Goal: Transaction & Acquisition: Purchase product/service

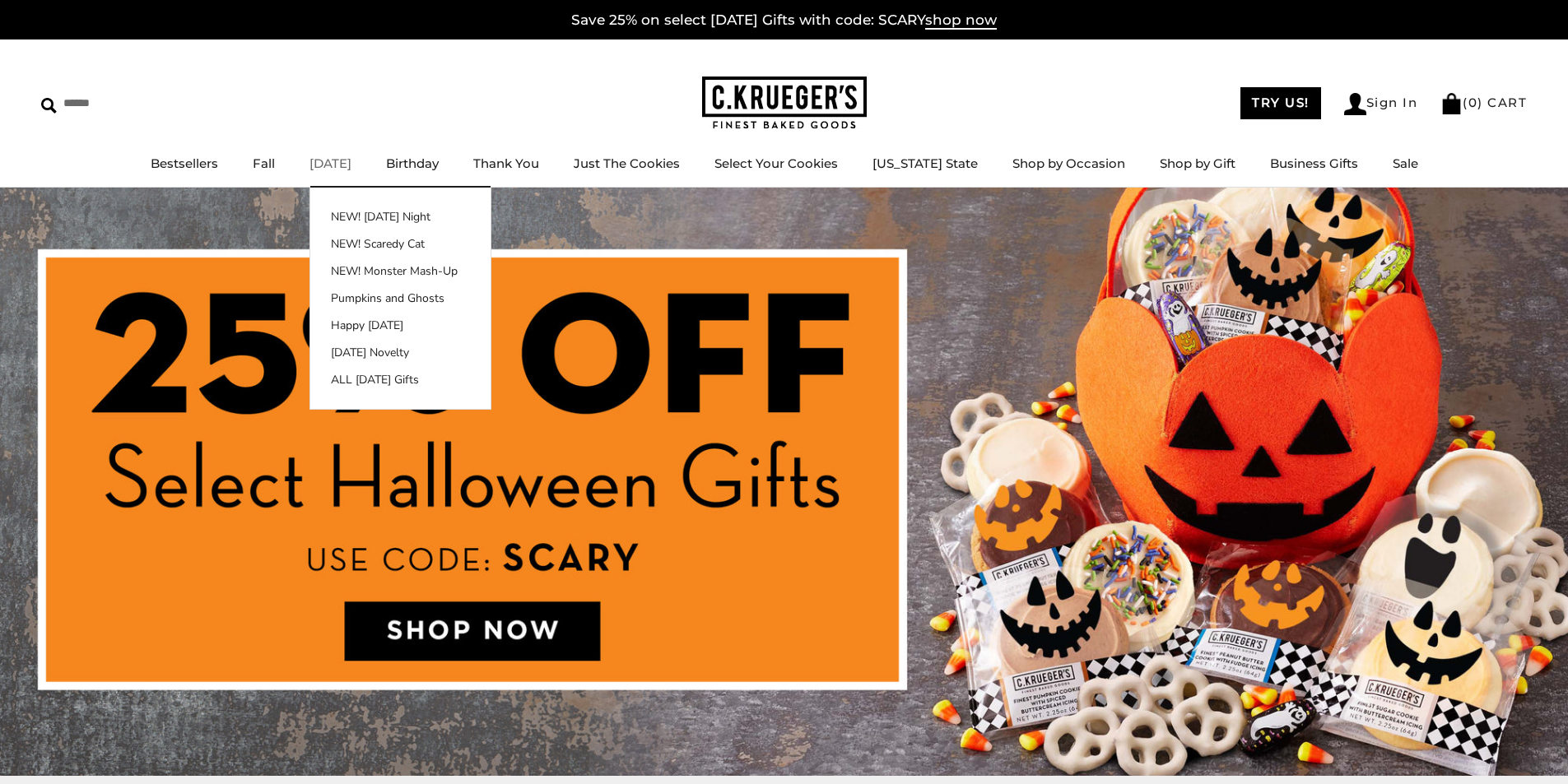
click at [338, 163] on link "[DATE]" at bounding box center [330, 163] width 42 height 16
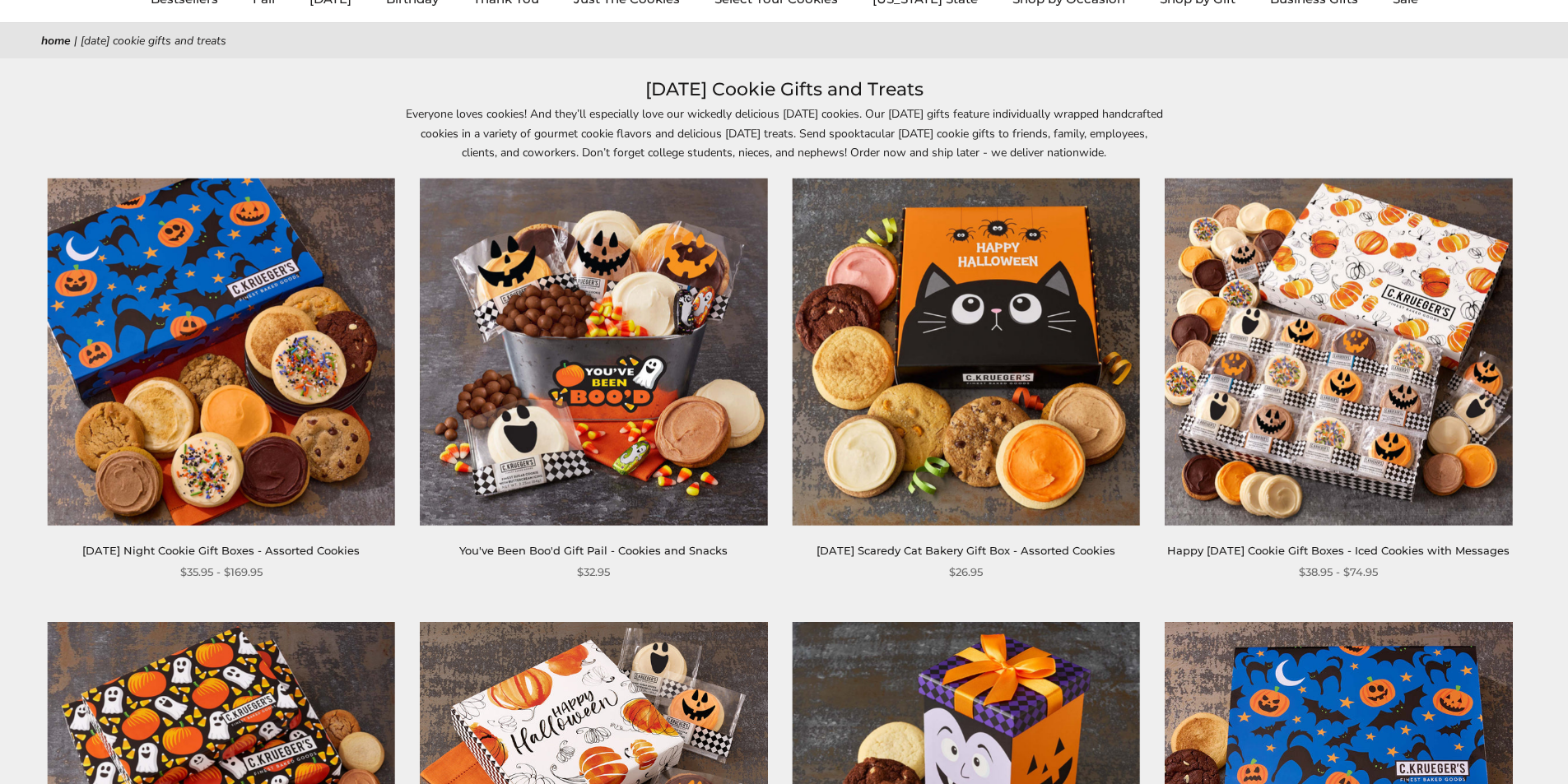
click at [600, 334] on img at bounding box center [593, 352] width 347 height 347
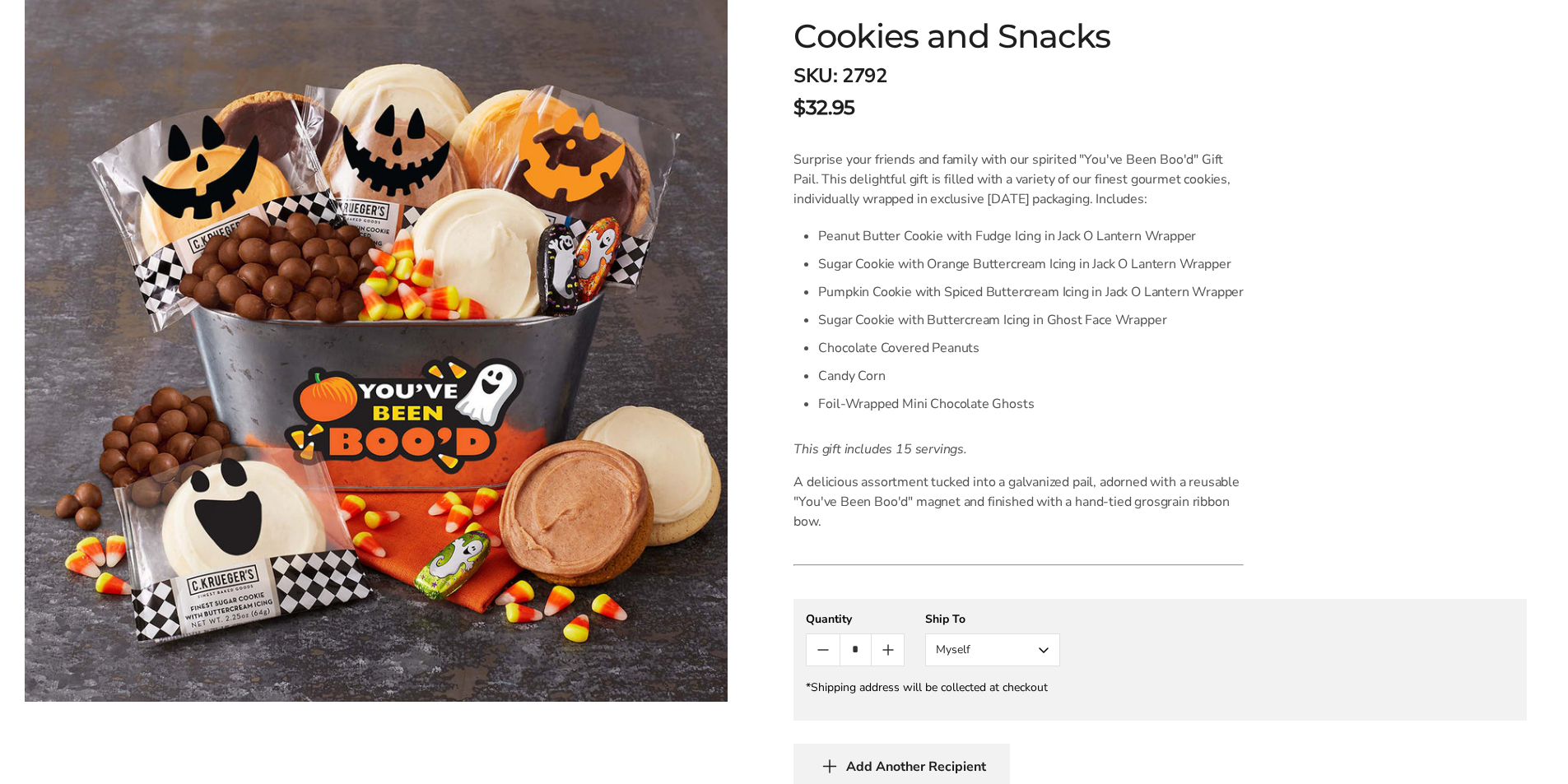
scroll to position [412, 0]
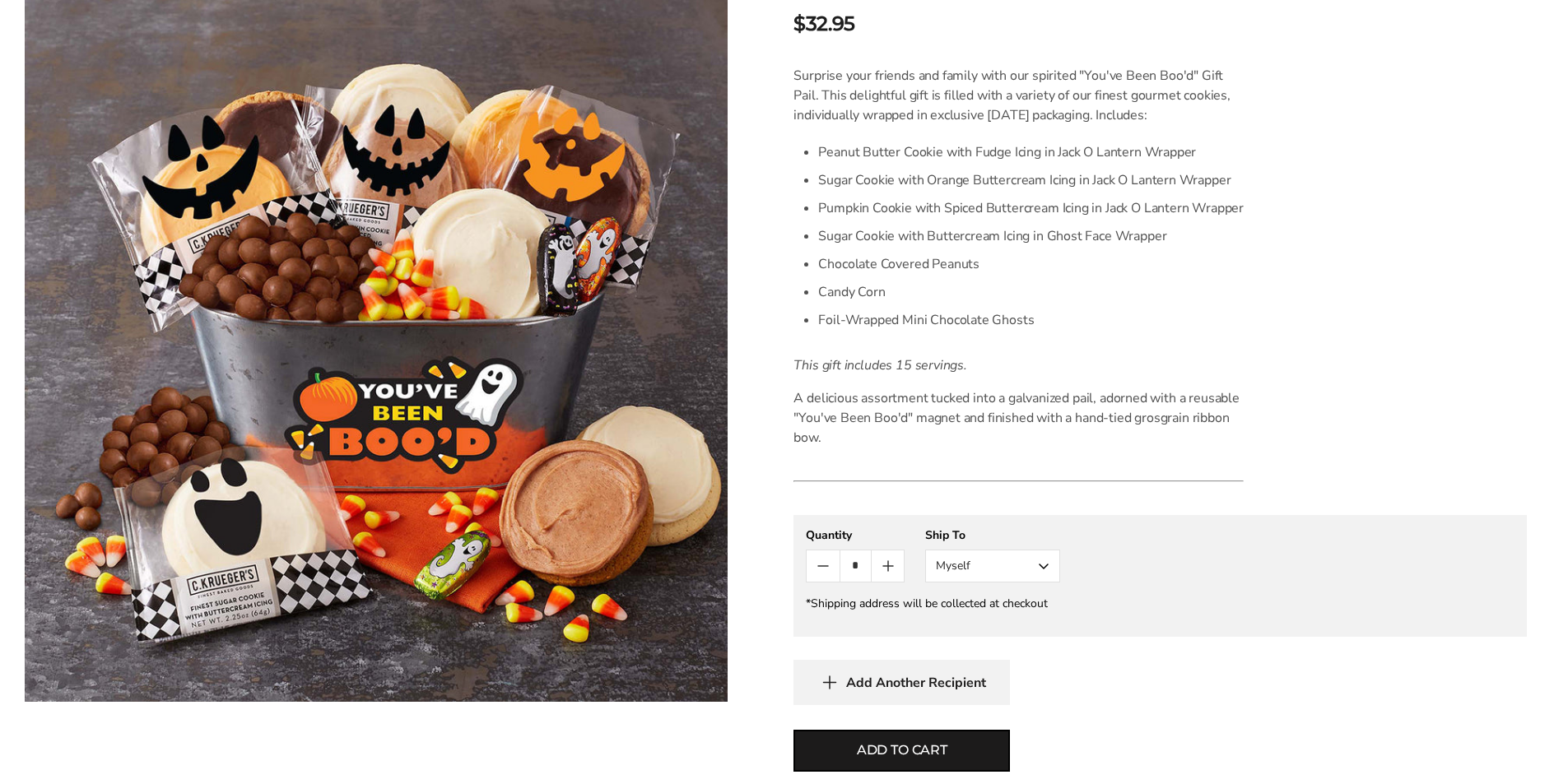
click at [975, 574] on button "Myself" at bounding box center [992, 567] width 135 height 33
click at [966, 617] on button "Other Recipient" at bounding box center [992, 627] width 133 height 30
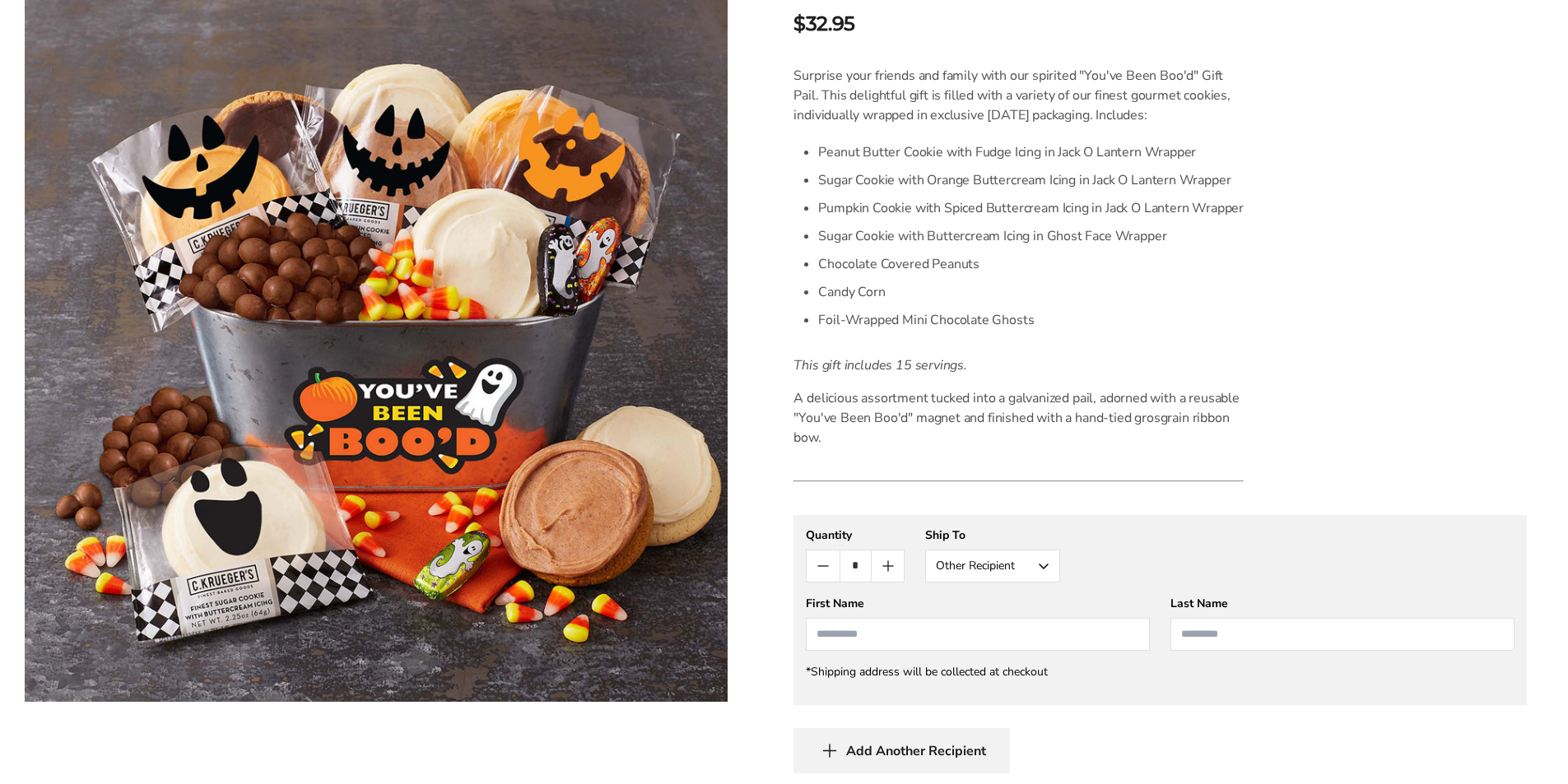
click at [839, 633] on input "First Name" at bounding box center [977, 635] width 344 height 33
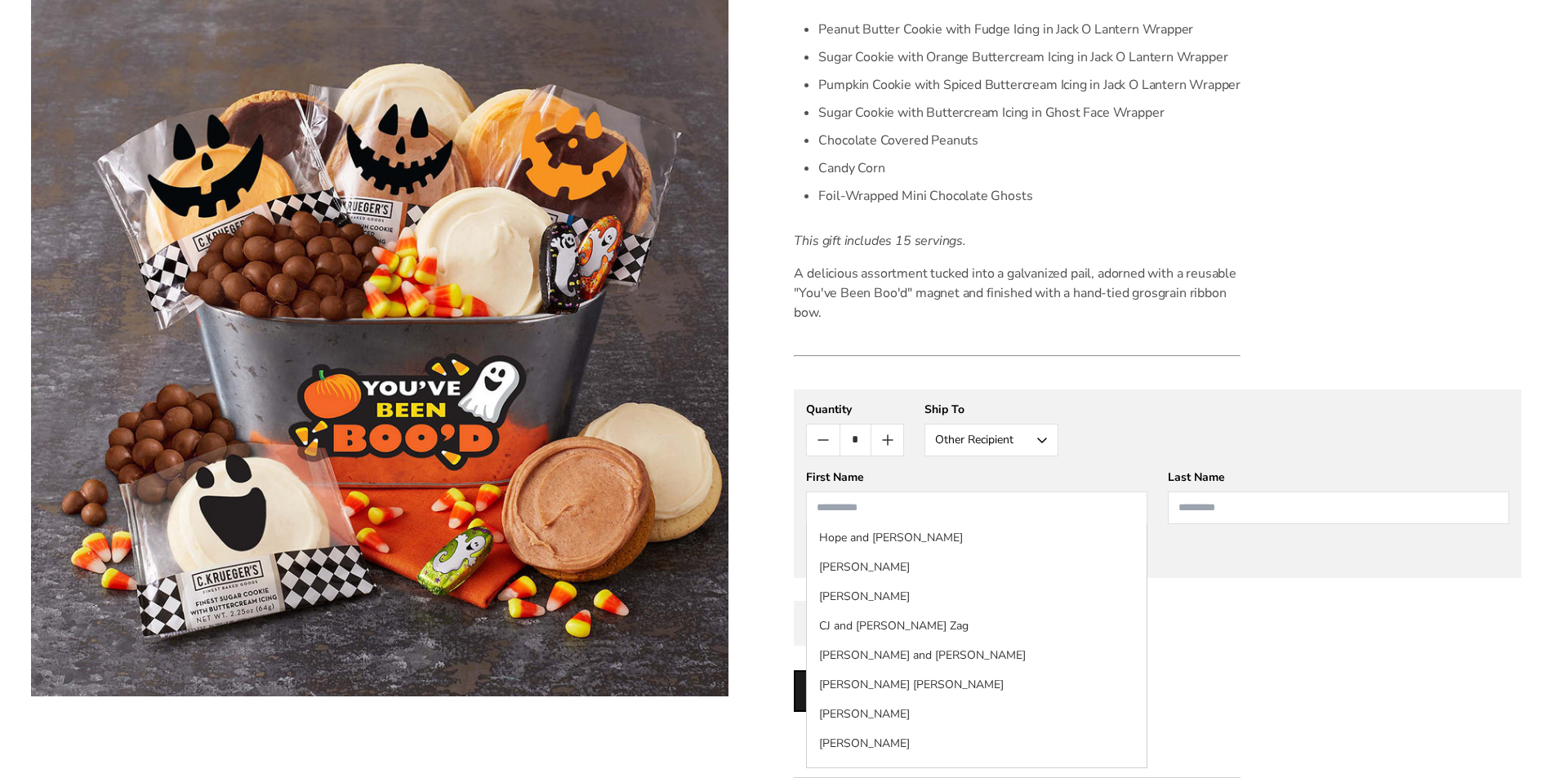
scroll to position [571, 0]
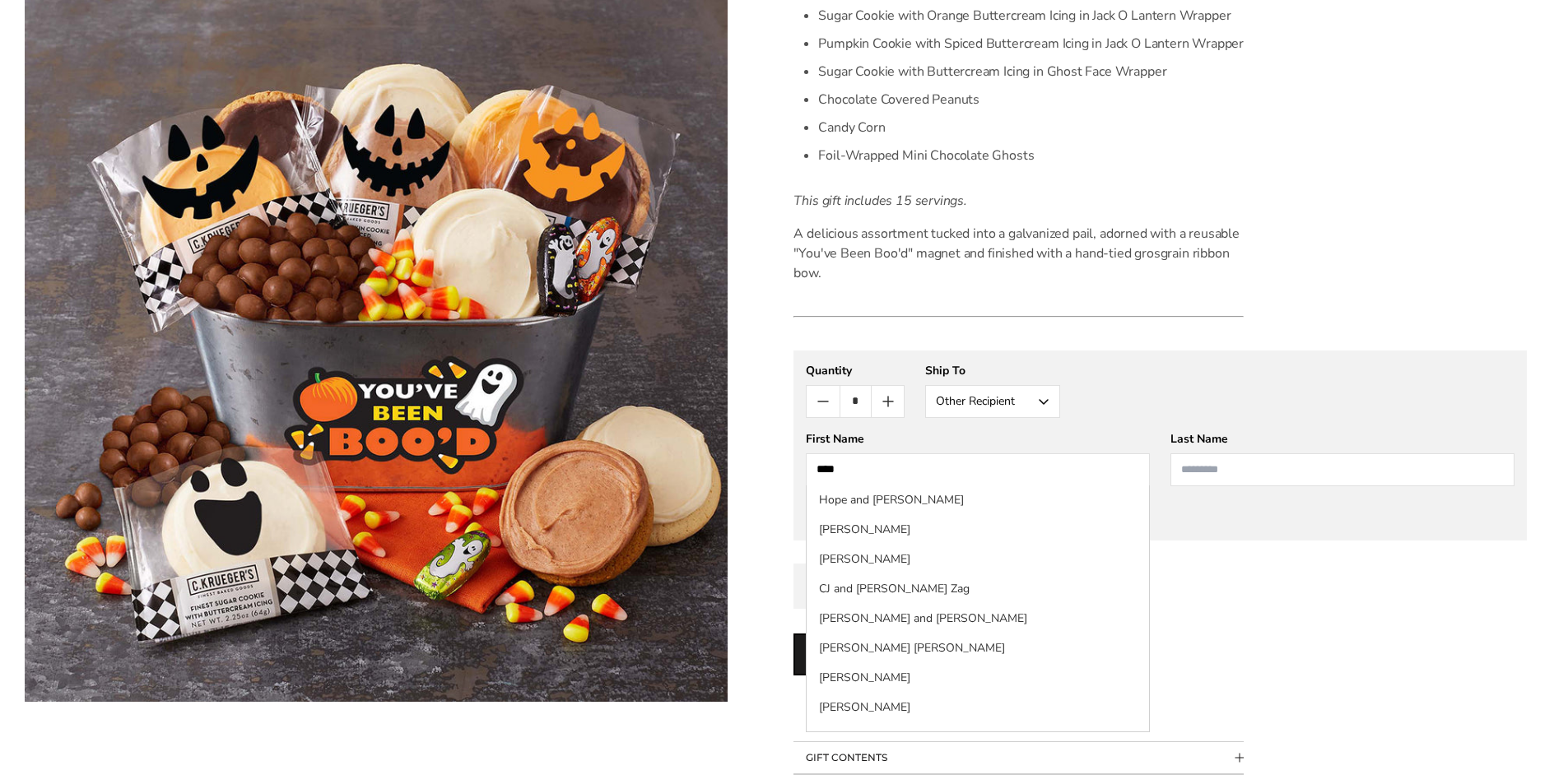
type input "****"
click at [1346, 468] on input "Last Name" at bounding box center [1341, 470] width 344 height 33
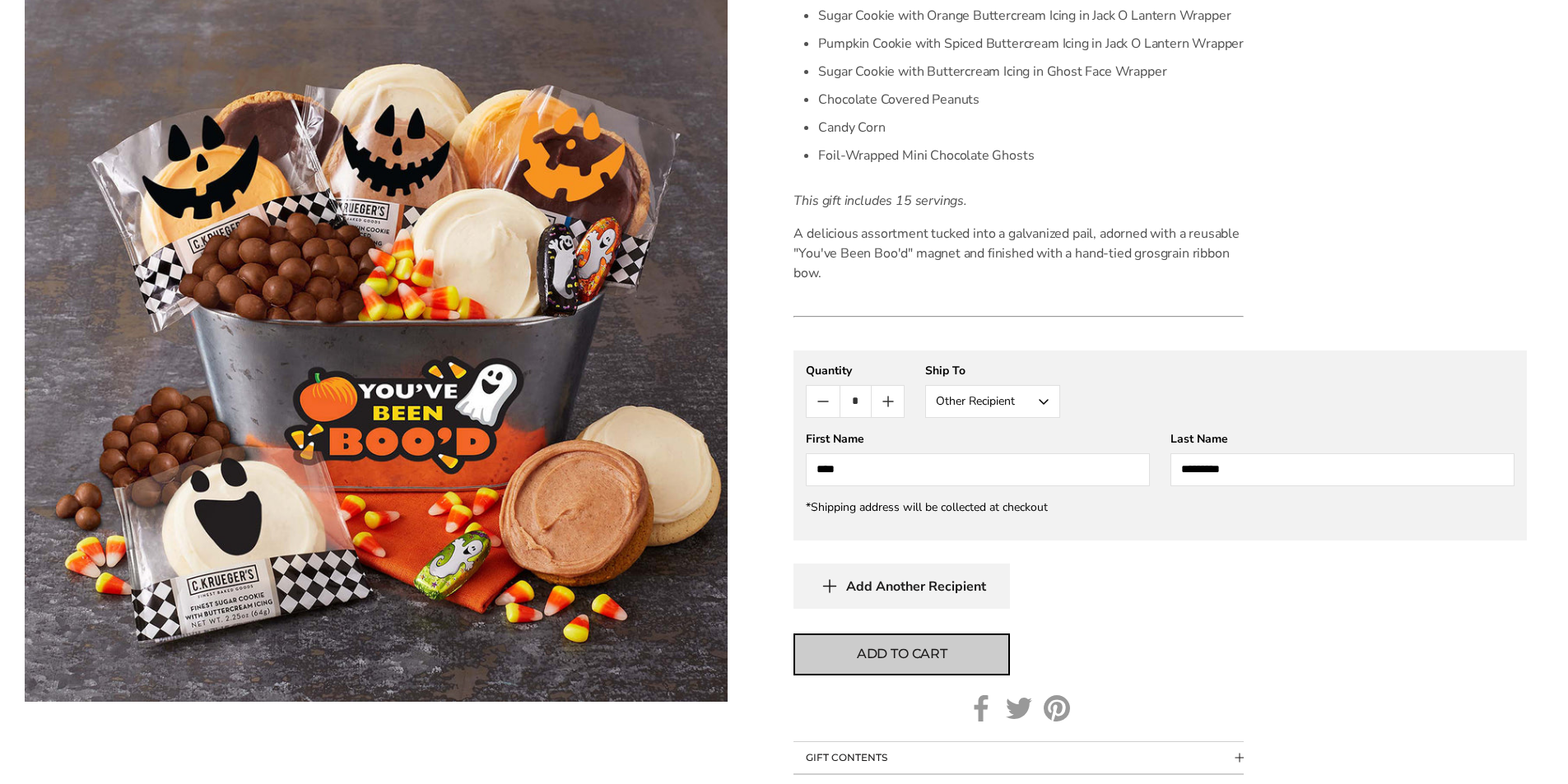
type input "*********"
click at [904, 647] on span "Add to cart" at bounding box center [901, 654] width 91 height 20
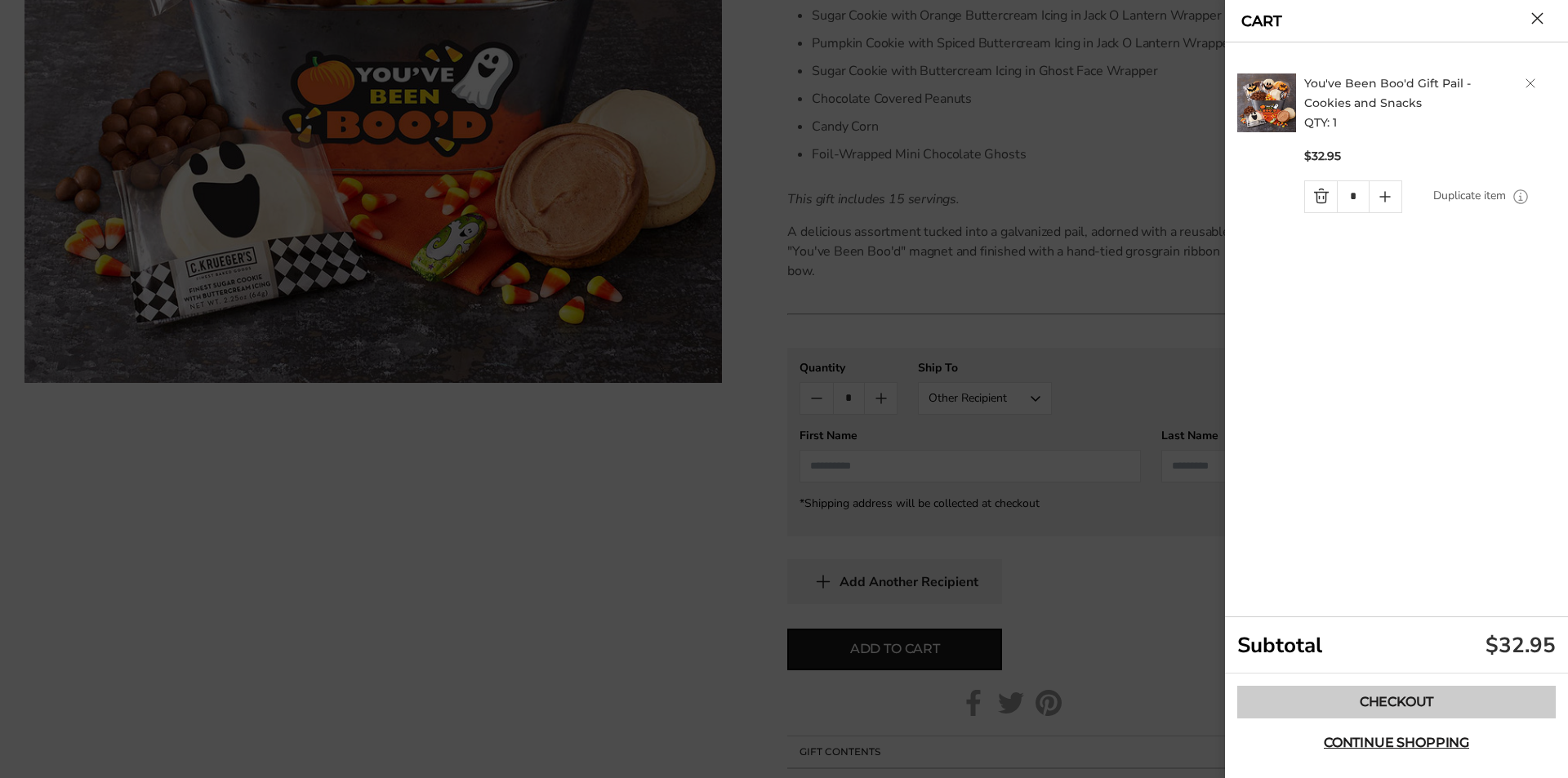
click at [1367, 702] on link "Checkout" at bounding box center [1396, 703] width 318 height 33
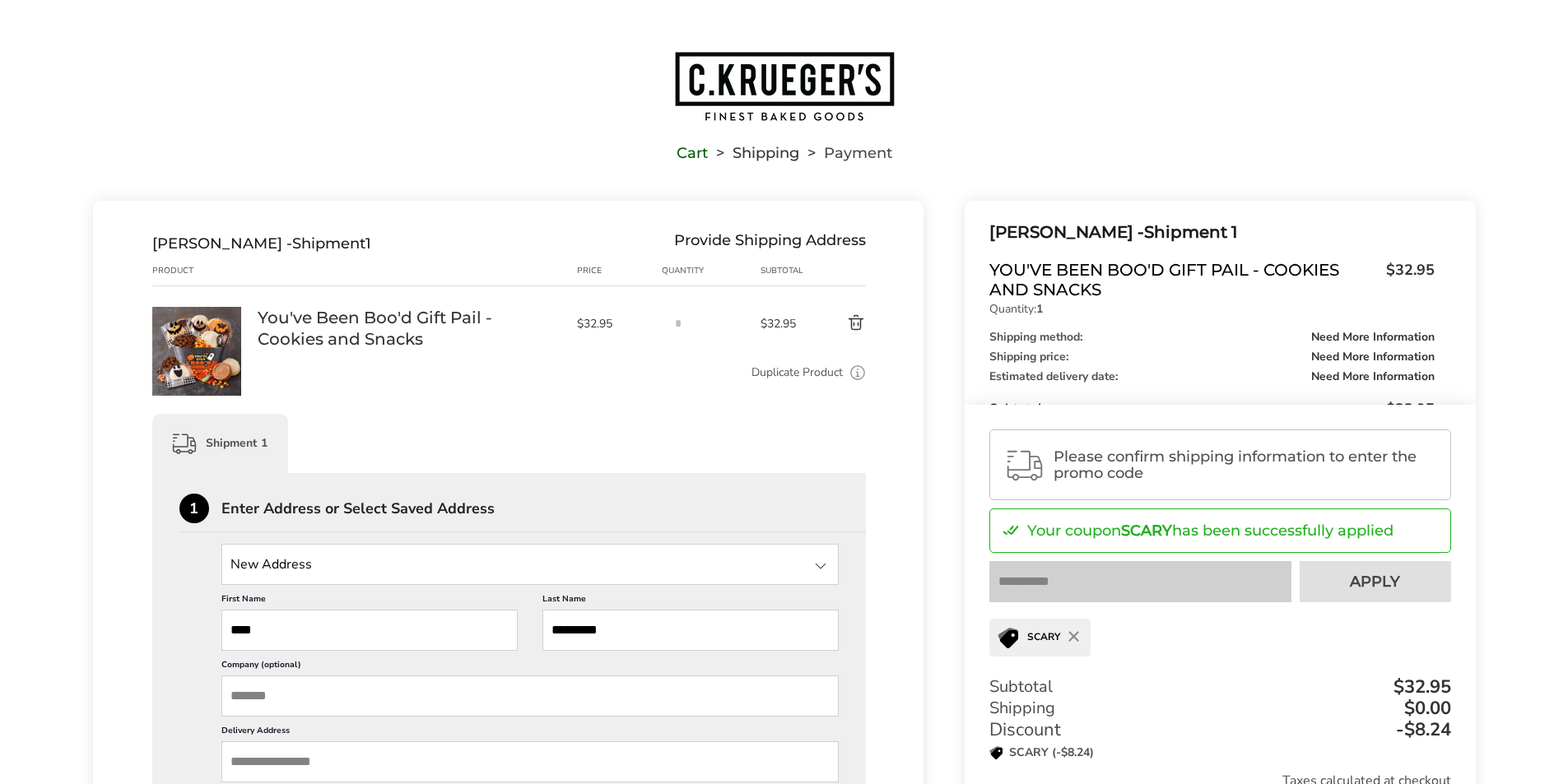
click at [767, 75] on img "Go to home page" at bounding box center [784, 86] width 222 height 72
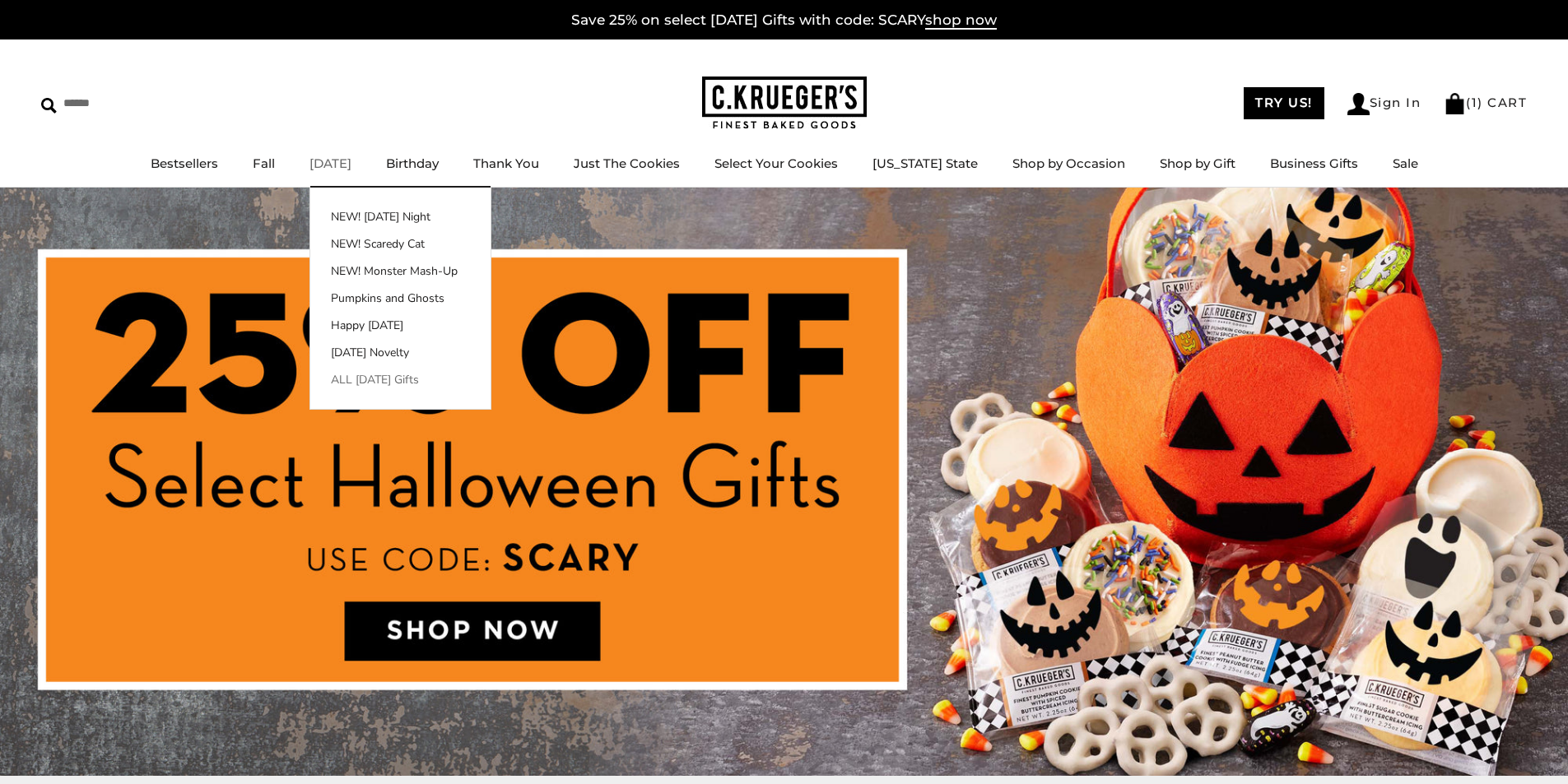
click at [395, 373] on link "ALL [DATE] Gifts" at bounding box center [400, 379] width 180 height 17
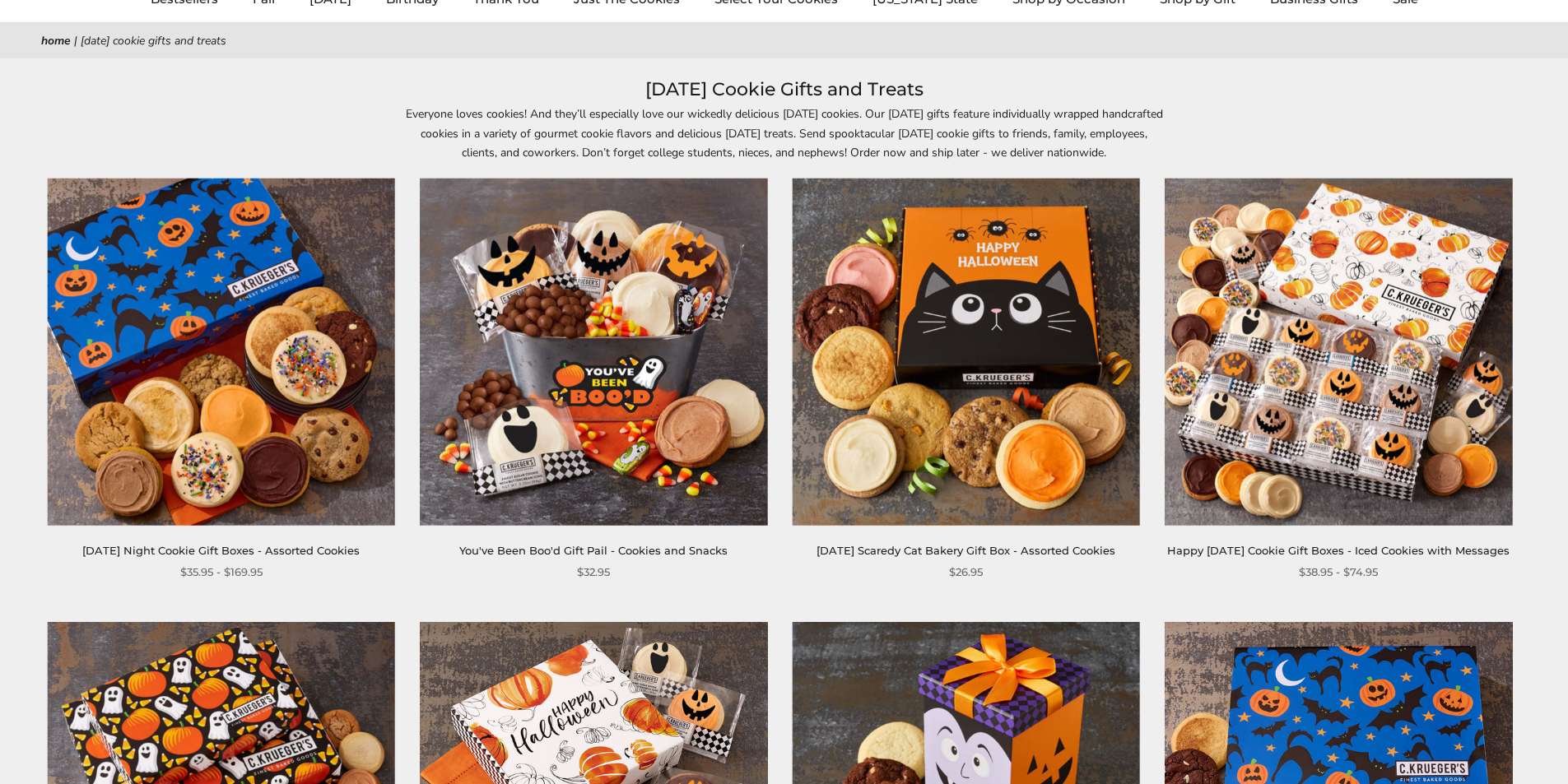
click at [604, 360] on img at bounding box center [593, 352] width 347 height 347
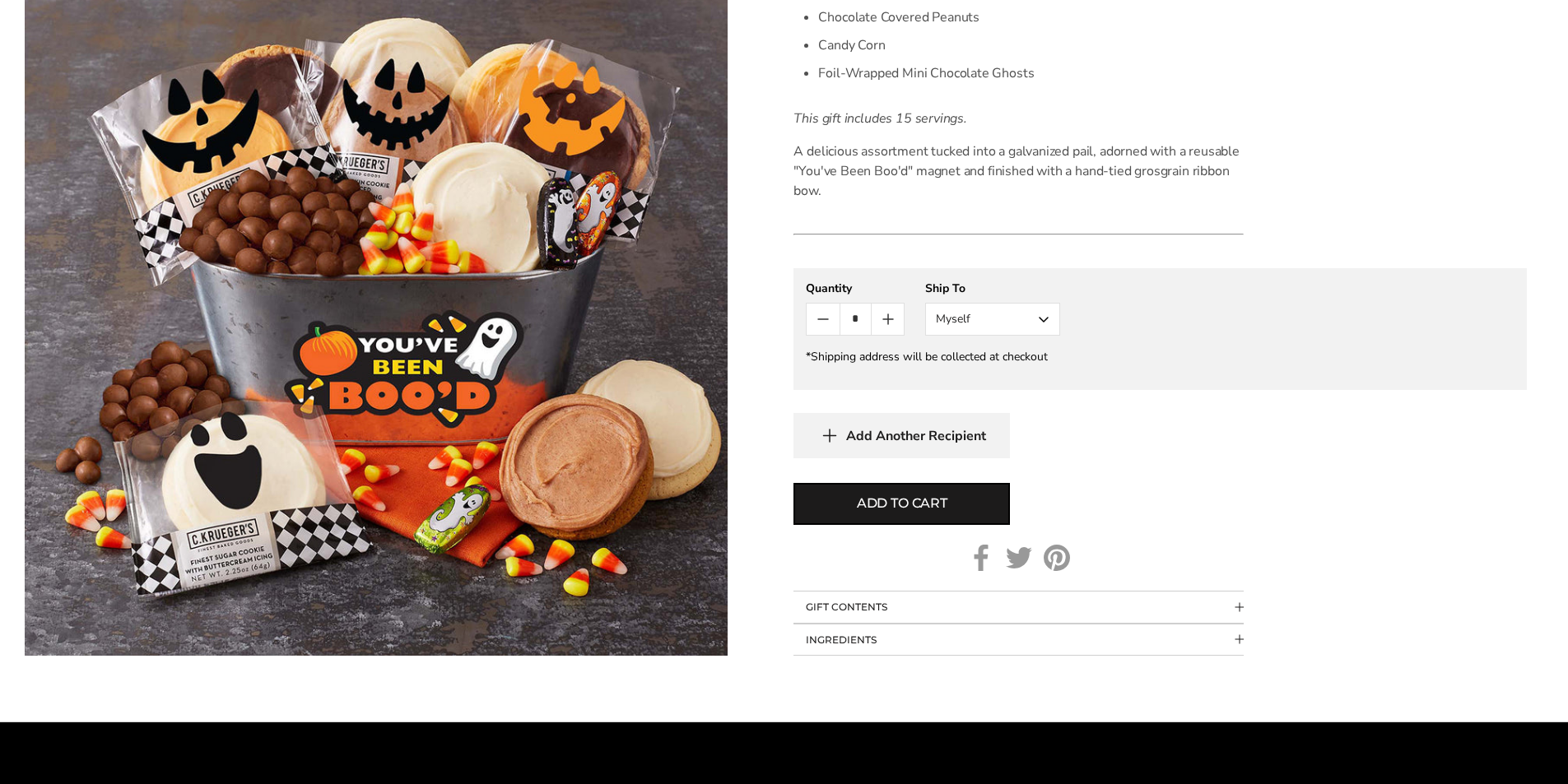
click at [976, 322] on button "Myself" at bounding box center [992, 319] width 135 height 33
click at [975, 318] on button "Myself" at bounding box center [992, 319] width 135 height 33
click at [888, 322] on icon "Count plus" at bounding box center [888, 319] width 0 height 10
click at [907, 507] on span "Add to cart" at bounding box center [901, 504] width 91 height 20
type input "*"
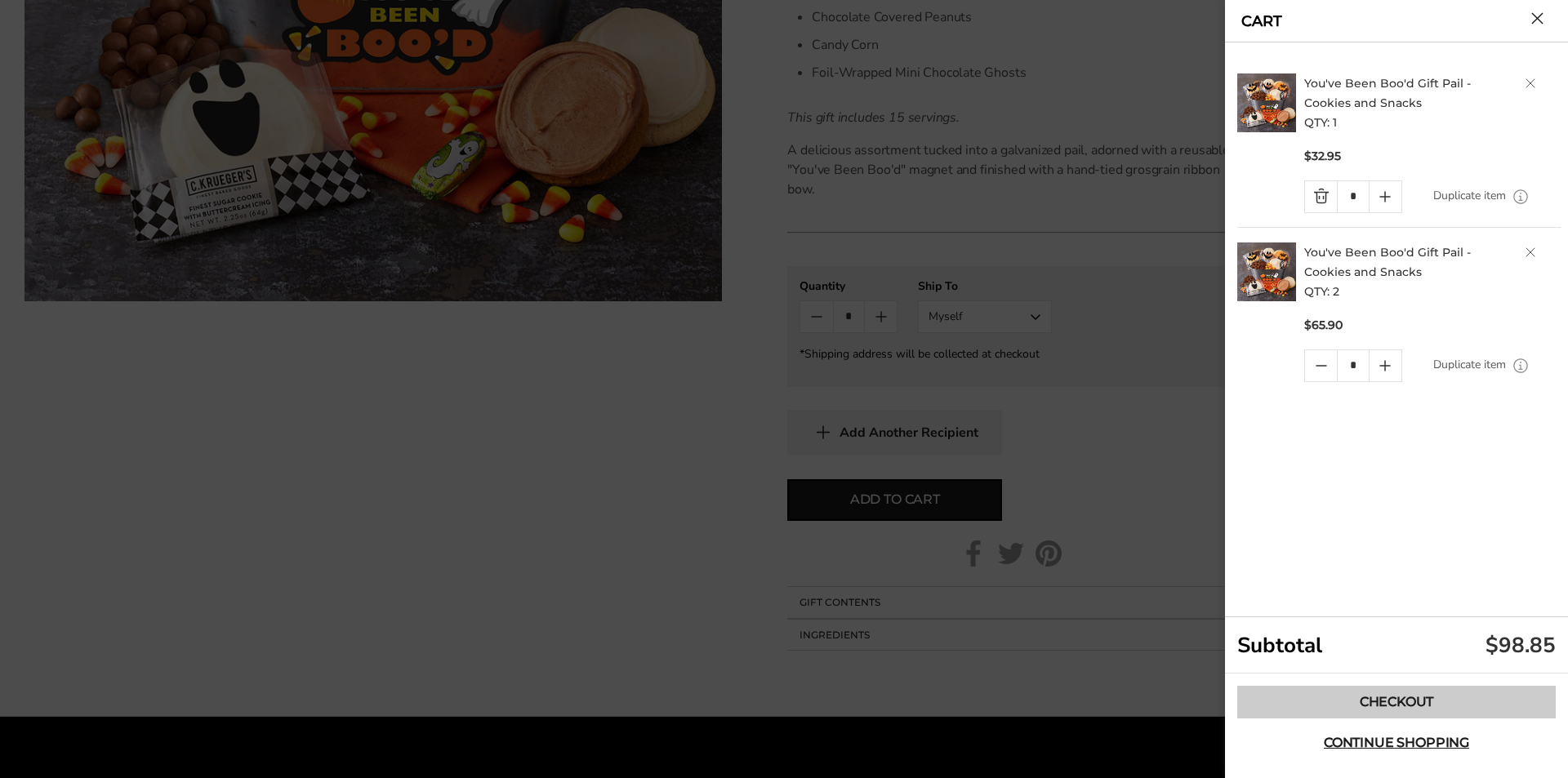
click at [1379, 703] on link "Checkout" at bounding box center [1396, 703] width 318 height 33
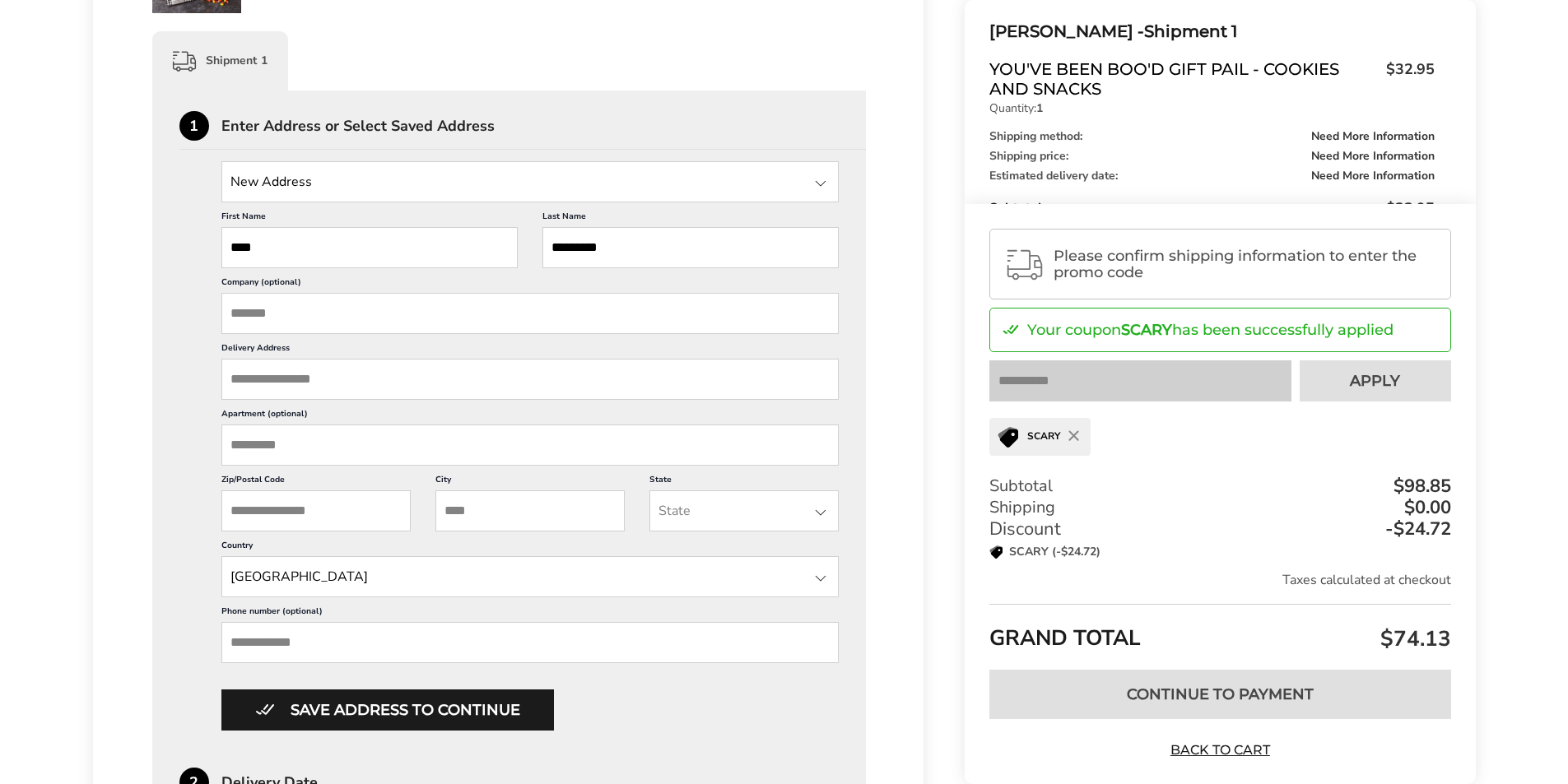
scroll to position [410, 0]
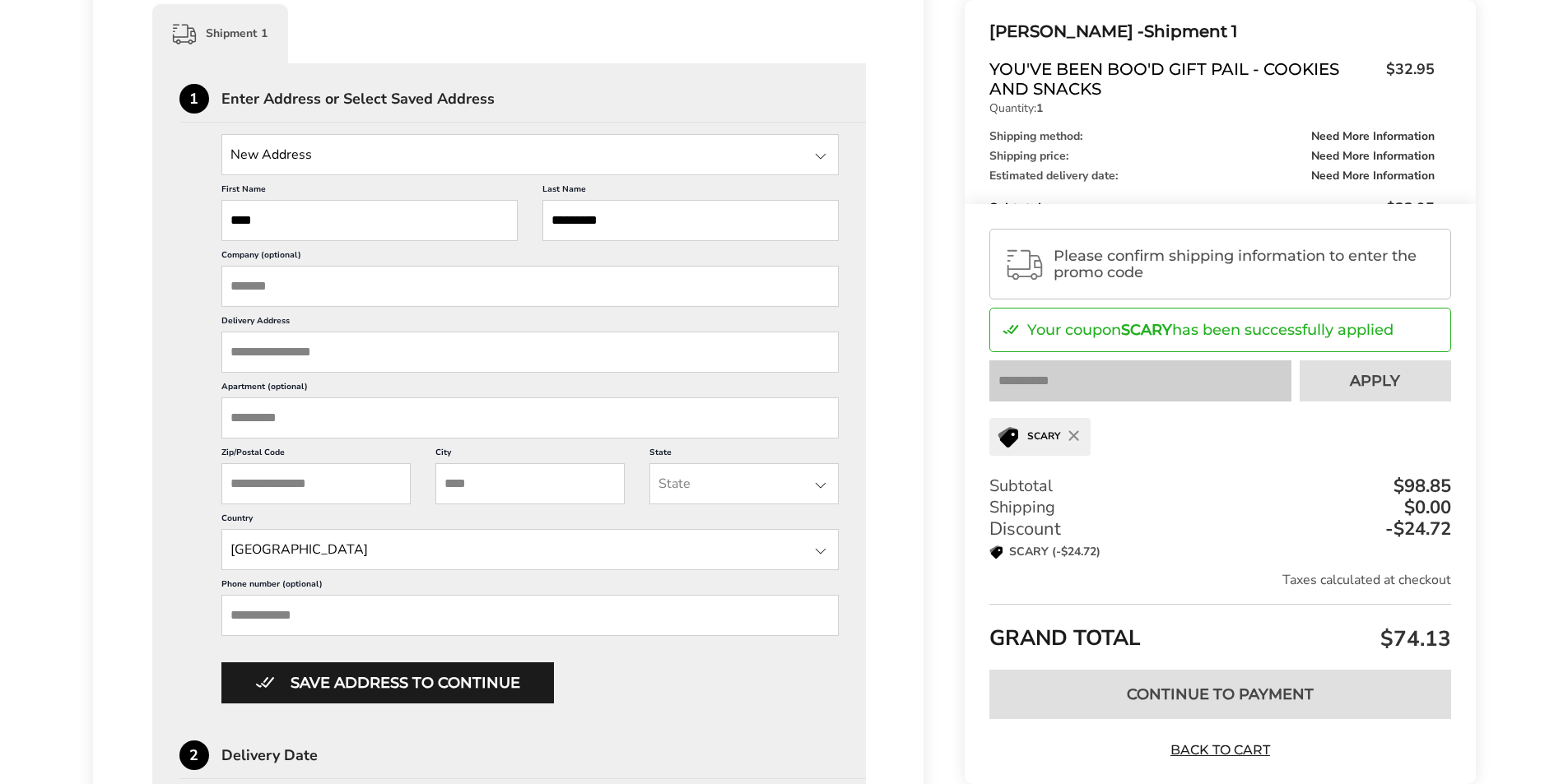
click at [284, 344] on input "Delivery Address" at bounding box center [531, 352] width 618 height 41
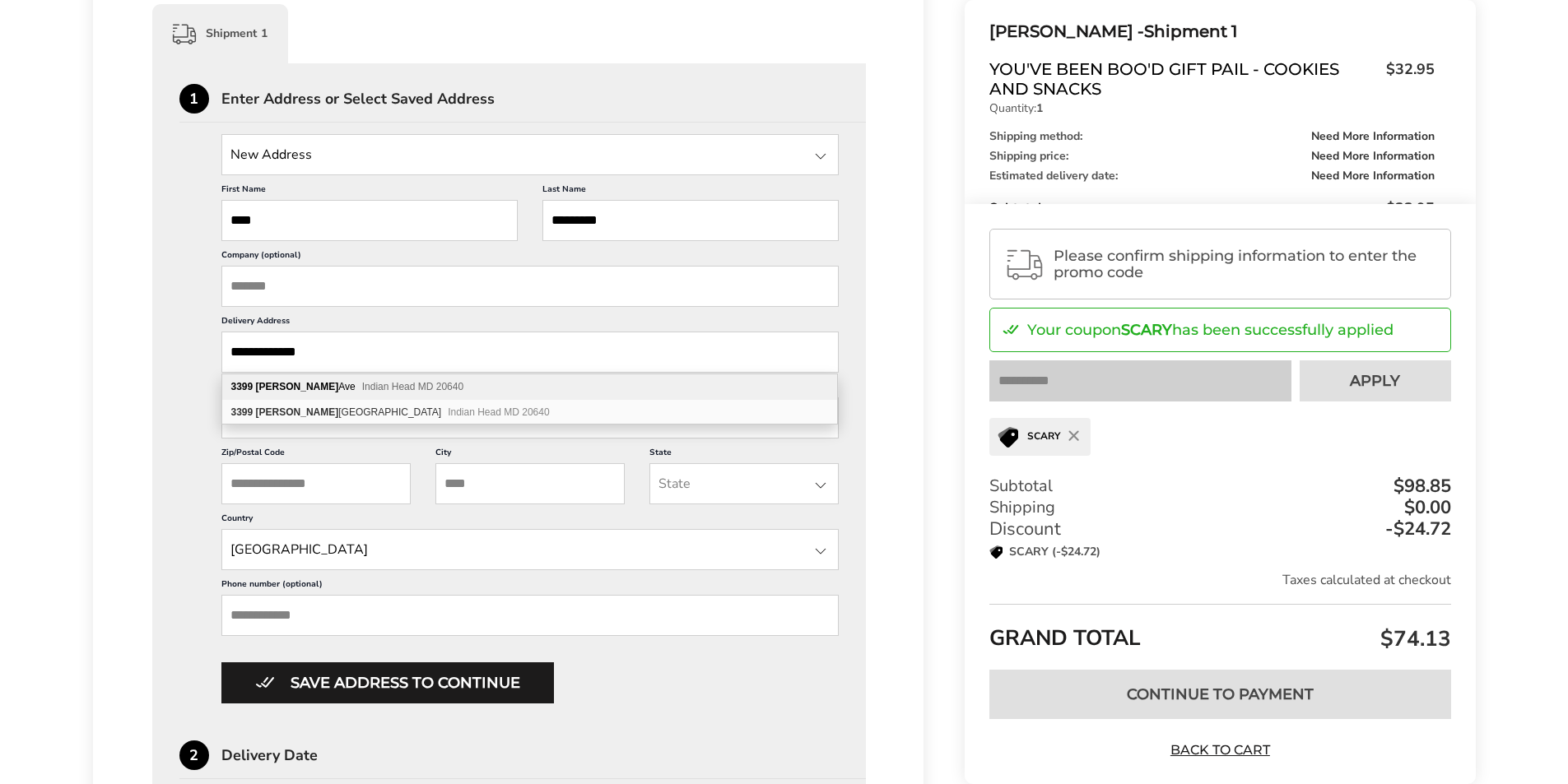
click at [362, 388] on span "Indian Head MD 20640" at bounding box center [412, 387] width 101 height 12
type input "**********"
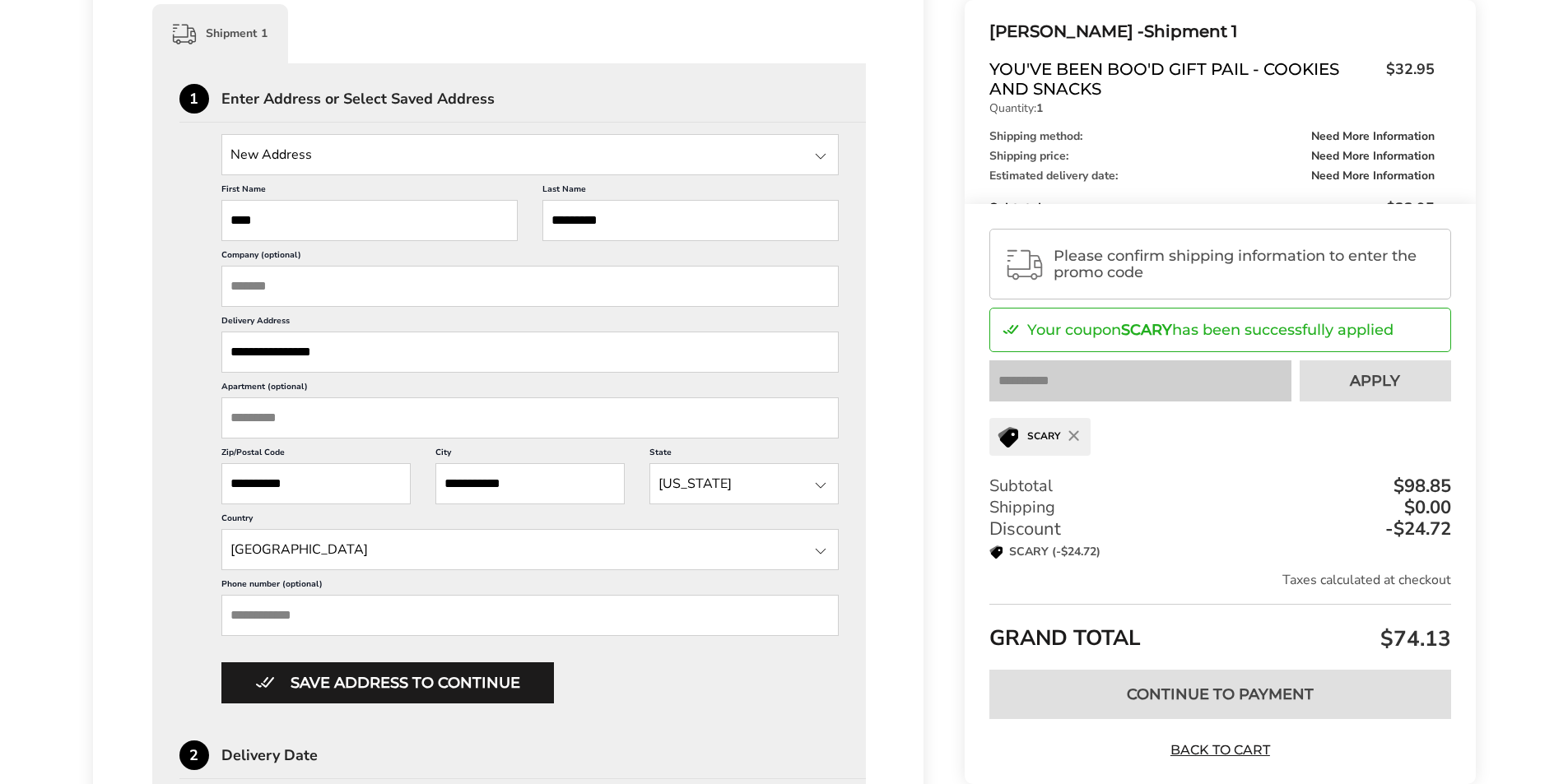
click at [306, 419] on input "Apartment (optional)" at bounding box center [531, 417] width 618 height 41
type input "****"
click at [137, 504] on div "Matt Cornelius - Shipment 1 Provide Shipping Address Product Price Quantity Sub…" at bounding box center [509, 557] width 831 height 1534
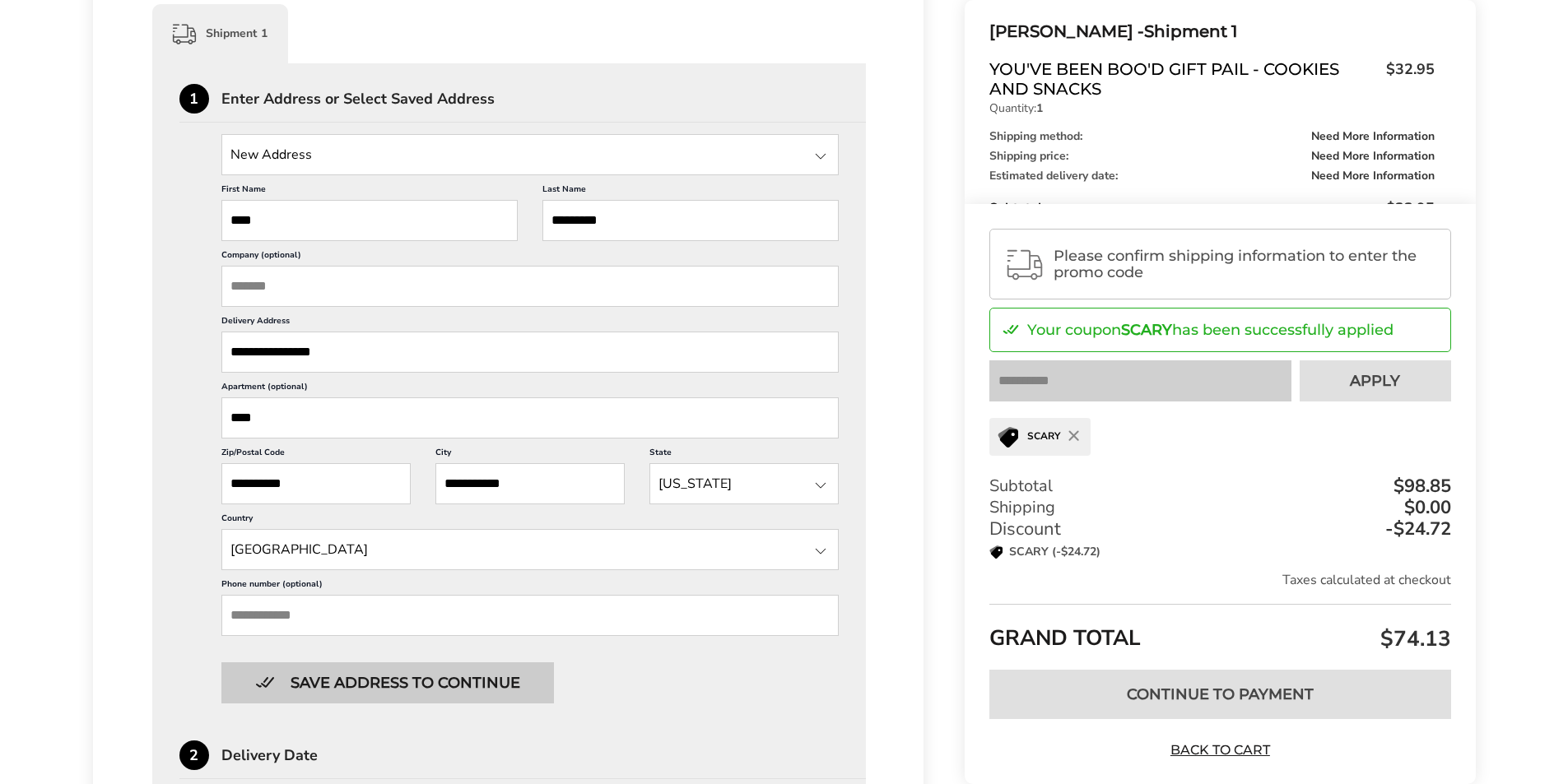
click at [321, 679] on button "Save address to continue" at bounding box center [387, 682] width 332 height 41
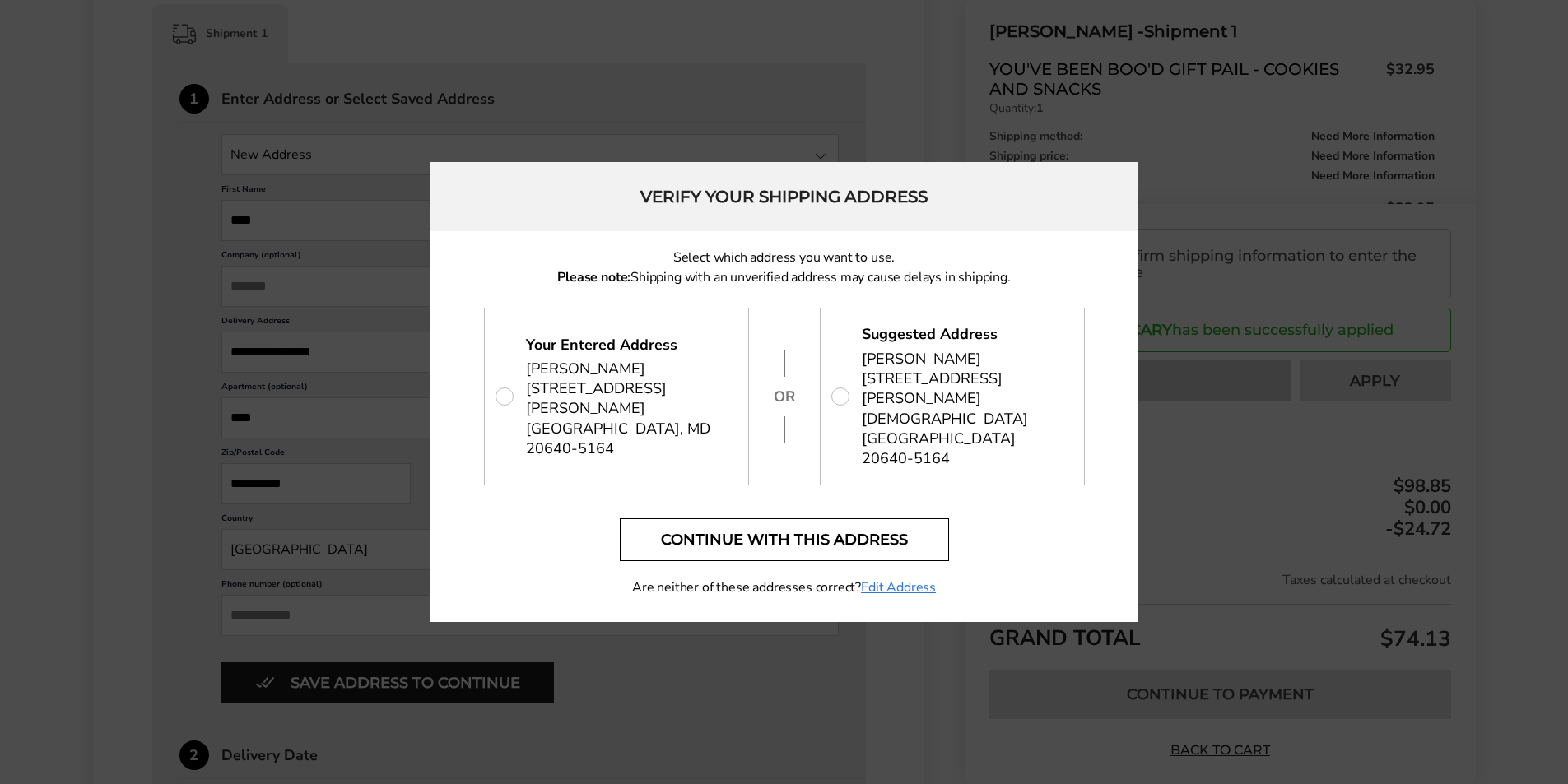
click at [728, 518] on button "Continue with this address" at bounding box center [784, 539] width 329 height 42
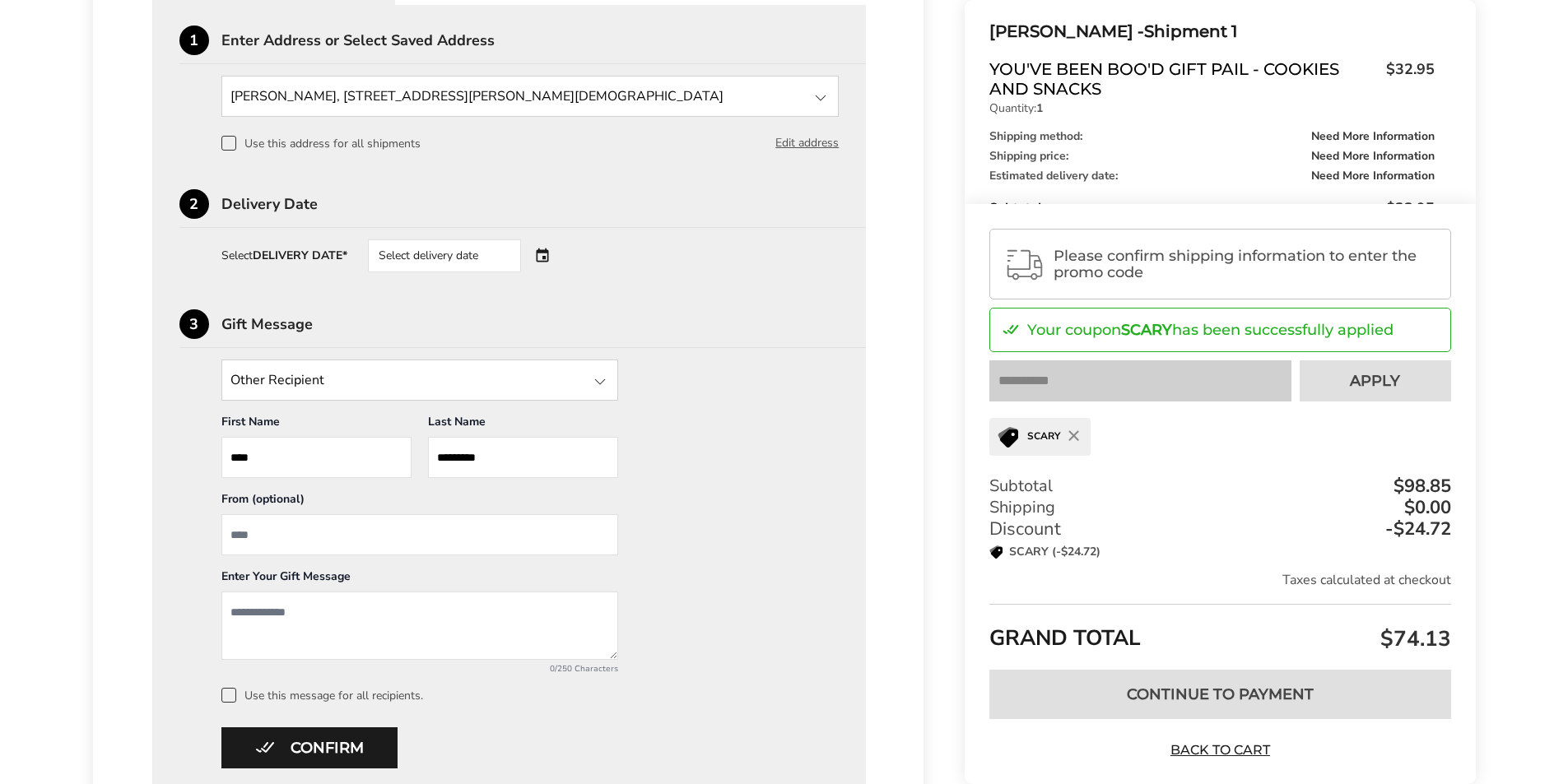
scroll to position [492, 0]
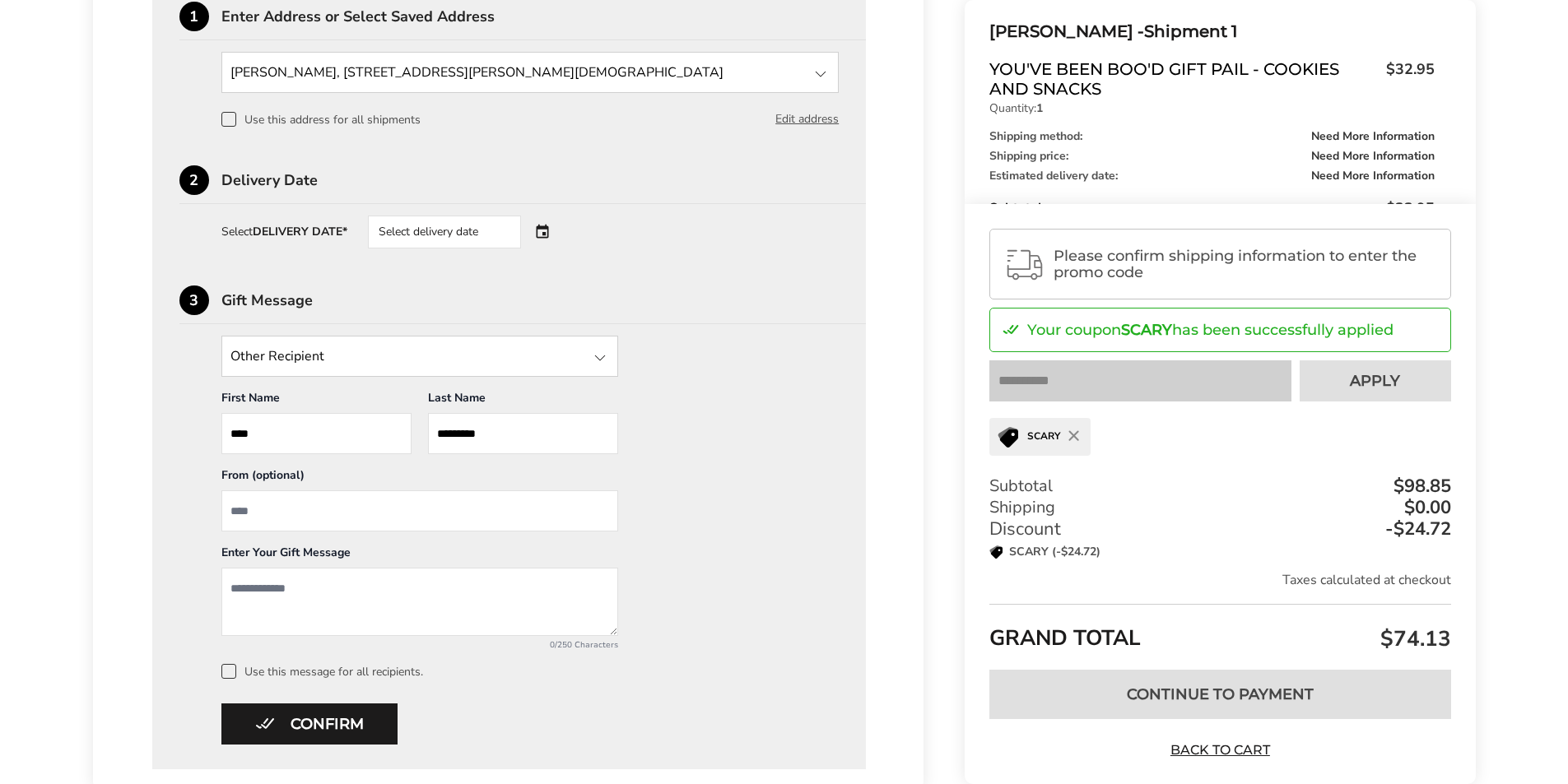
click at [257, 592] on textarea "Add a message" at bounding box center [420, 602] width 397 height 68
type textarea "*********"
click at [360, 499] on input "From" at bounding box center [420, 511] width 397 height 41
type input "*"
type input "**********"
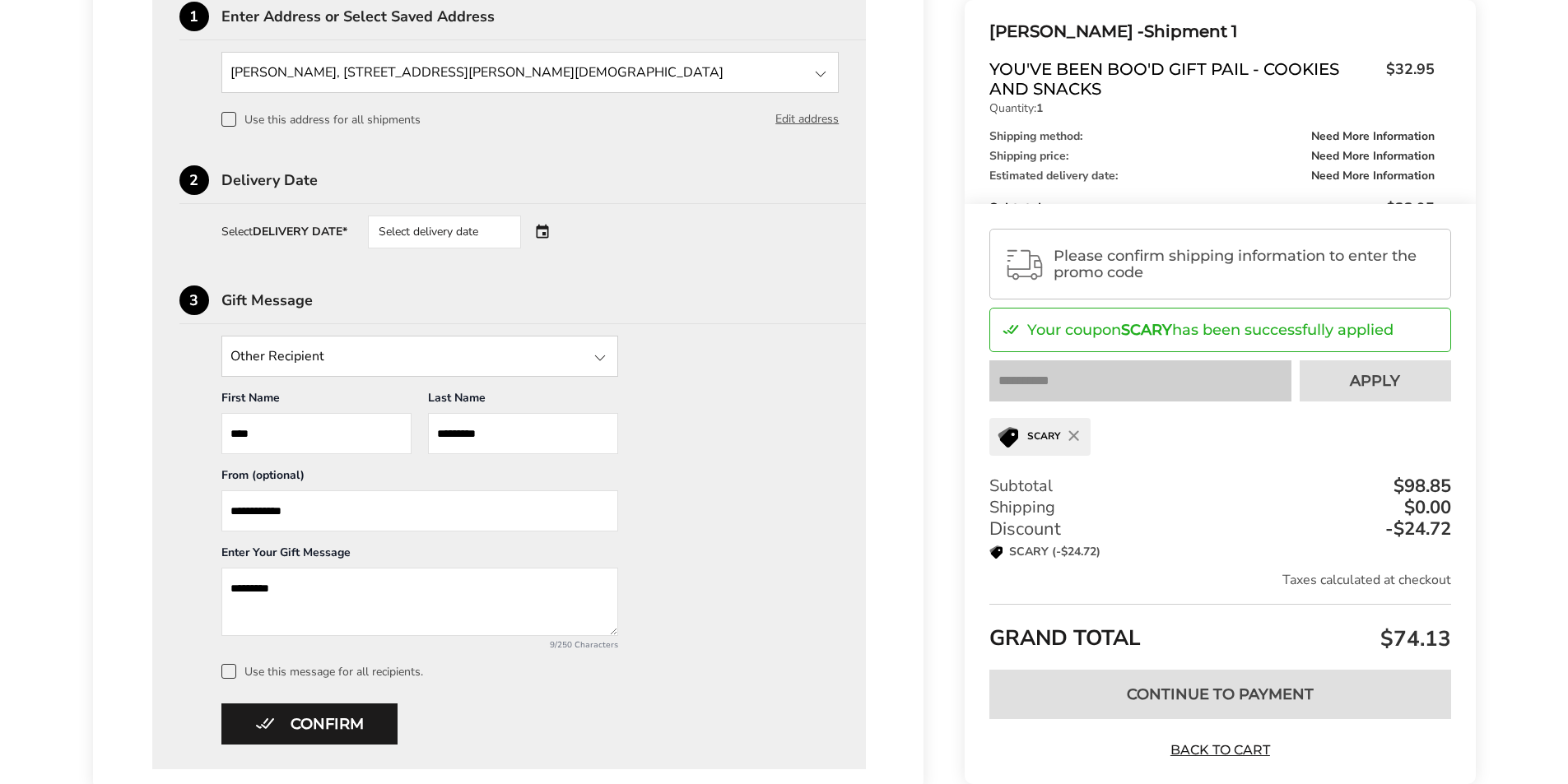
click at [537, 231] on div "Select delivery date" at bounding box center [467, 232] width 199 height 33
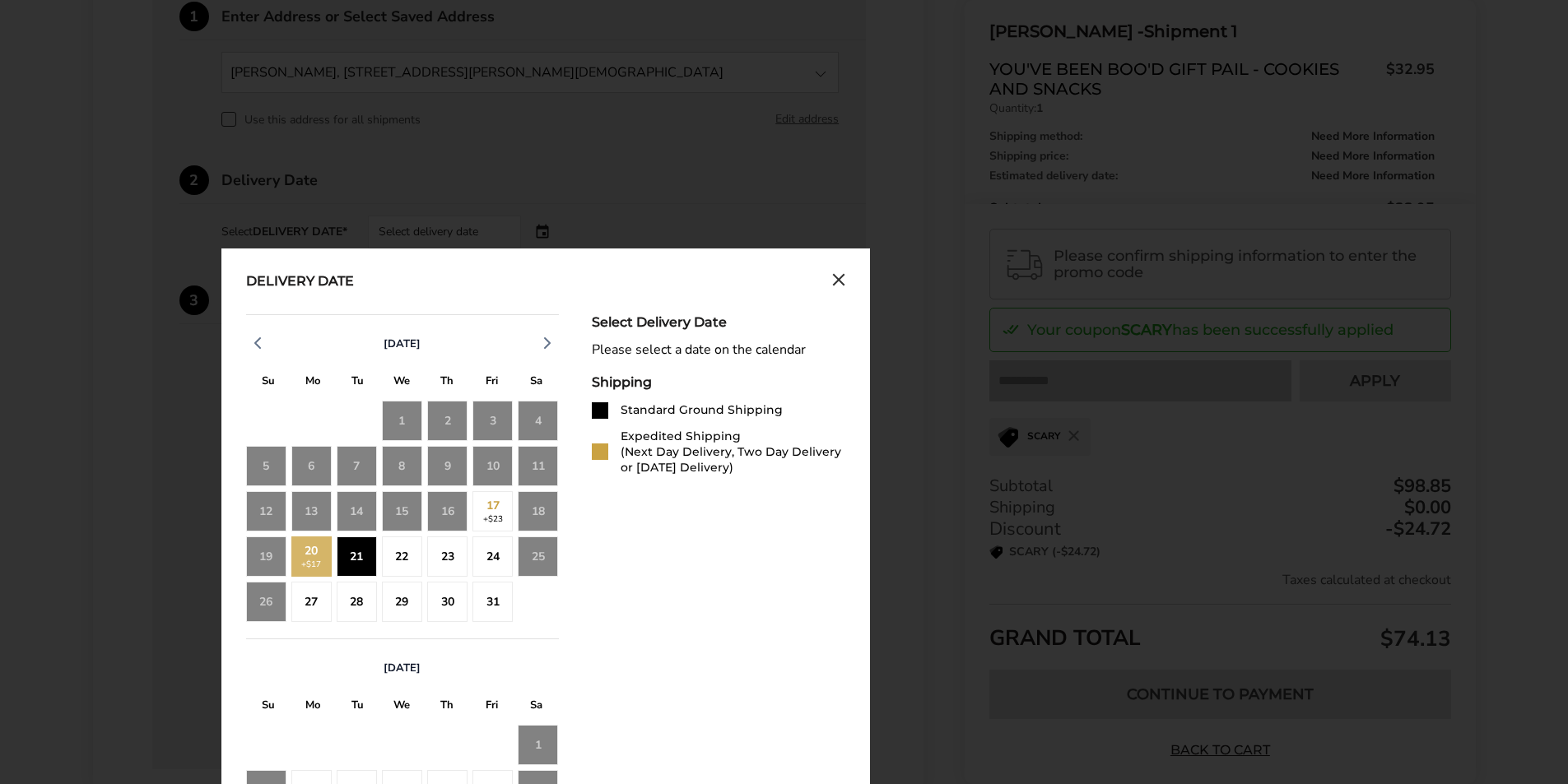
click at [367, 558] on div "21" at bounding box center [357, 557] width 40 height 40
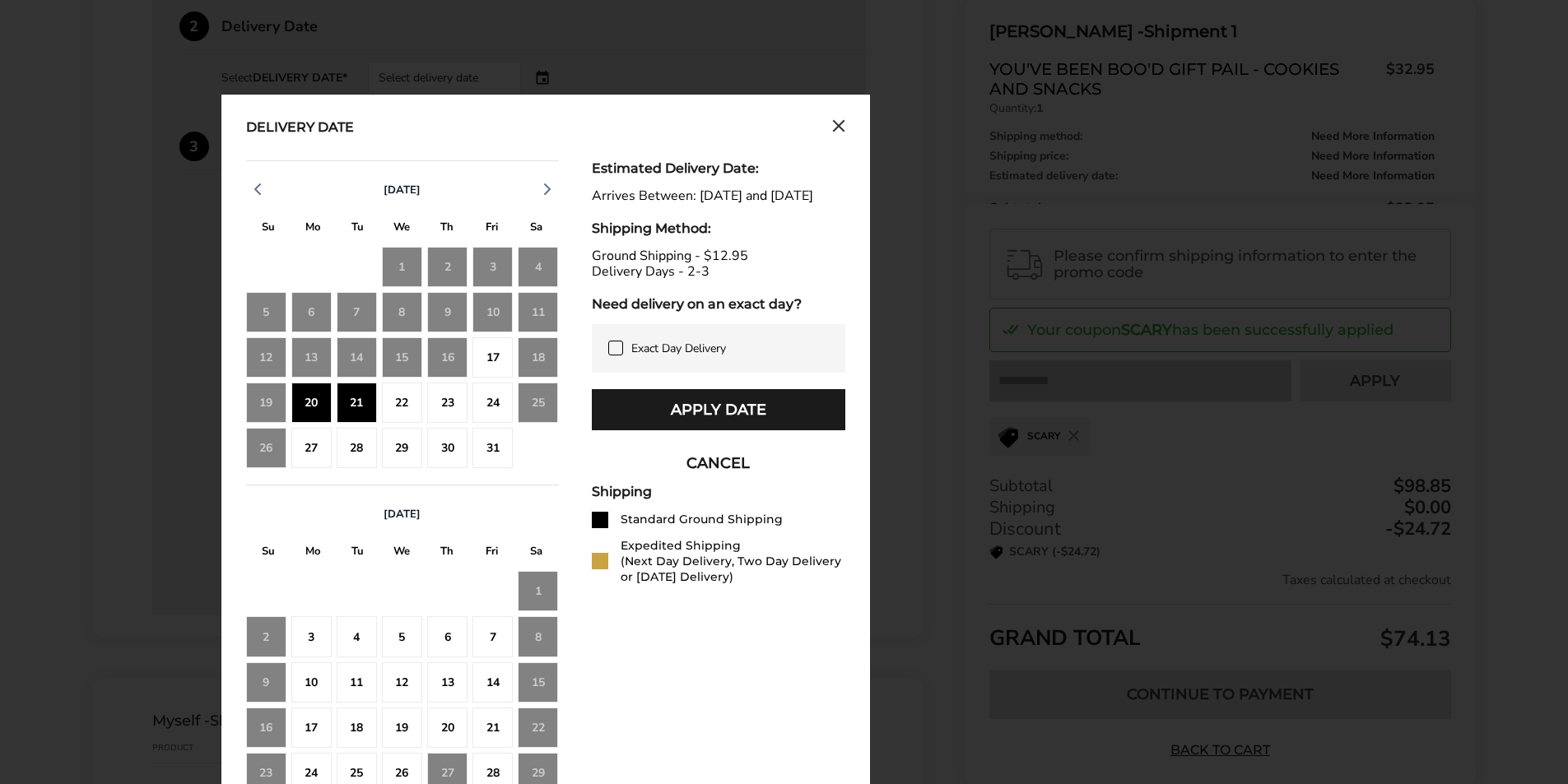
scroll to position [657, 0]
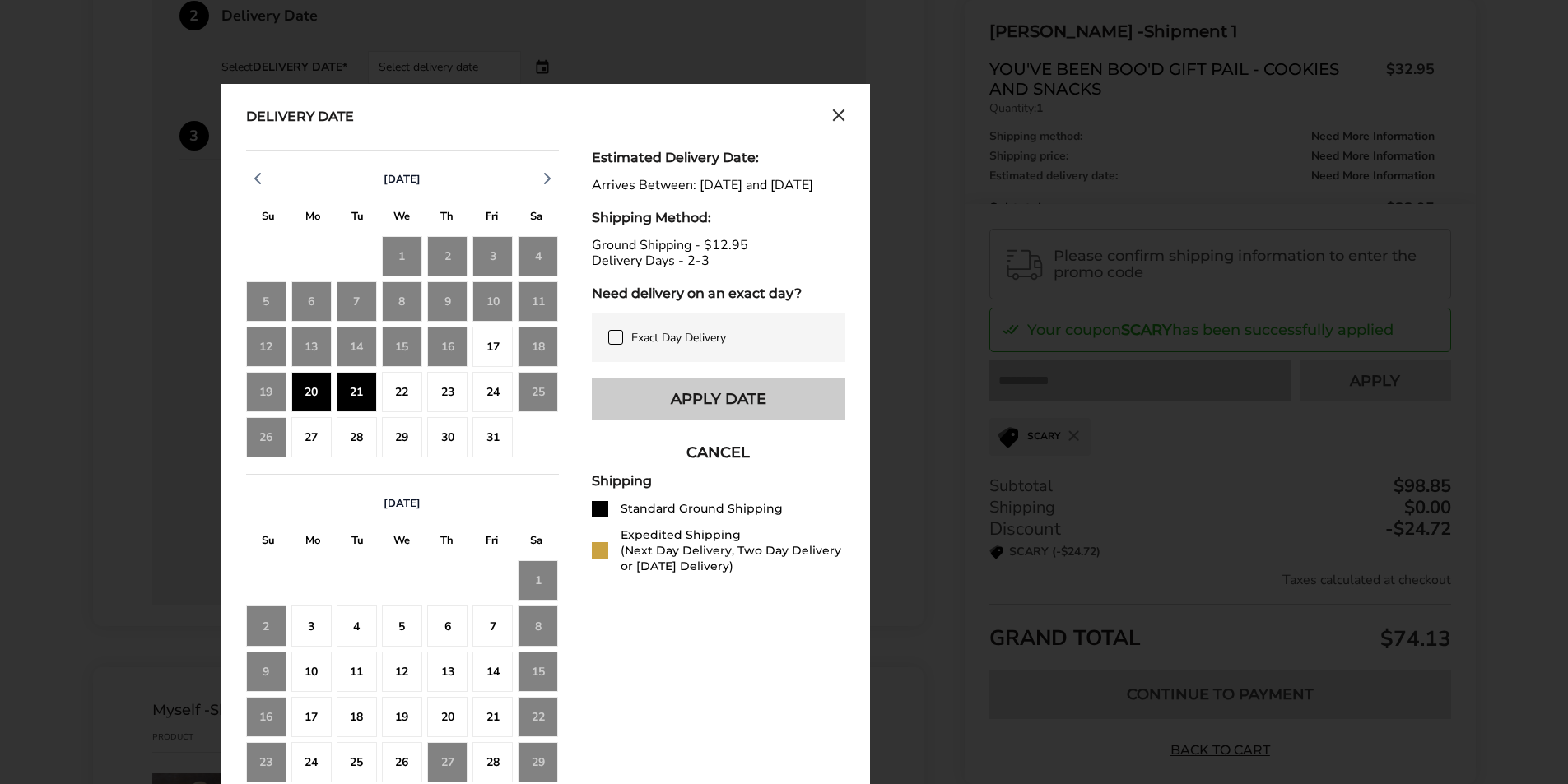
click at [704, 414] on button "Apply Date" at bounding box center [718, 398] width 253 height 41
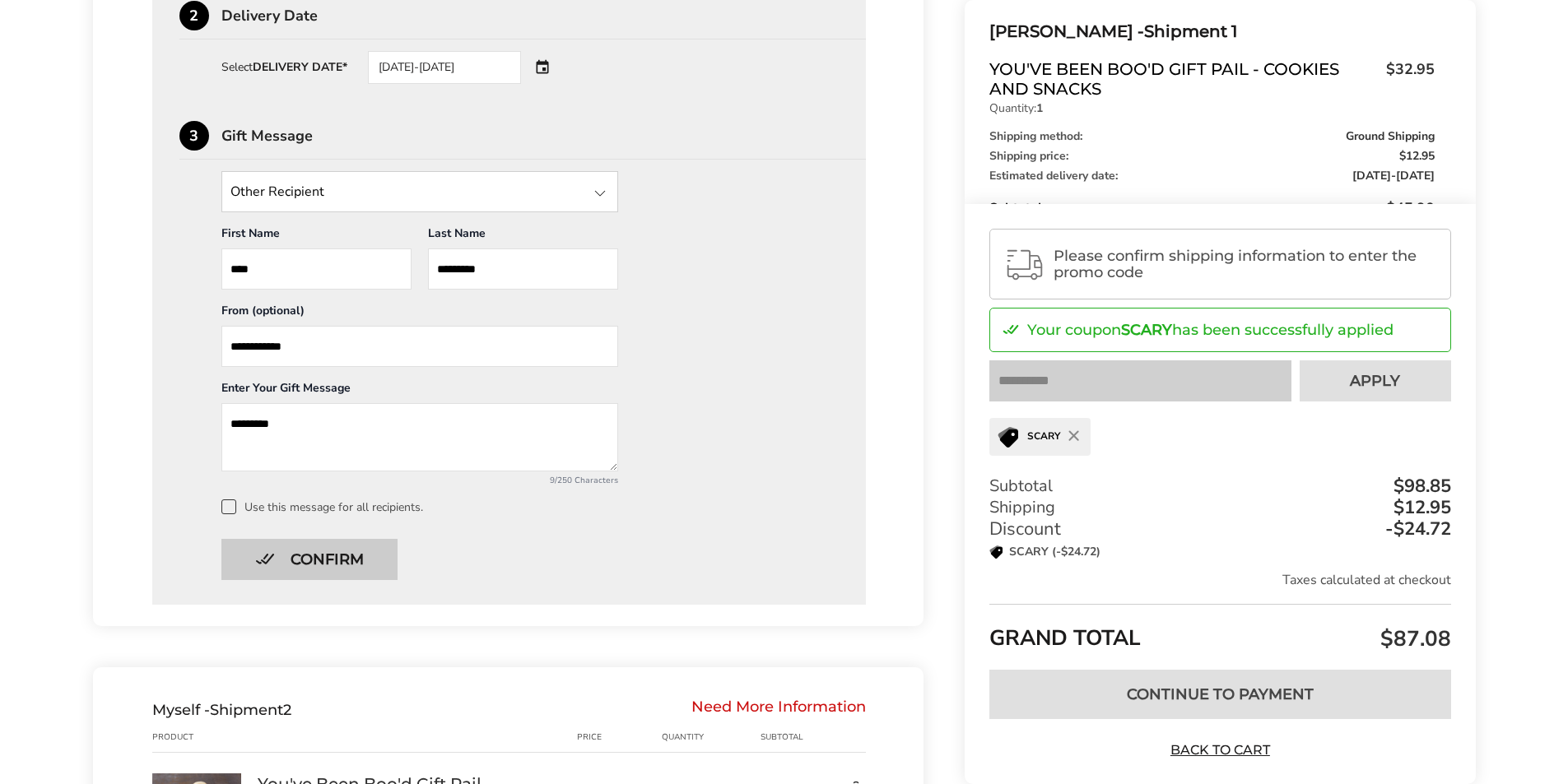
click at [292, 567] on button "Confirm" at bounding box center [309, 559] width 176 height 41
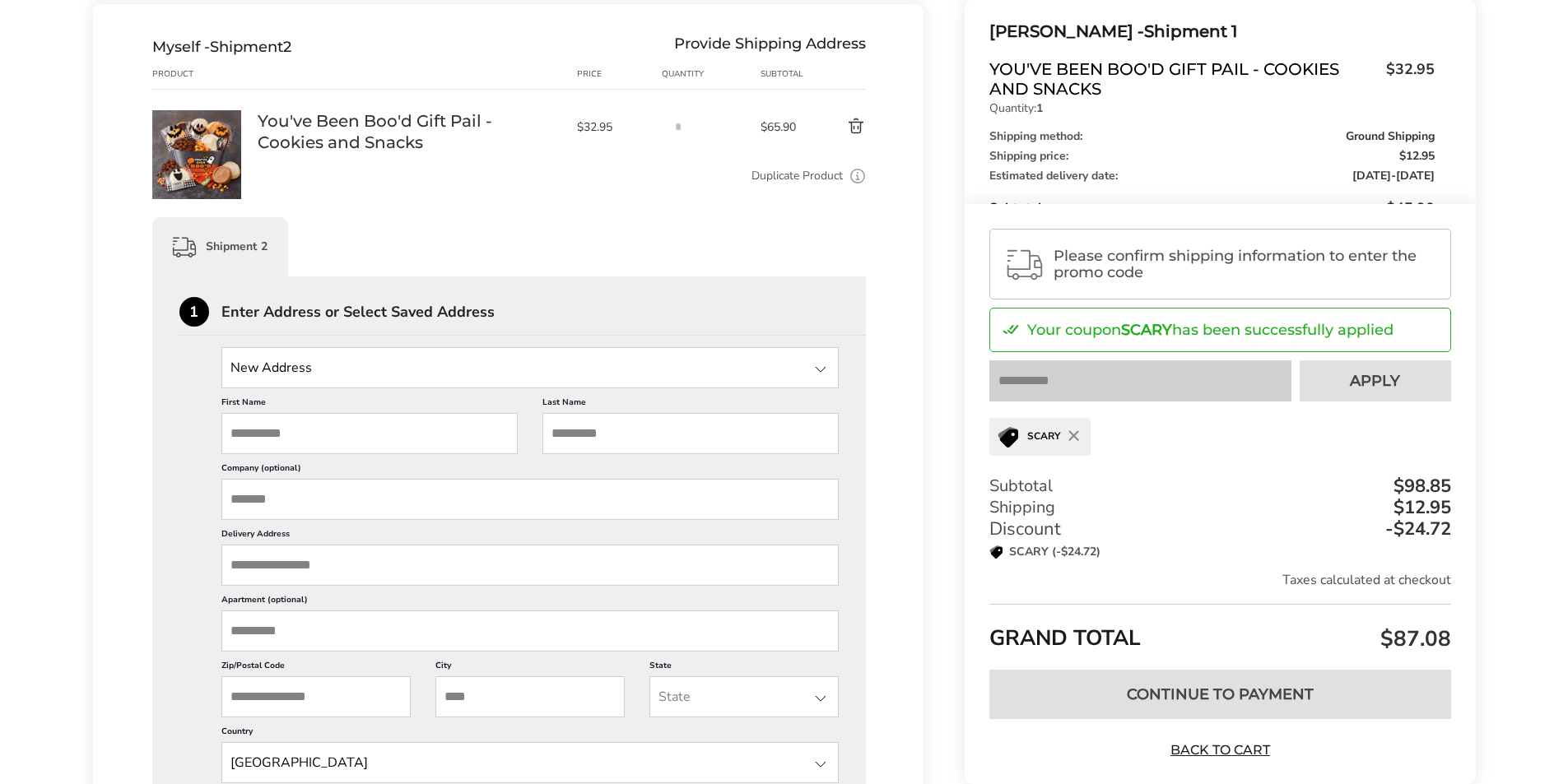
scroll to position [702, 0]
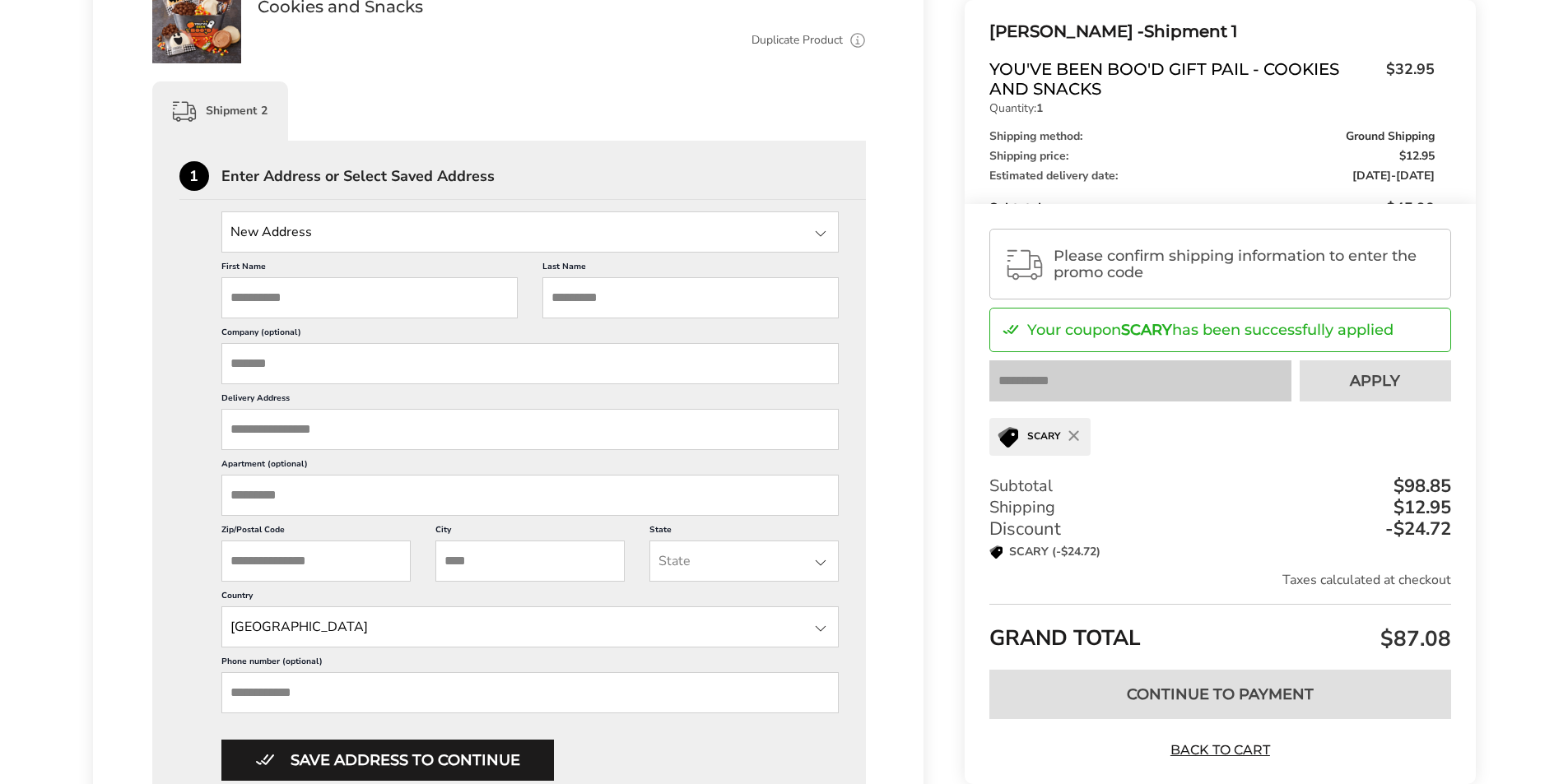
click at [315, 294] on input "First Name" at bounding box center [370, 297] width 297 height 41
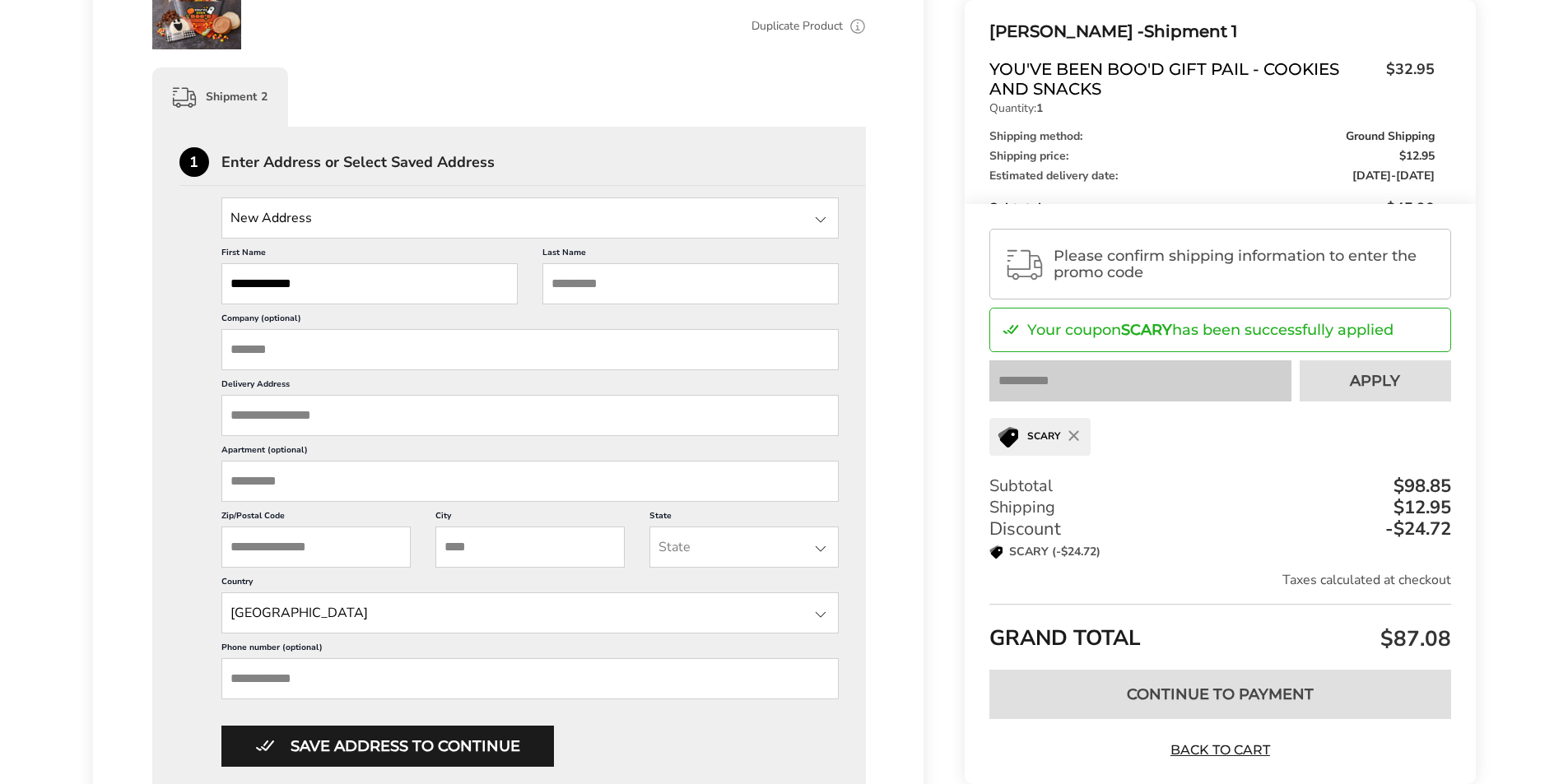
scroll to position [856, 0]
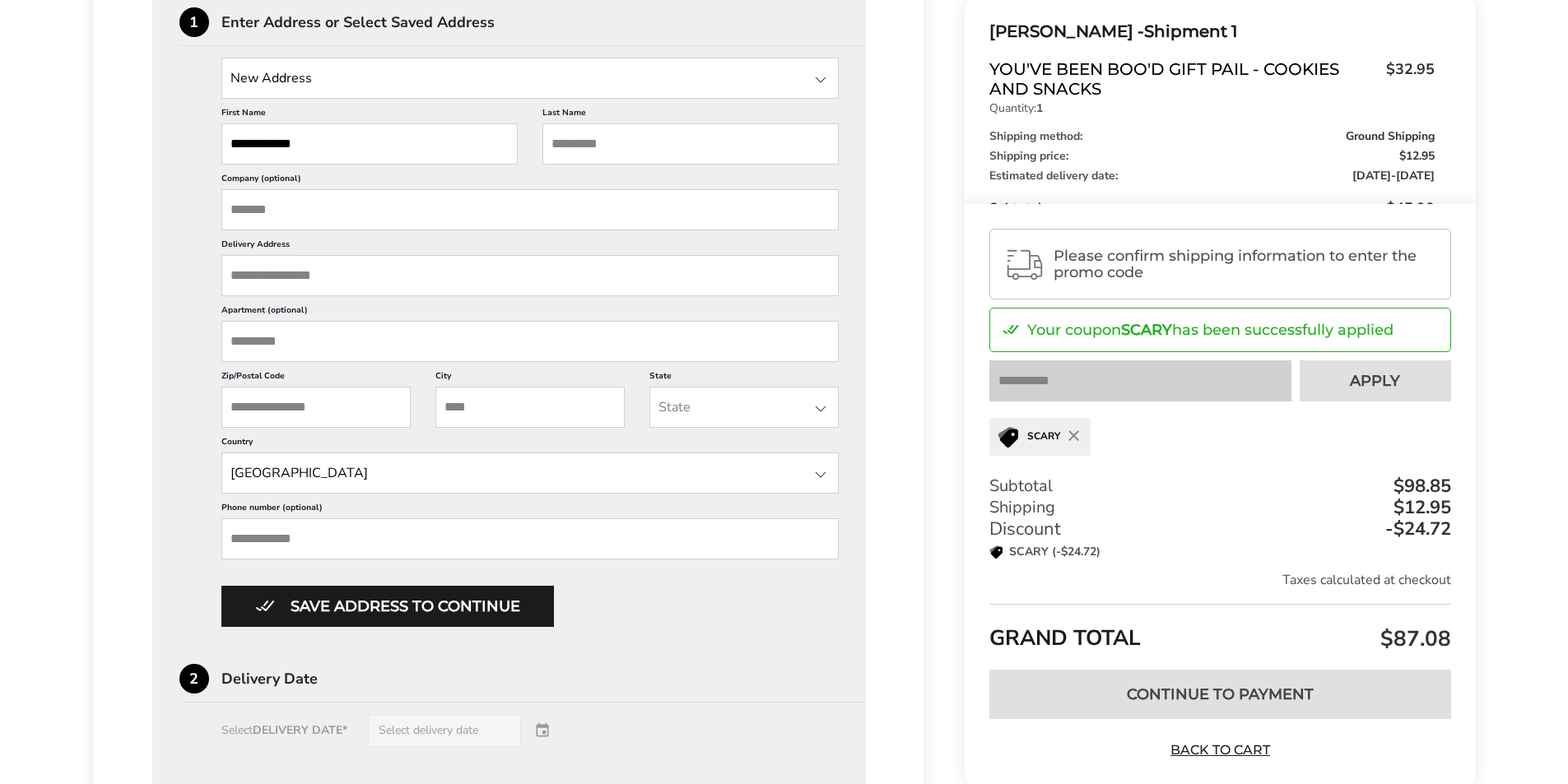
type input "**********"
click at [342, 279] on input "Delivery Address" at bounding box center [531, 275] width 618 height 41
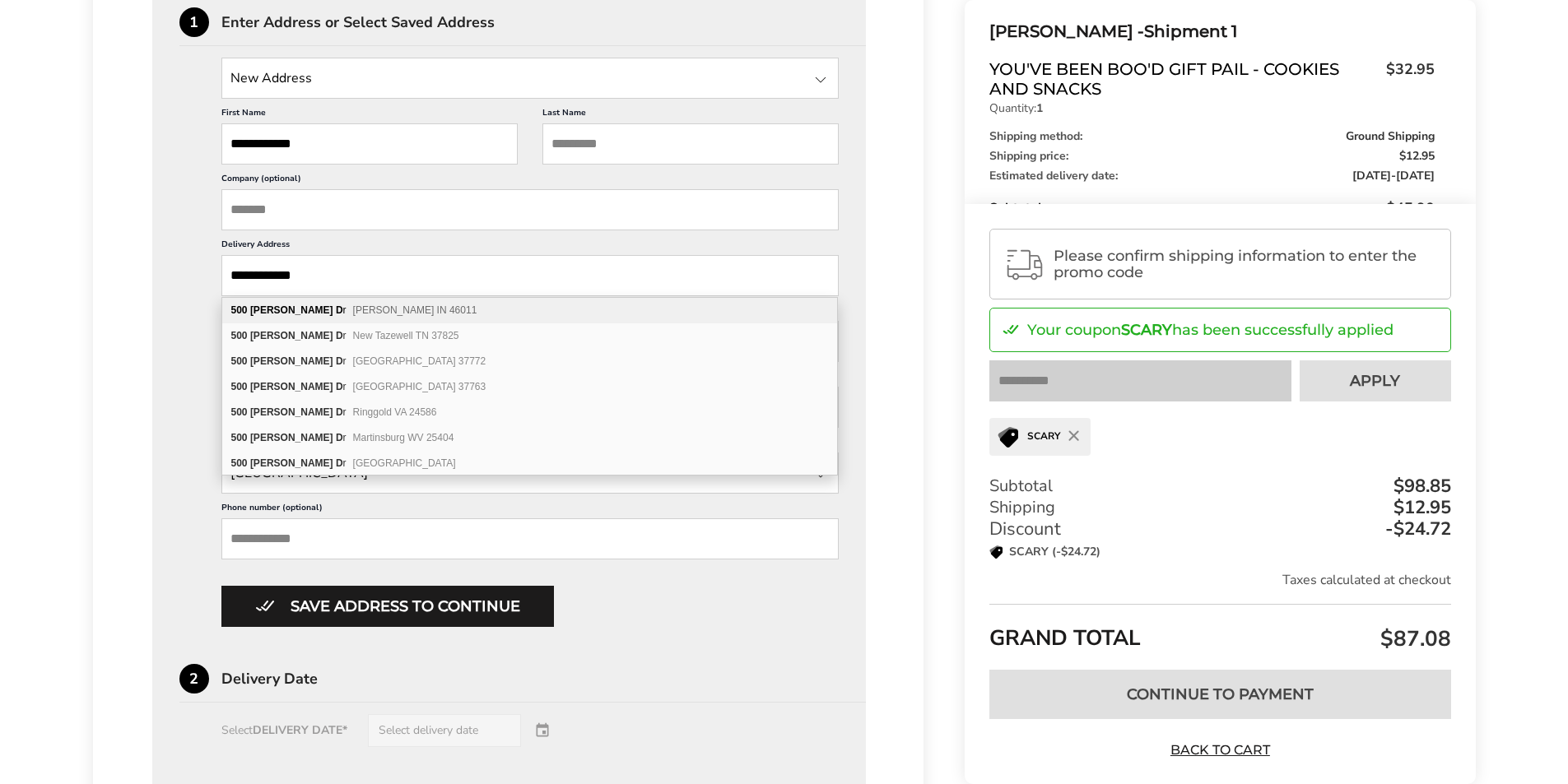
type input "**********"
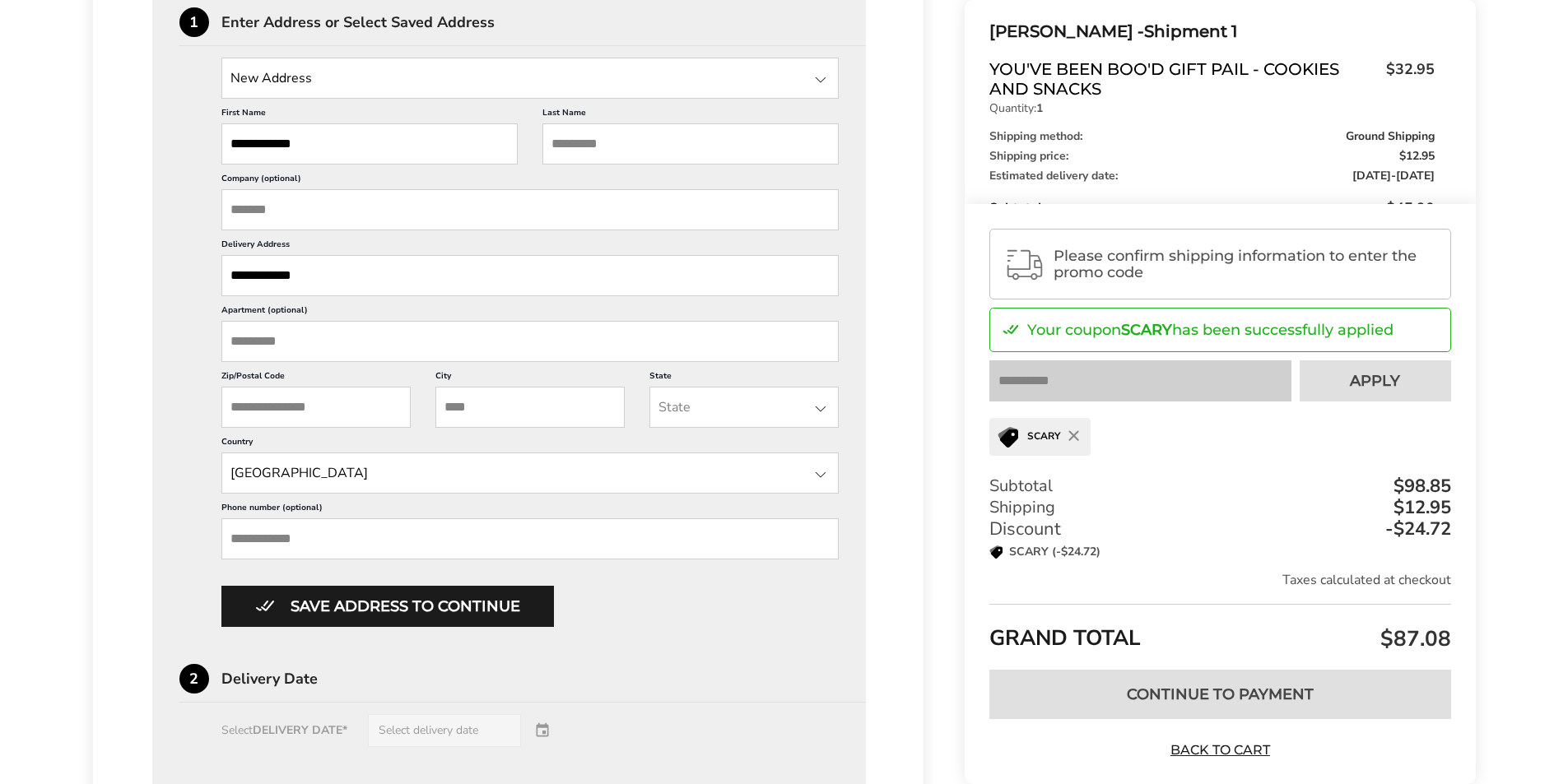
click at [150, 417] on div "**********" at bounding box center [509, 442] width 831 height 1456
click at [353, 274] on input "**********" at bounding box center [531, 275] width 618 height 41
click at [469, 402] on input "City" at bounding box center [529, 407] width 189 height 41
type input "******"
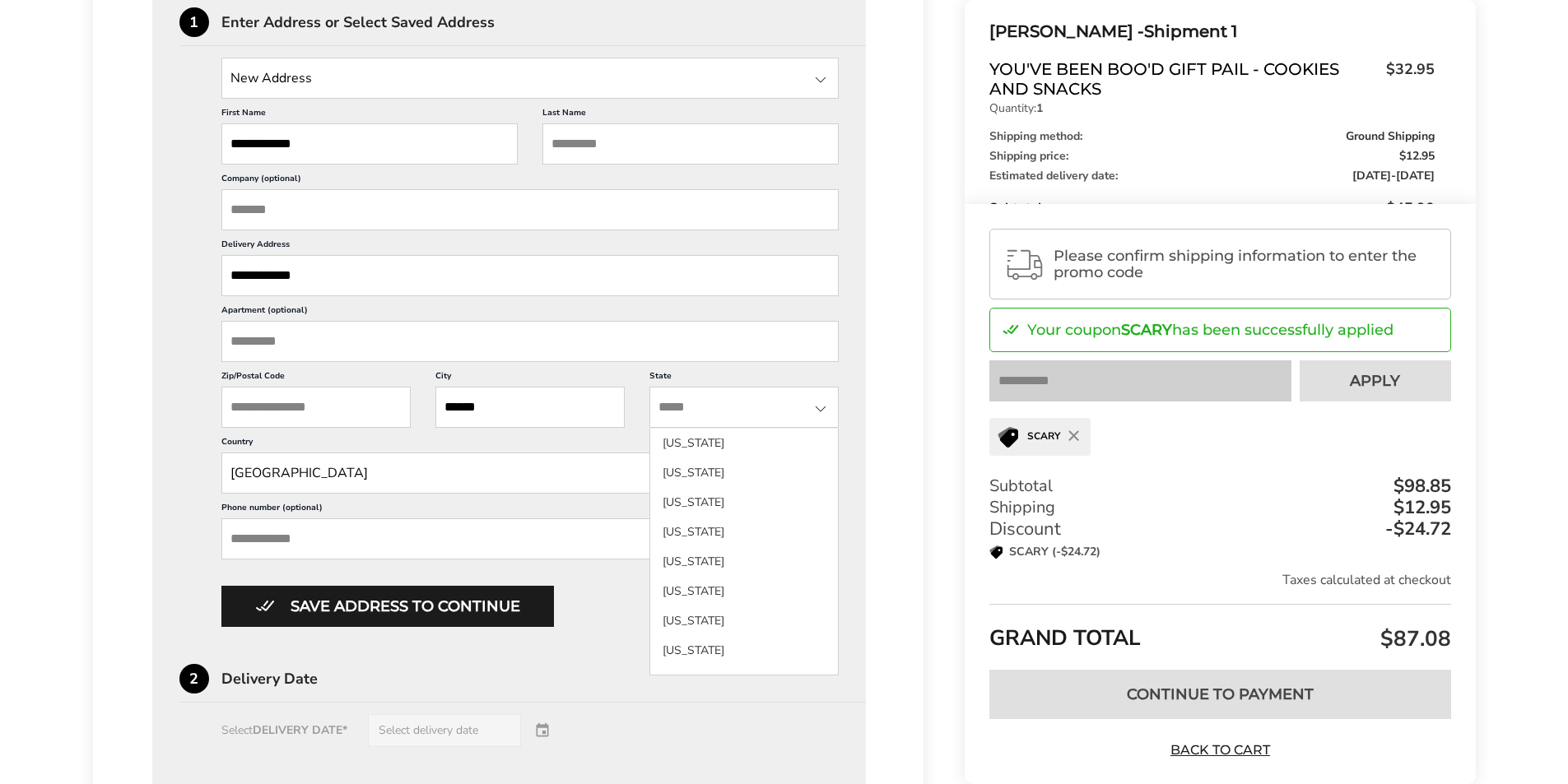
click at [737, 417] on input "State" at bounding box center [743, 407] width 189 height 41
click at [552, 507] on label "Phone number (optional)" at bounding box center [531, 510] width 618 height 17
click at [552, 518] on input "Phone number (optional)" at bounding box center [531, 538] width 618 height 41
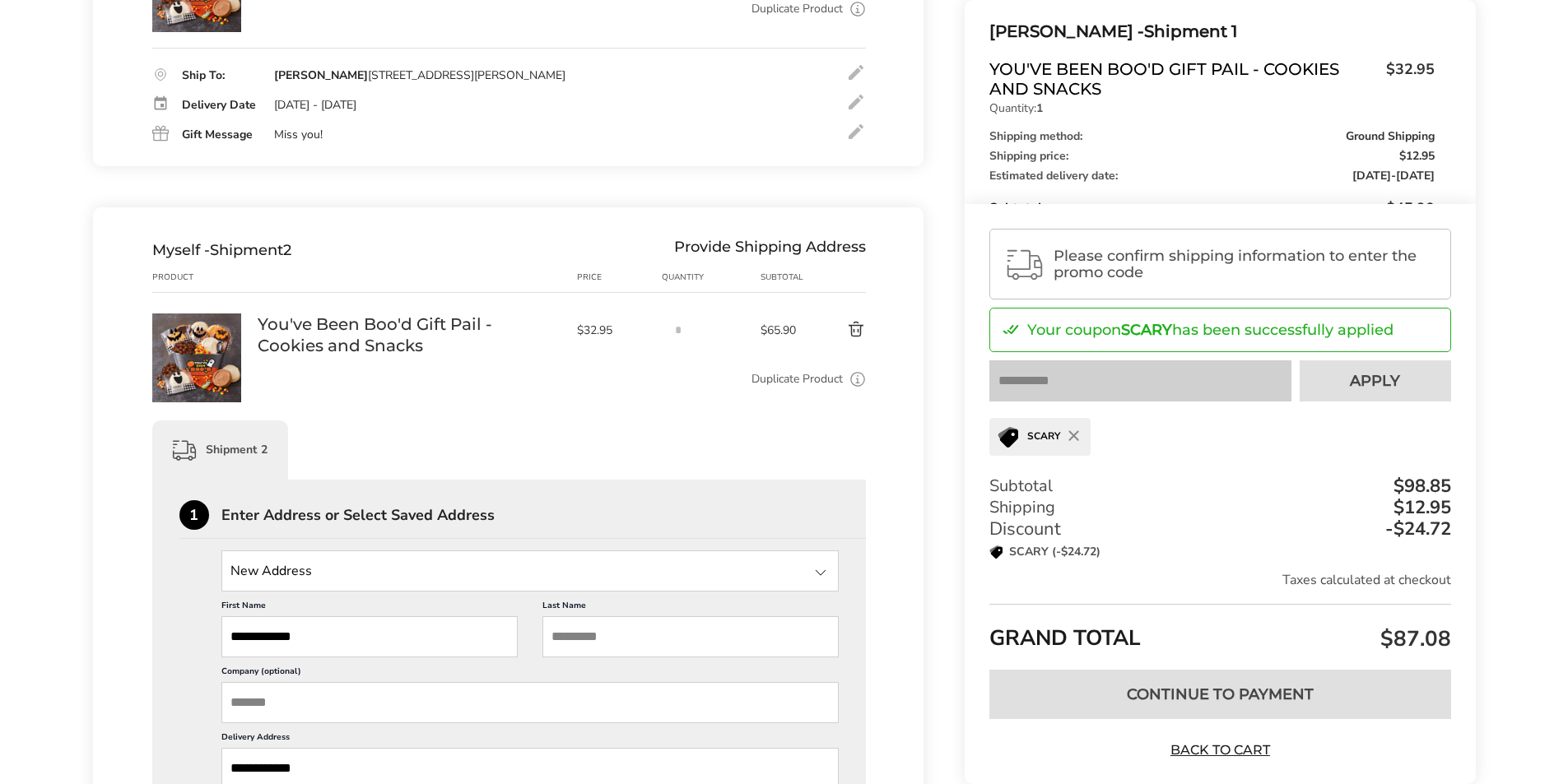
scroll to position [363, 0]
click at [857, 378] on icon at bounding box center [857, 380] width 17 height 17
click at [861, 384] on icon at bounding box center [857, 380] width 17 height 17
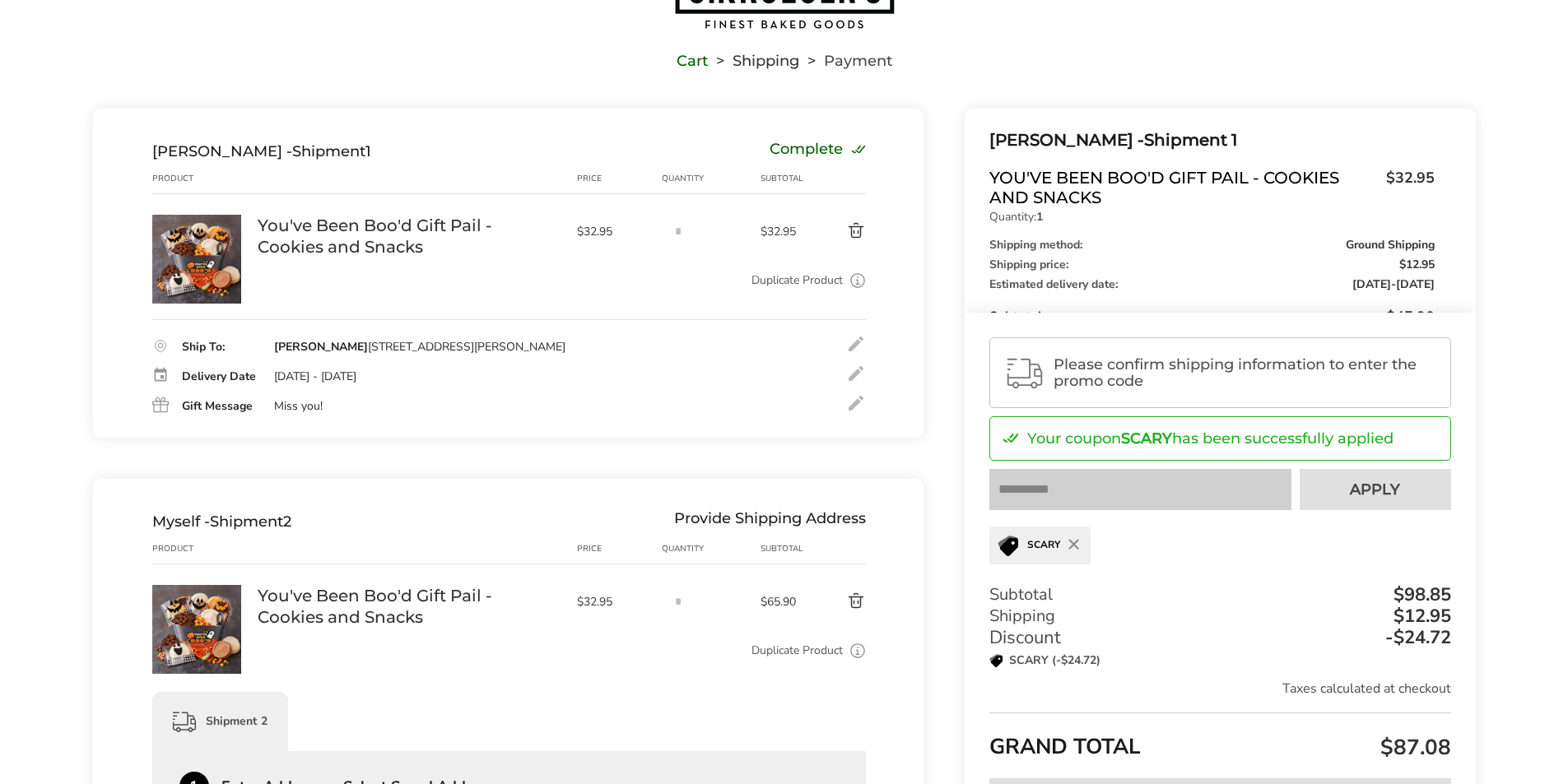
scroll to position [329, 0]
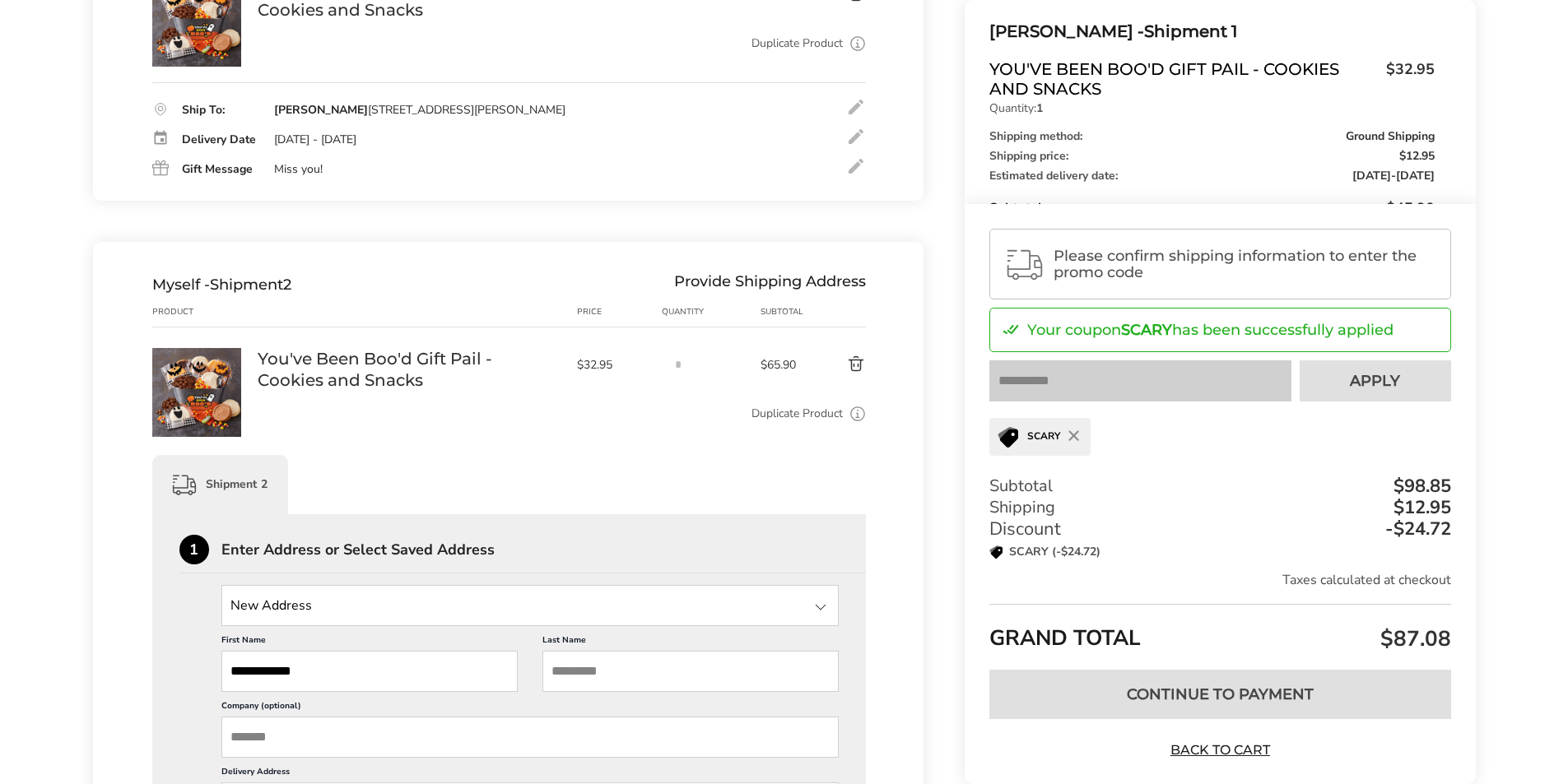
click at [862, 373] on button "Delete product" at bounding box center [836, 365] width 57 height 20
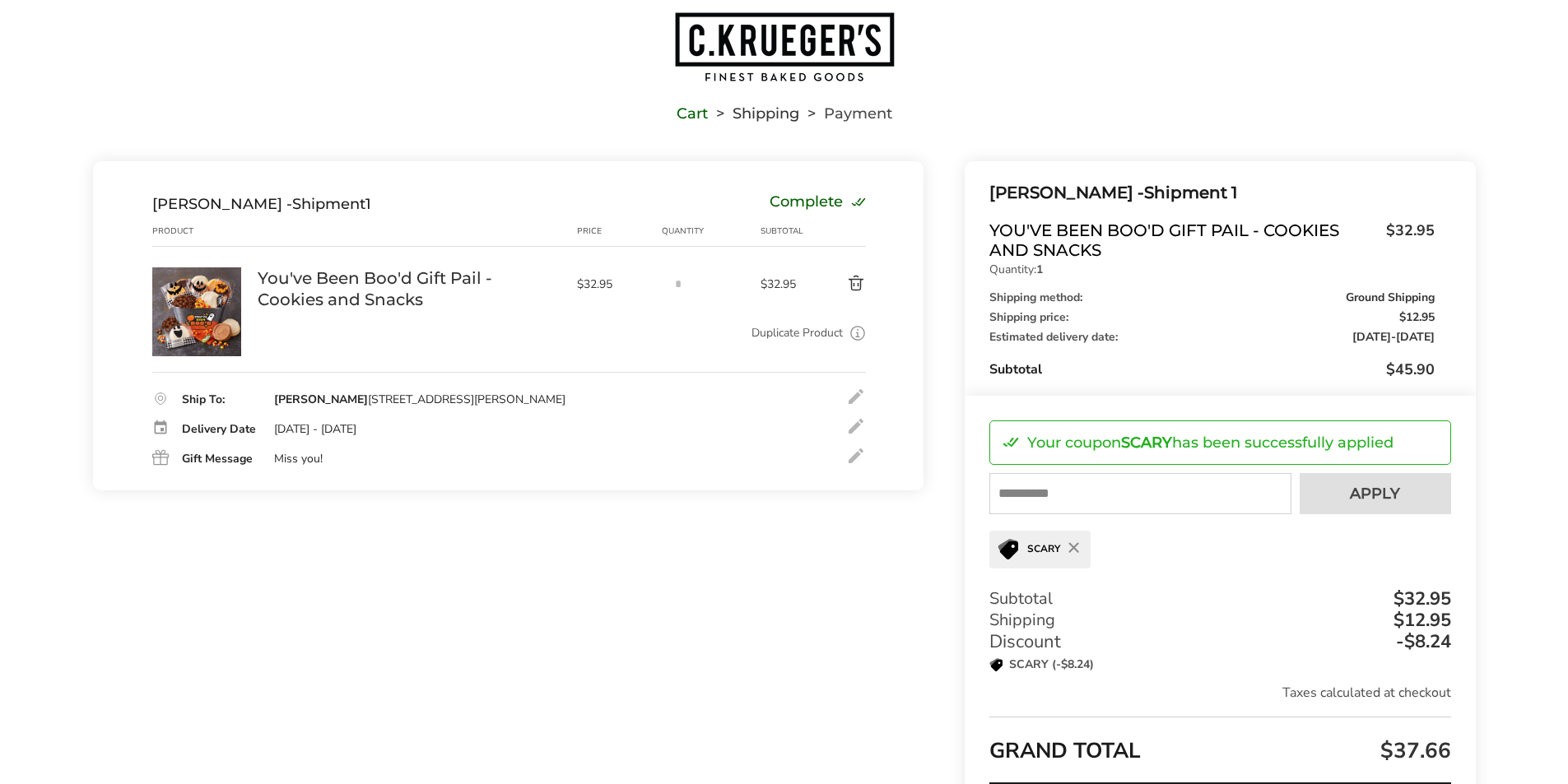
scroll to position [0, 0]
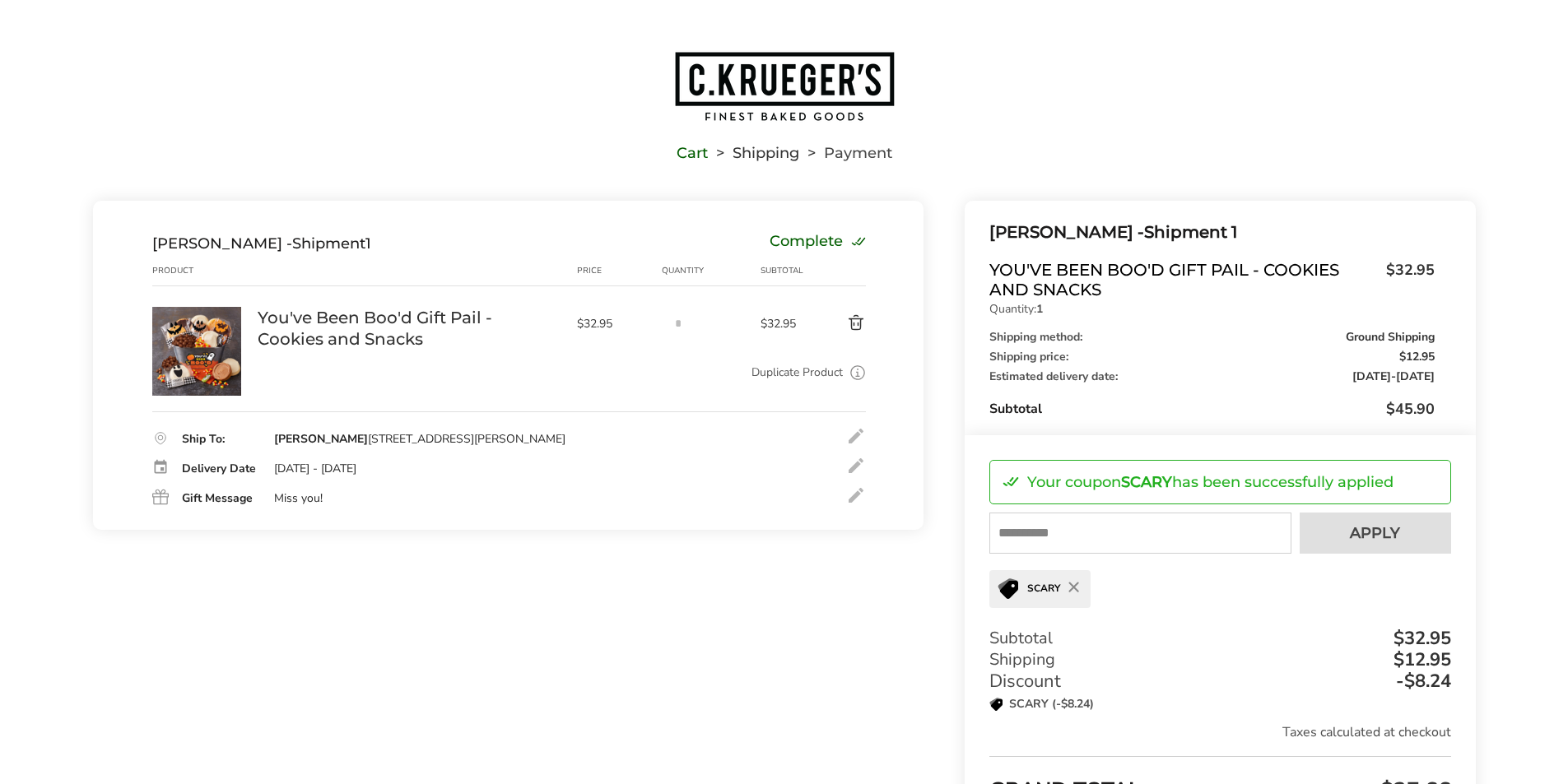
click at [742, 62] on img "Go to home page" at bounding box center [784, 86] width 222 height 72
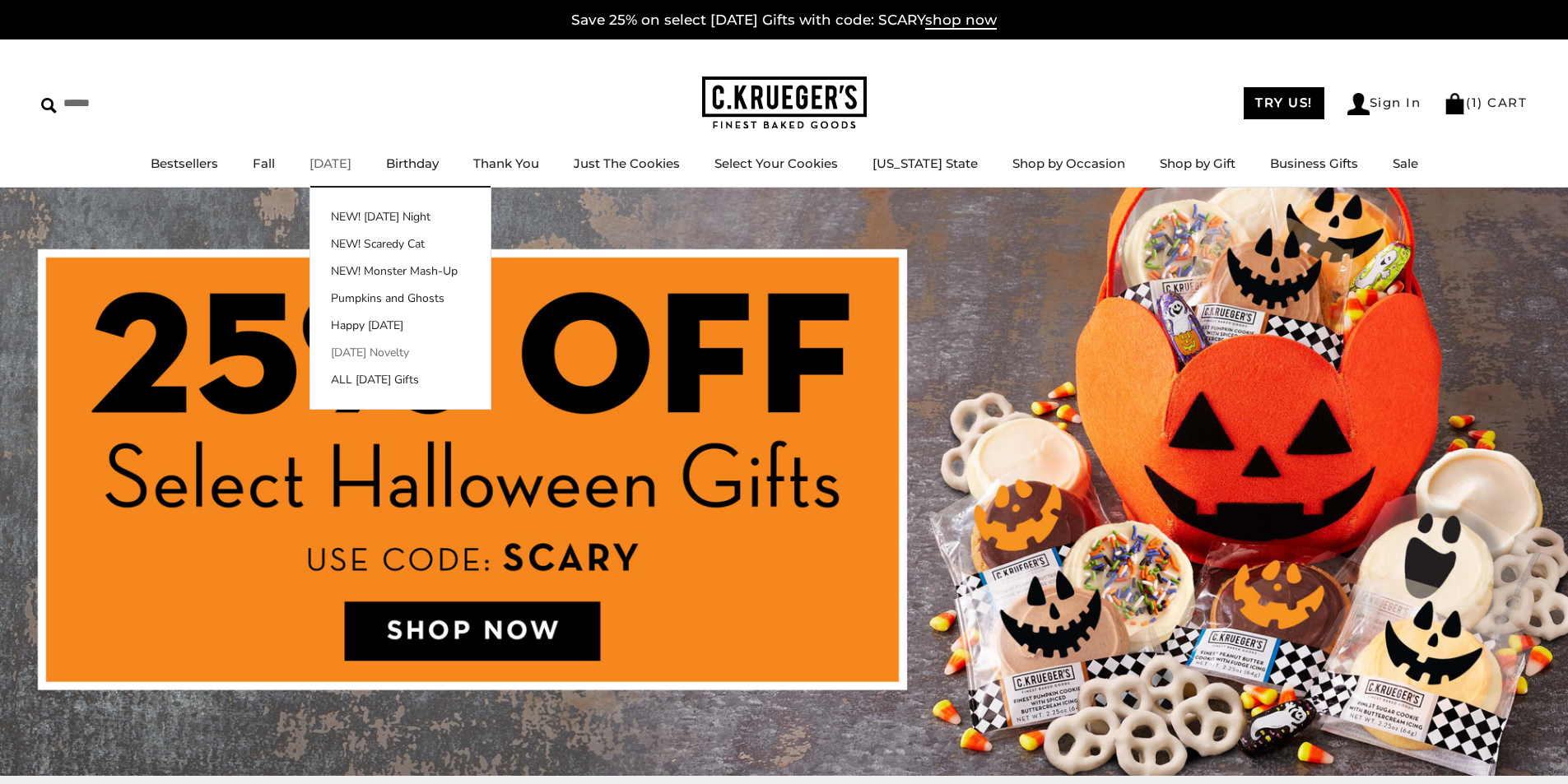
click at [402, 348] on link "[DATE] Novelty" at bounding box center [400, 352] width 180 height 17
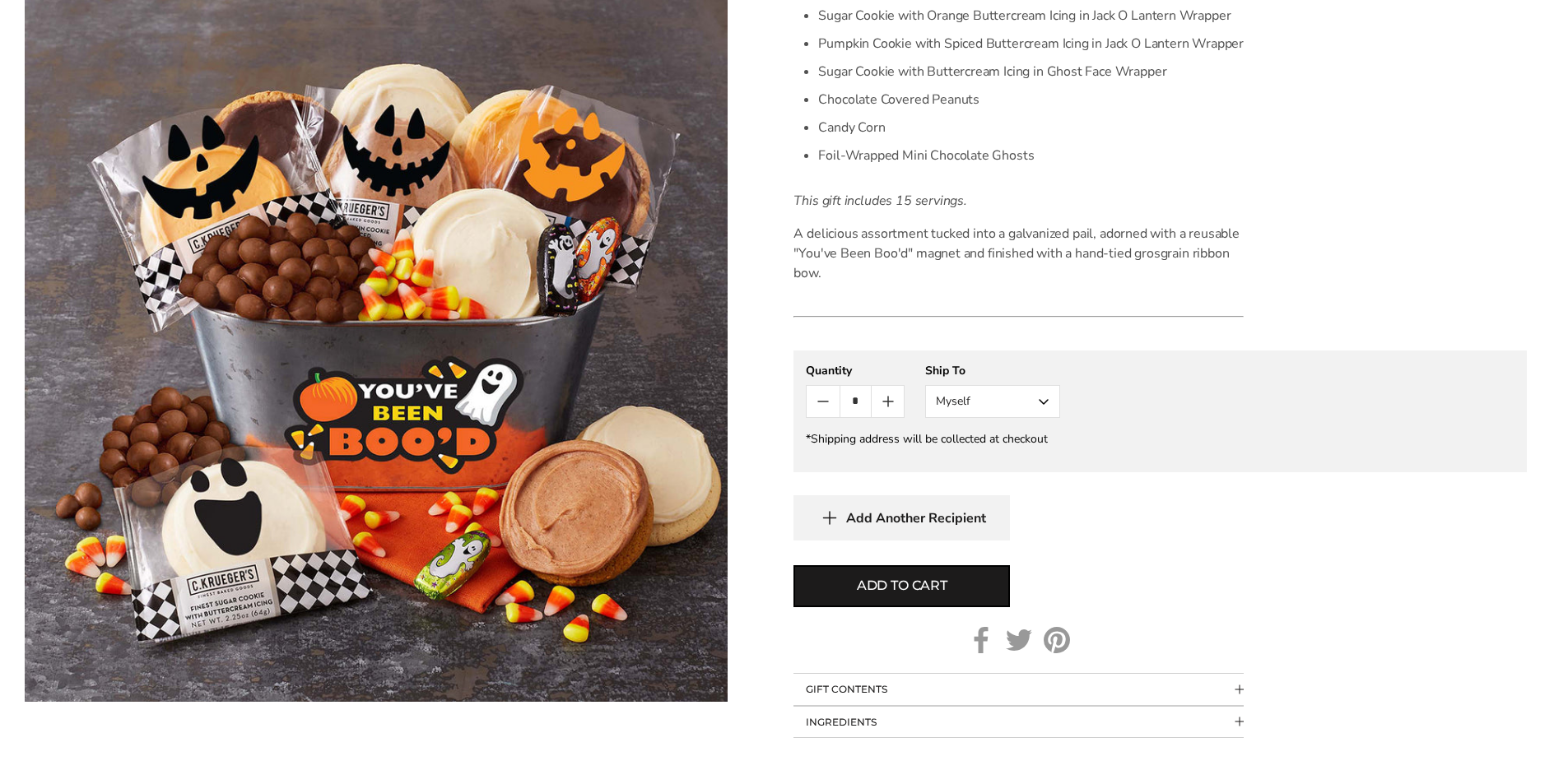
click at [889, 399] on icon "Count plus" at bounding box center [888, 402] width 20 height 20
click at [900, 576] on button "Add to cart" at bounding box center [901, 587] width 217 height 42
type input "*"
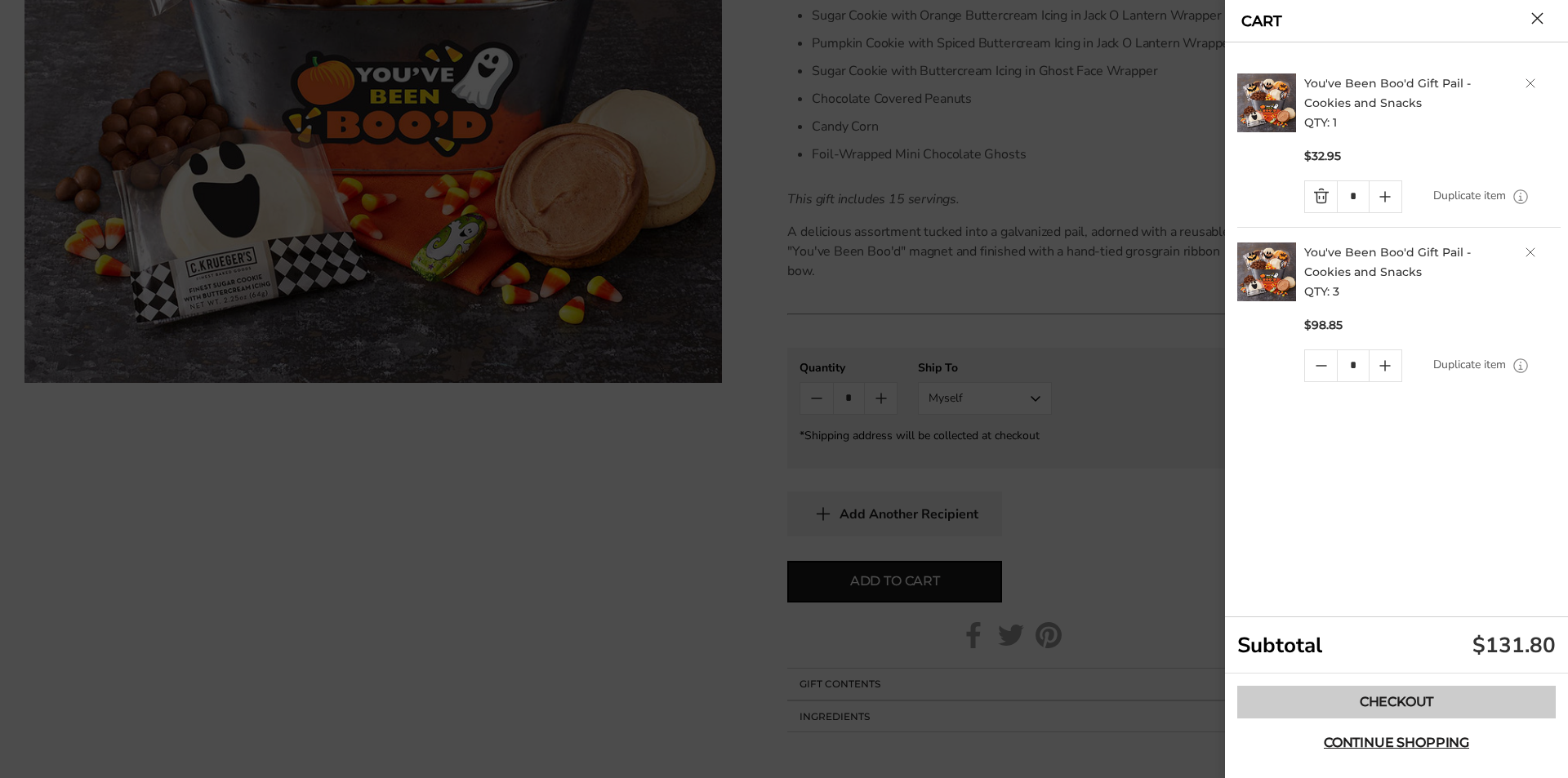
click at [1386, 694] on link "Checkout" at bounding box center [1396, 703] width 318 height 33
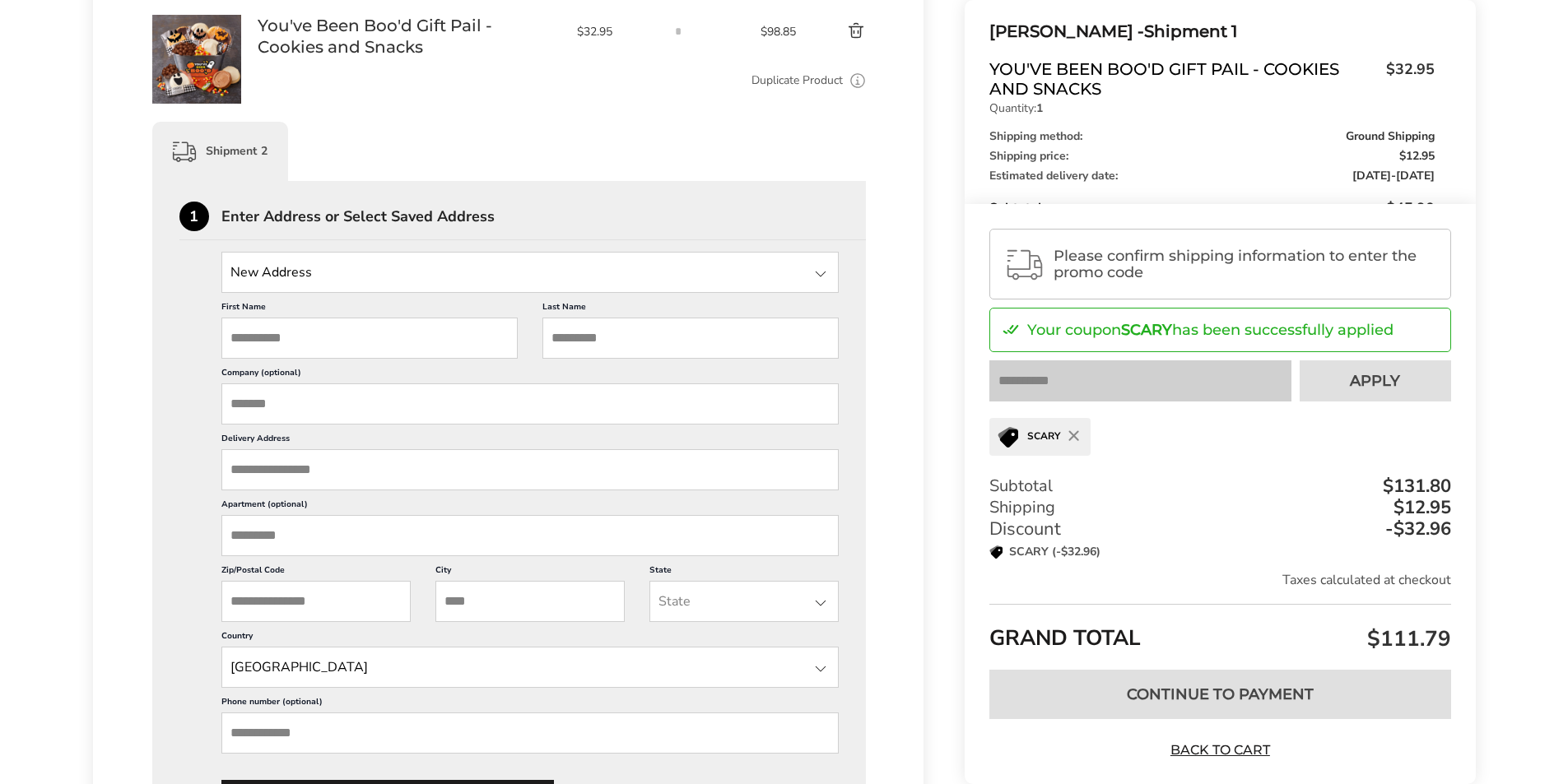
scroll to position [741, 0]
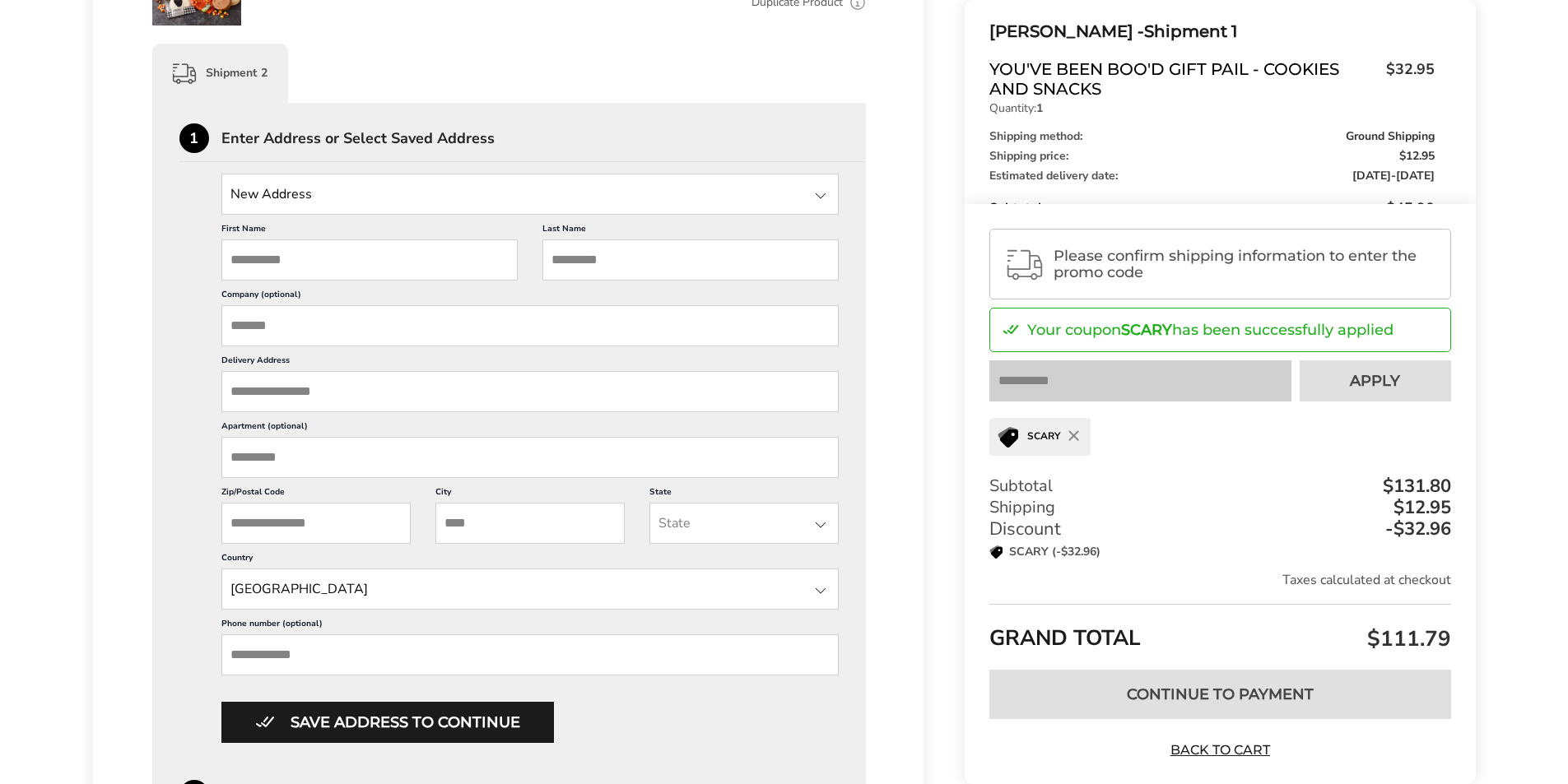
click at [302, 264] on input "First Name" at bounding box center [370, 259] width 297 height 41
type input "****"
type input "*******"
click at [292, 393] on input "Delivery Address" at bounding box center [531, 391] width 618 height 41
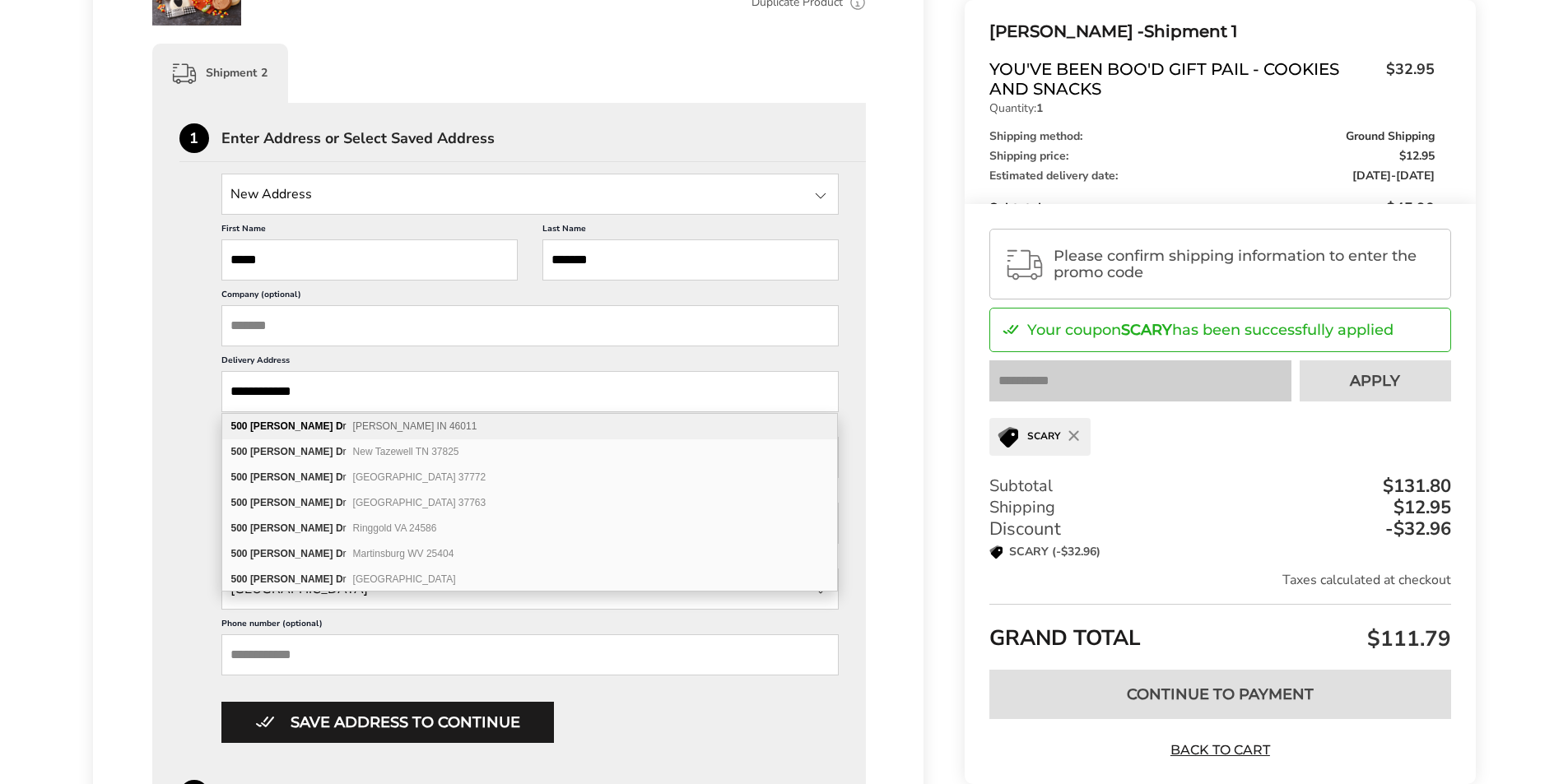
type input "**********"
click at [60, 501] on div "Contact Information: Fill in the E-mail field Confirm Matt Cornelius - Shipment…" at bounding box center [784, 394] width 1568 height 1868
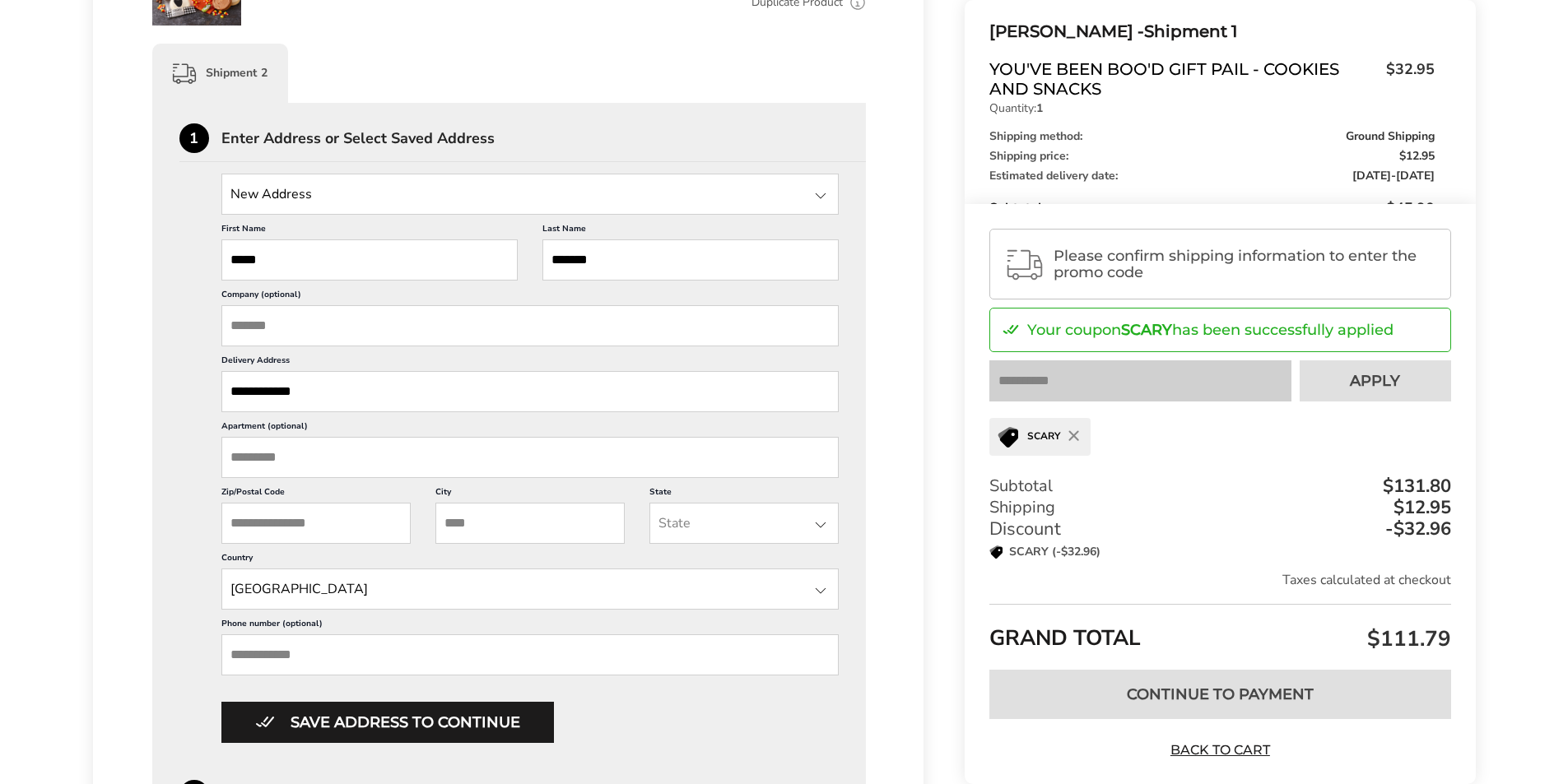
click at [515, 517] on input "City" at bounding box center [529, 522] width 189 height 41
type input "******"
click at [690, 525] on input "State" at bounding box center [743, 522] width 189 height 41
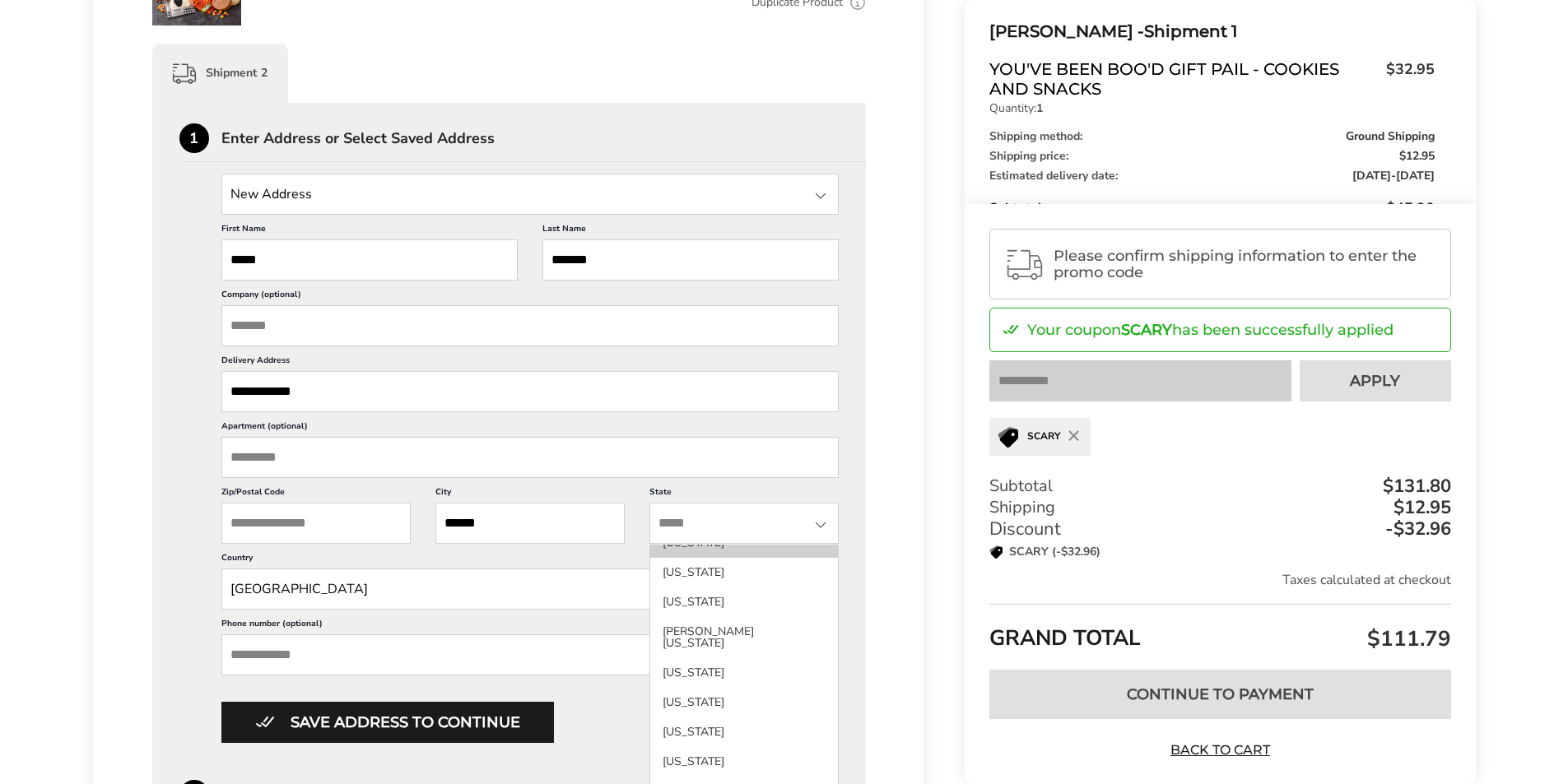
scroll to position [658, 0]
click at [711, 738] on li "Missouri" at bounding box center [743, 742] width 187 height 30
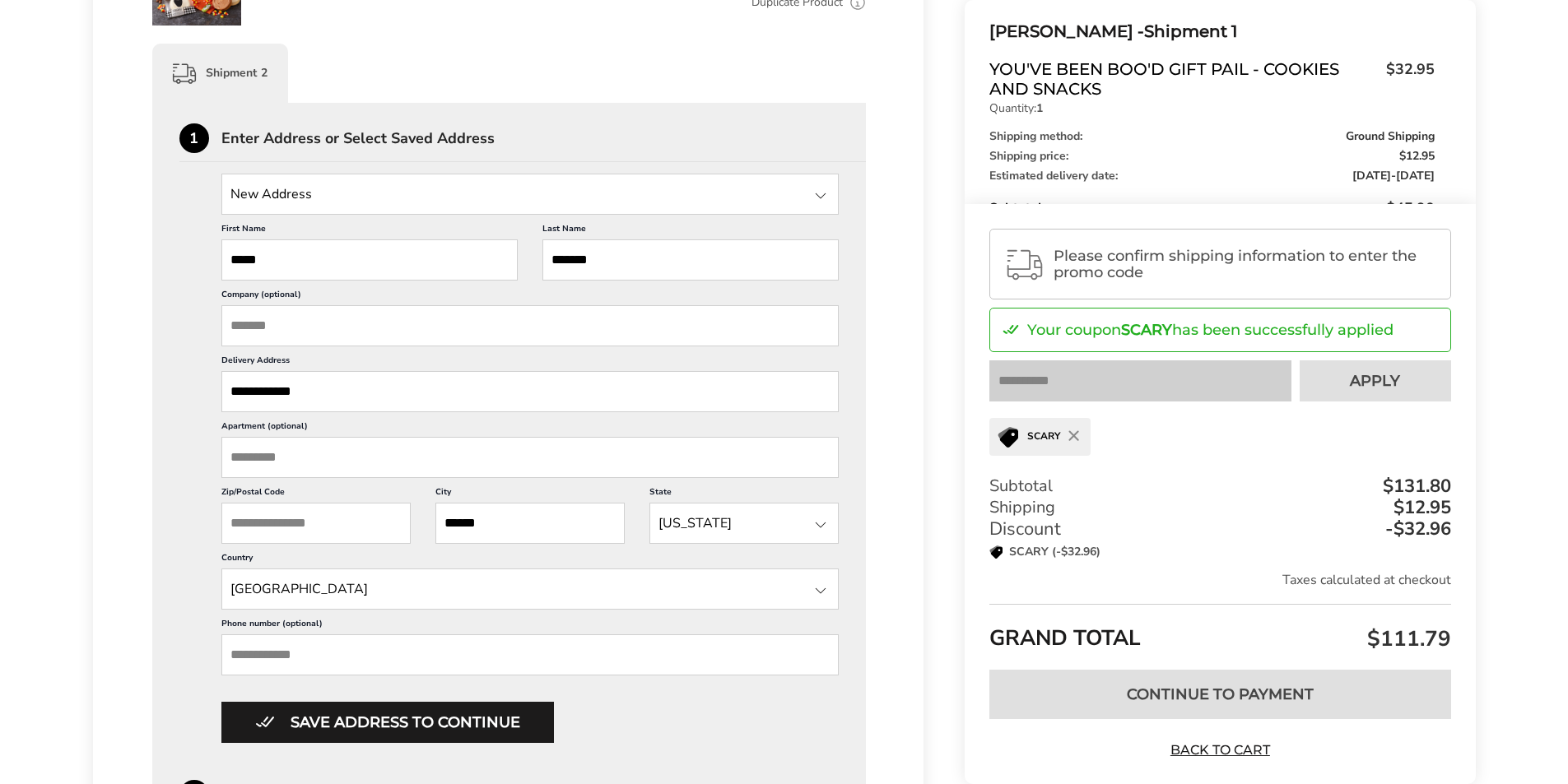
click at [267, 525] on input "Zip/Postal Code" at bounding box center [316, 522] width 189 height 41
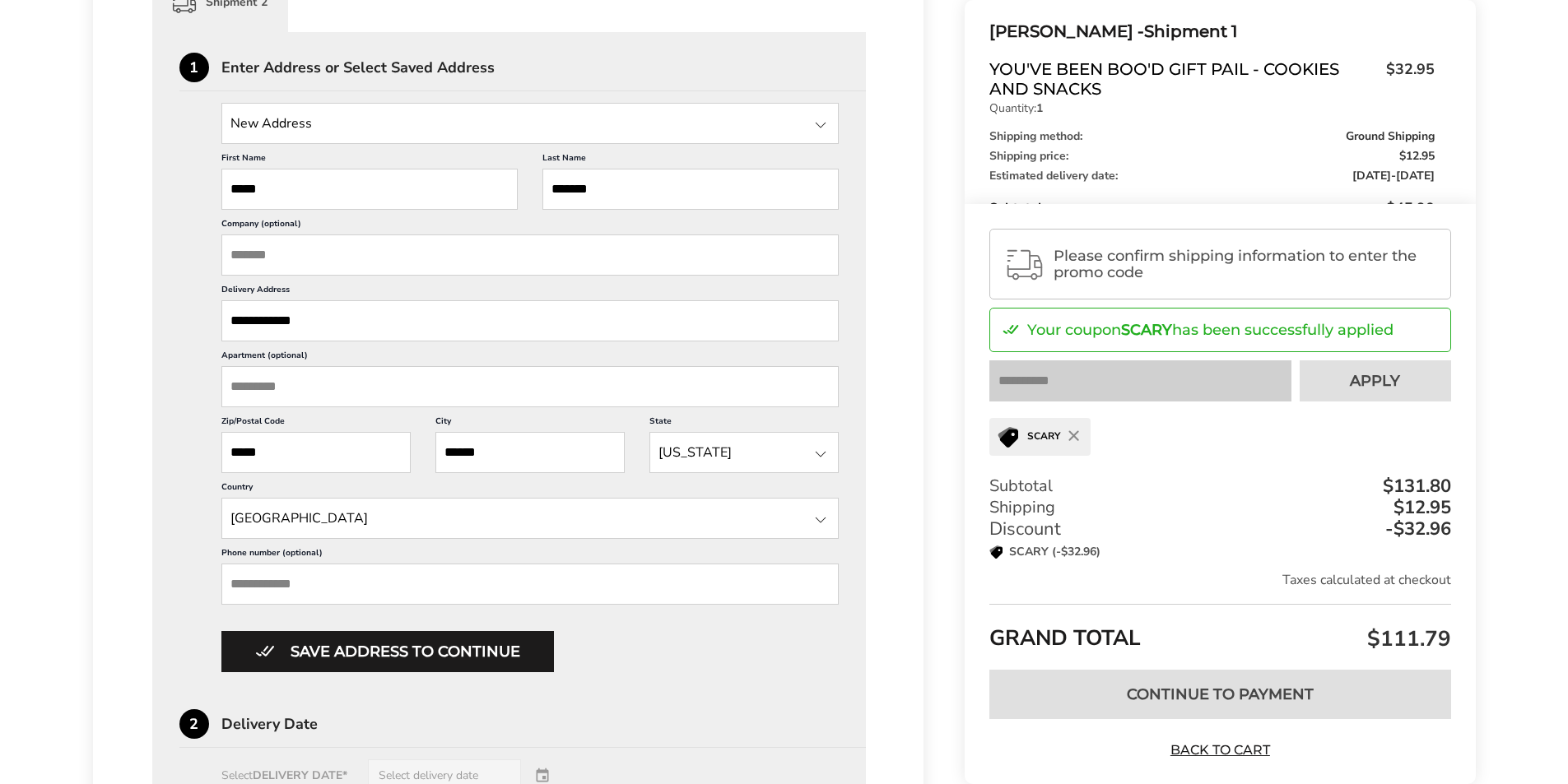
scroll to position [905, 0]
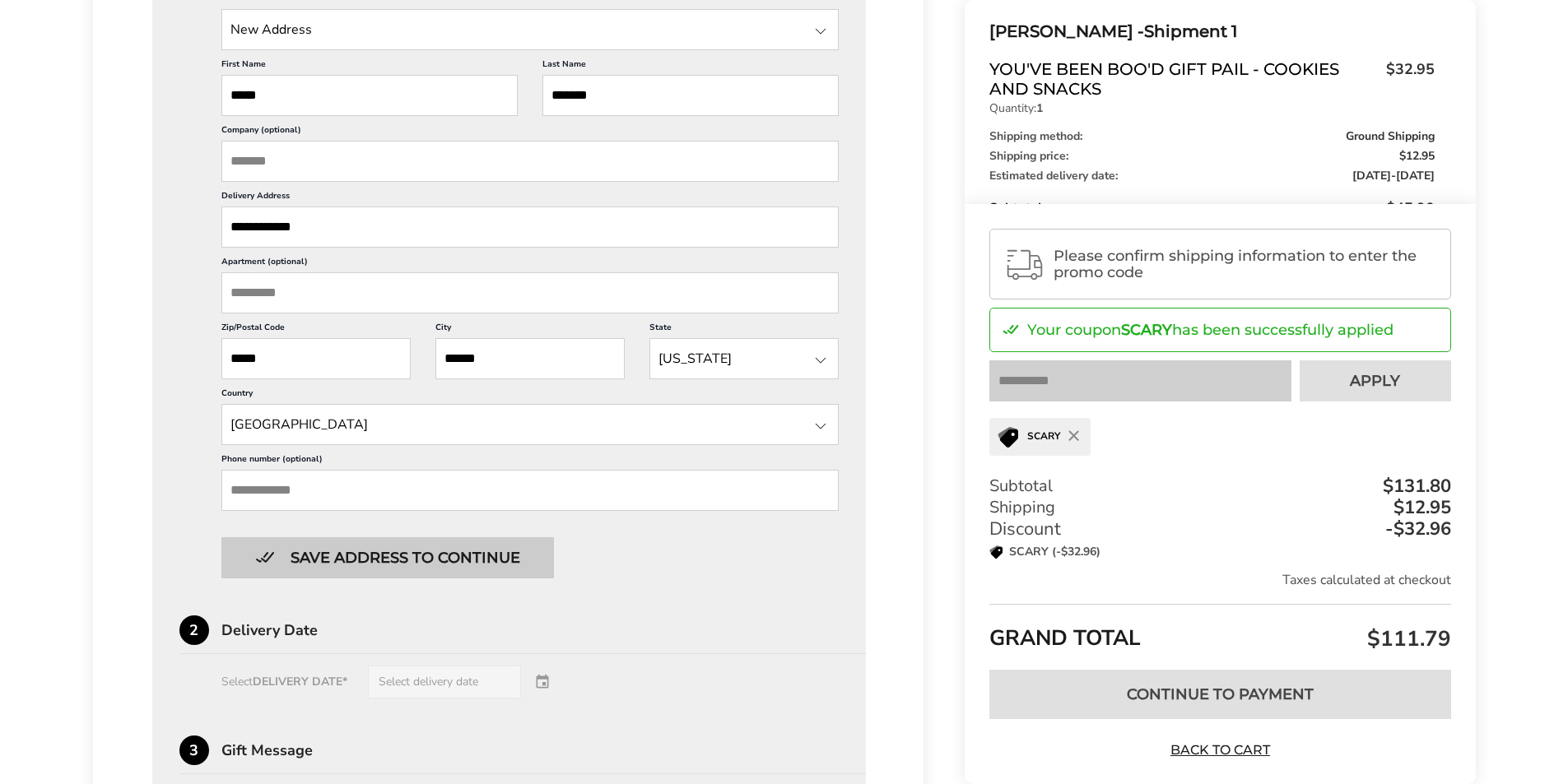
type input "*****"
click at [334, 556] on button "Save address to continue" at bounding box center [387, 557] width 332 height 41
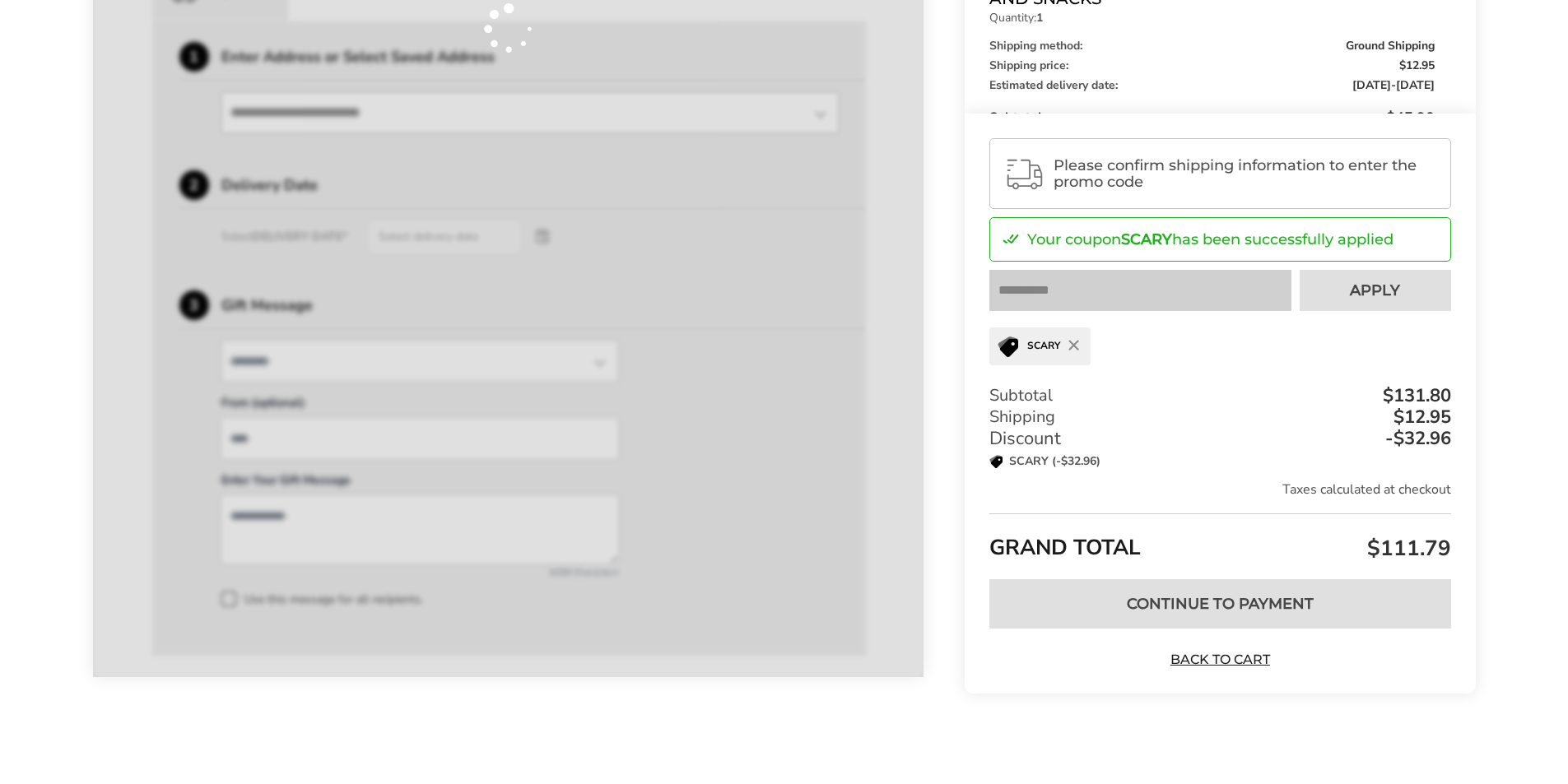
scroll to position [822, 0]
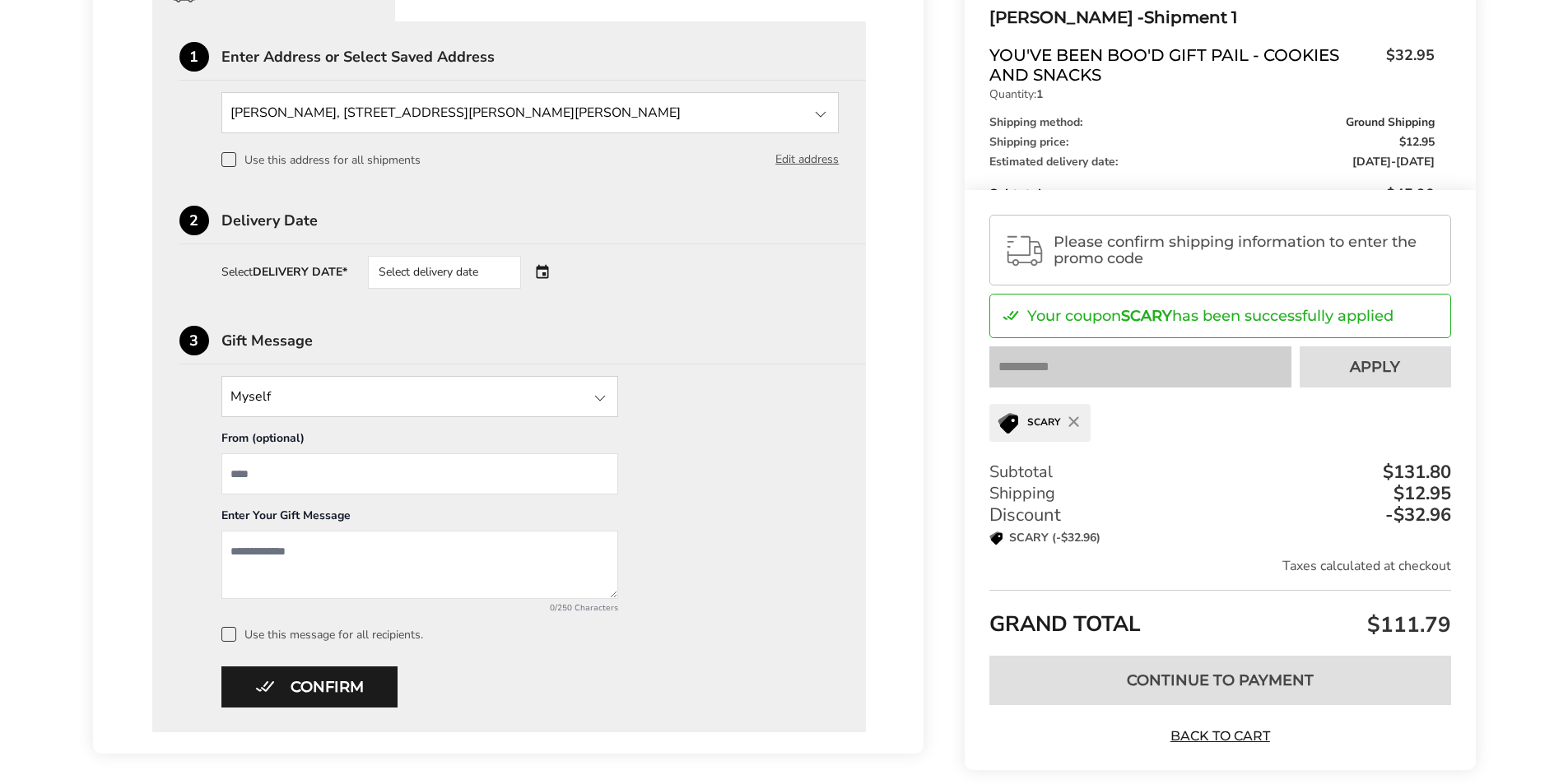
click at [556, 259] on div "Select delivery date" at bounding box center [467, 272] width 199 height 33
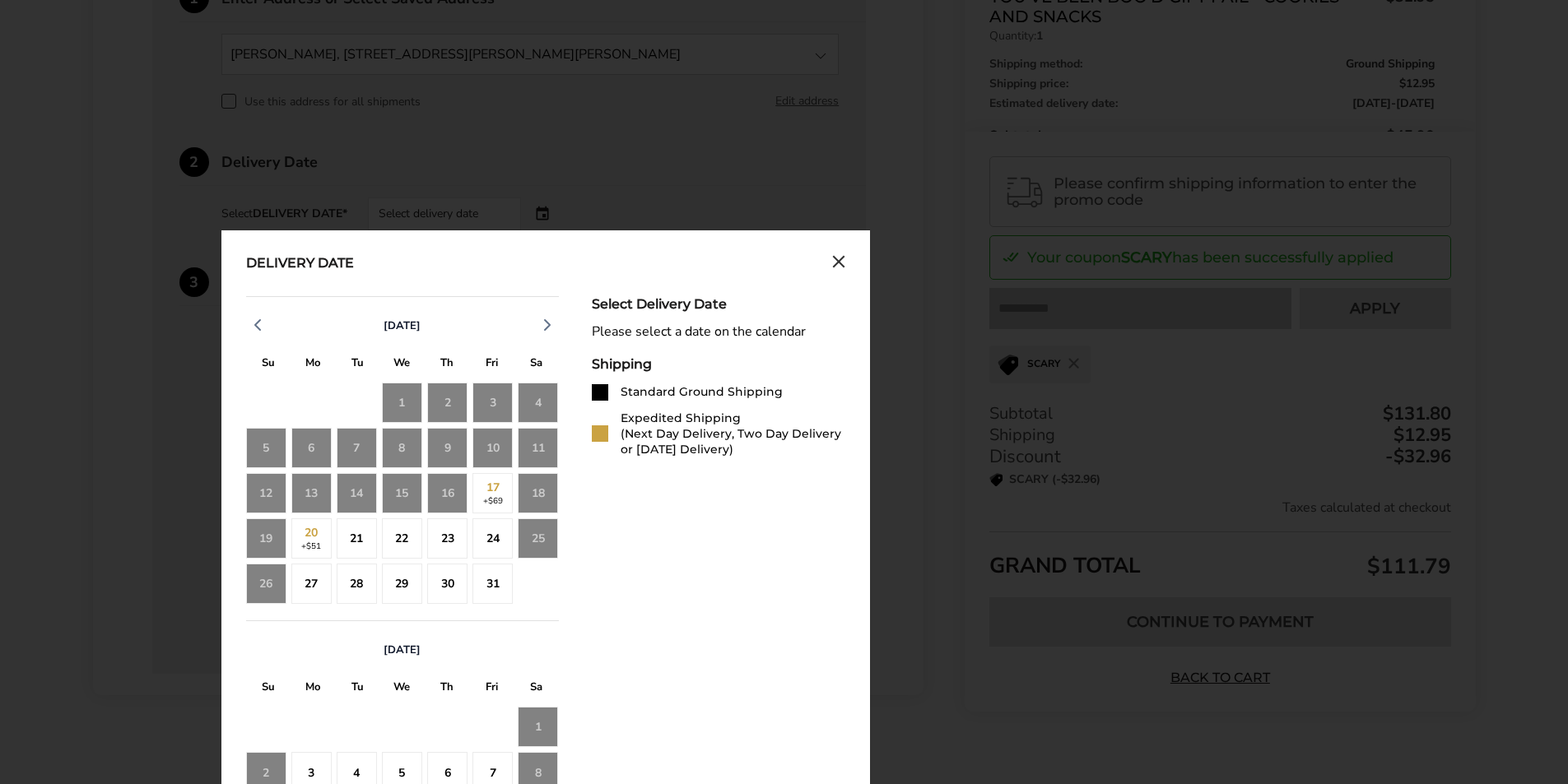
scroll to position [904, 0]
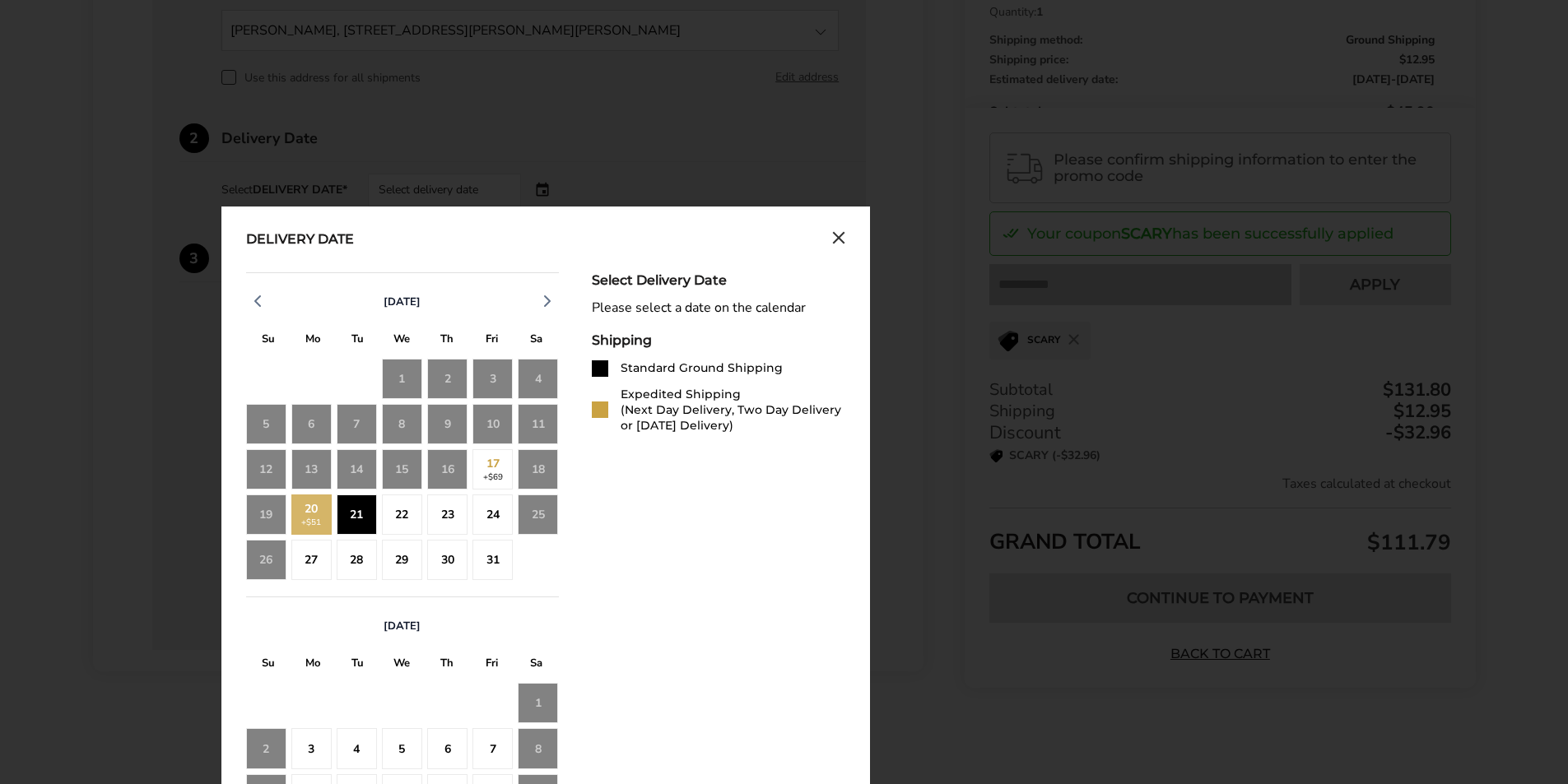
click at [345, 506] on div "21" at bounding box center [357, 515] width 40 height 40
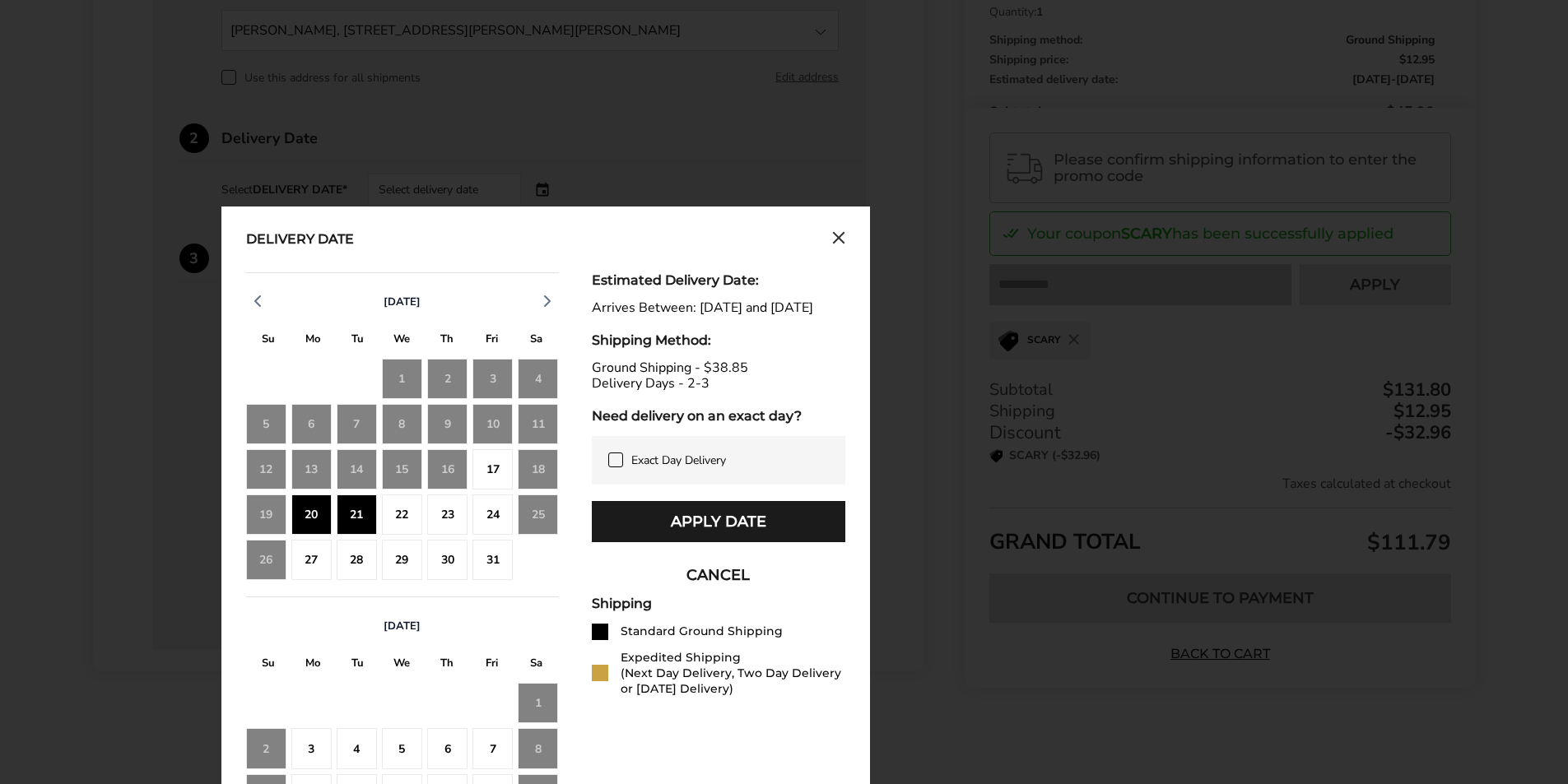
click at [360, 511] on div "21" at bounding box center [357, 515] width 40 height 40
click at [712, 541] on button "Apply Date" at bounding box center [718, 521] width 253 height 41
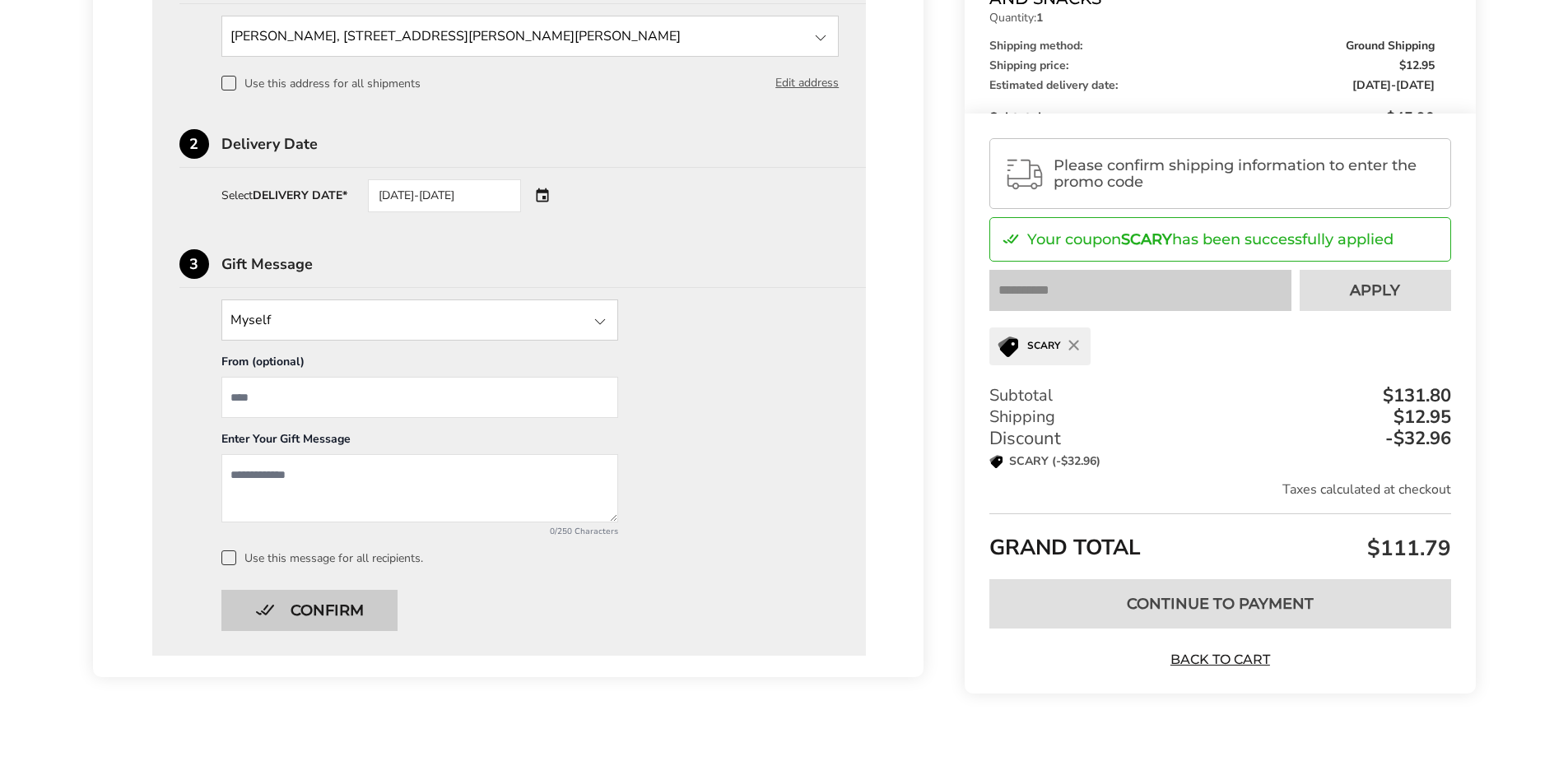
click at [335, 607] on button "Confirm" at bounding box center [309, 610] width 176 height 41
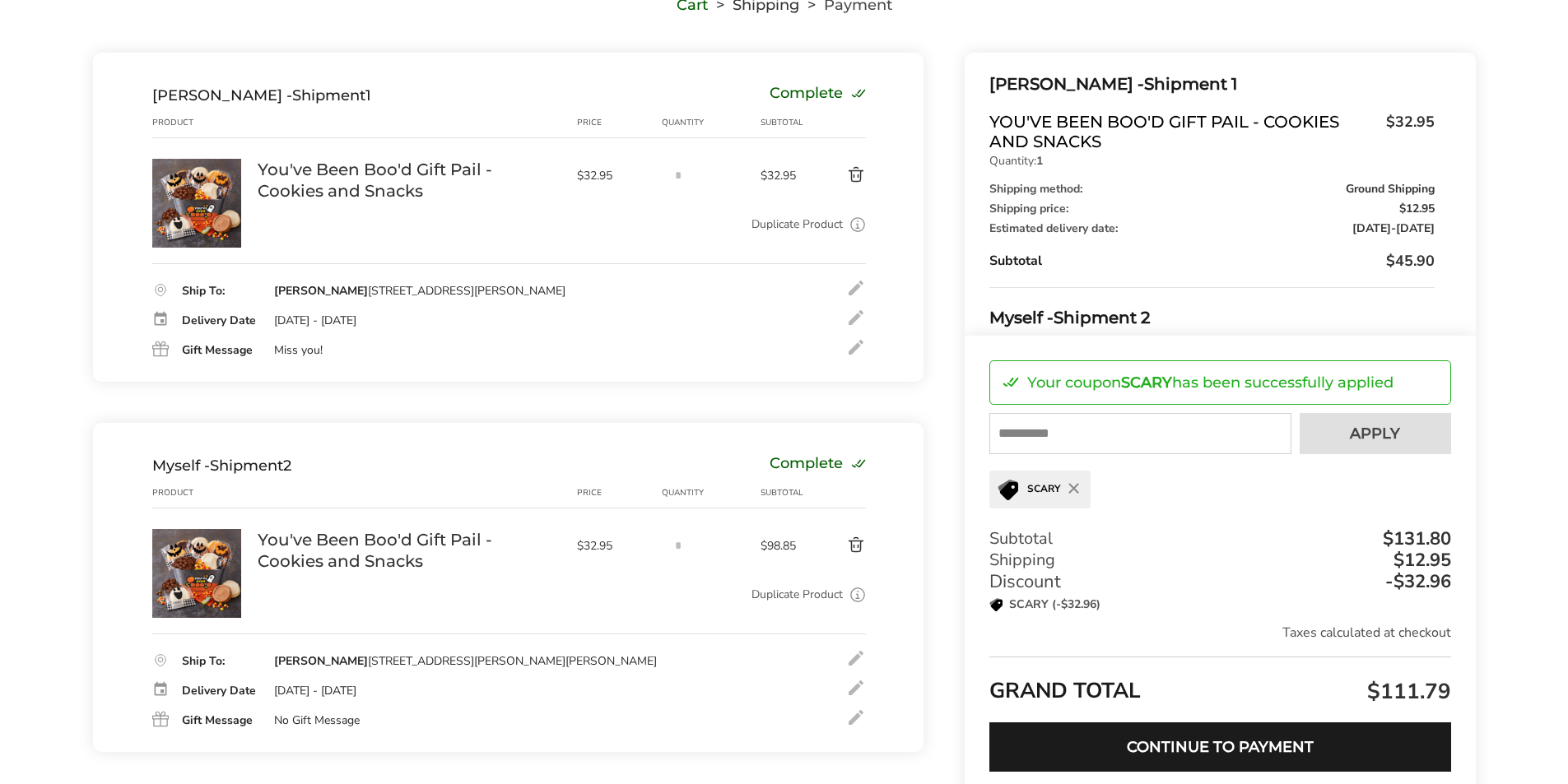
scroll to position [292, 0]
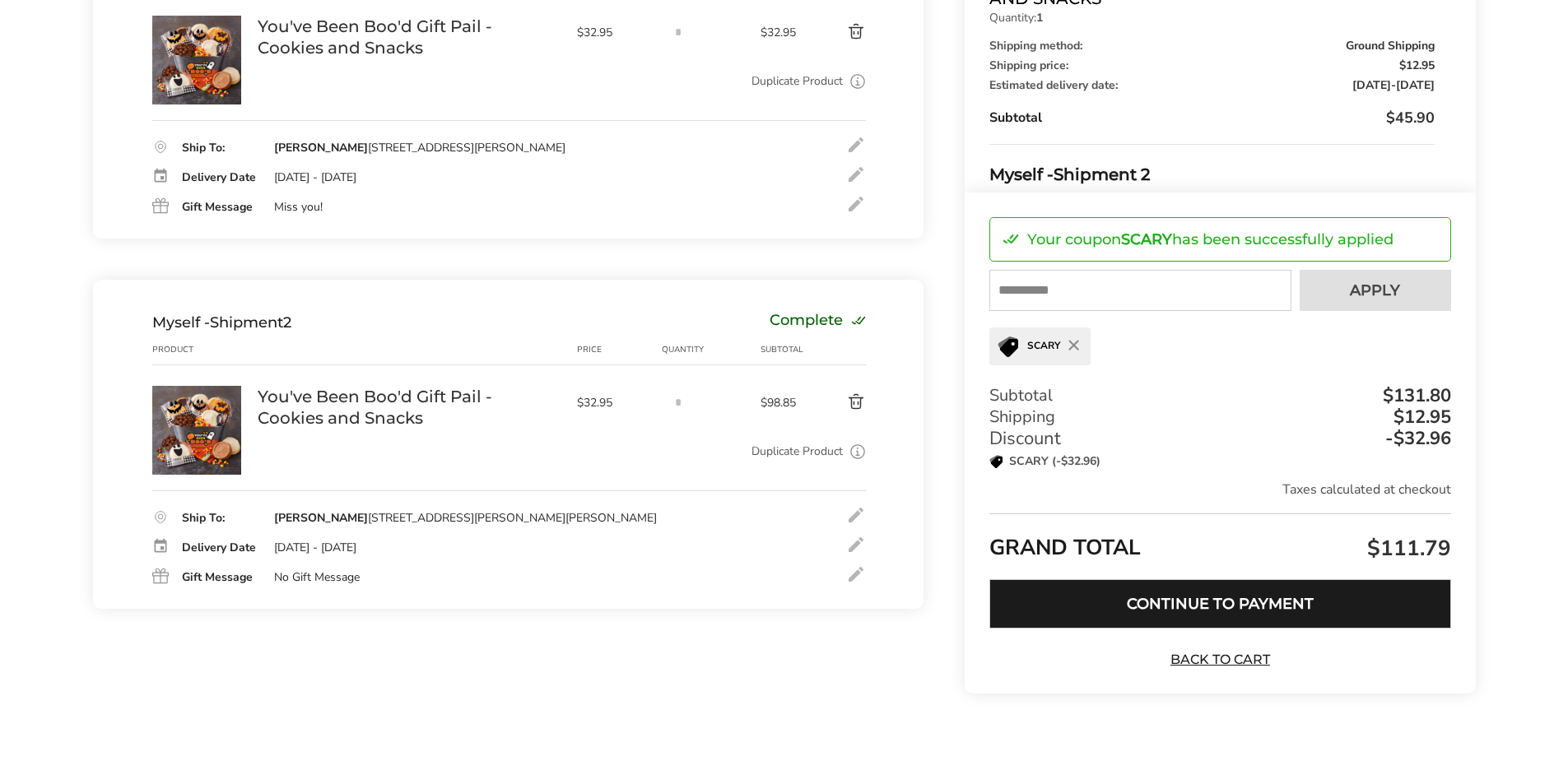
click at [1140, 605] on button "Continue to Payment" at bounding box center [1219, 603] width 461 height 49
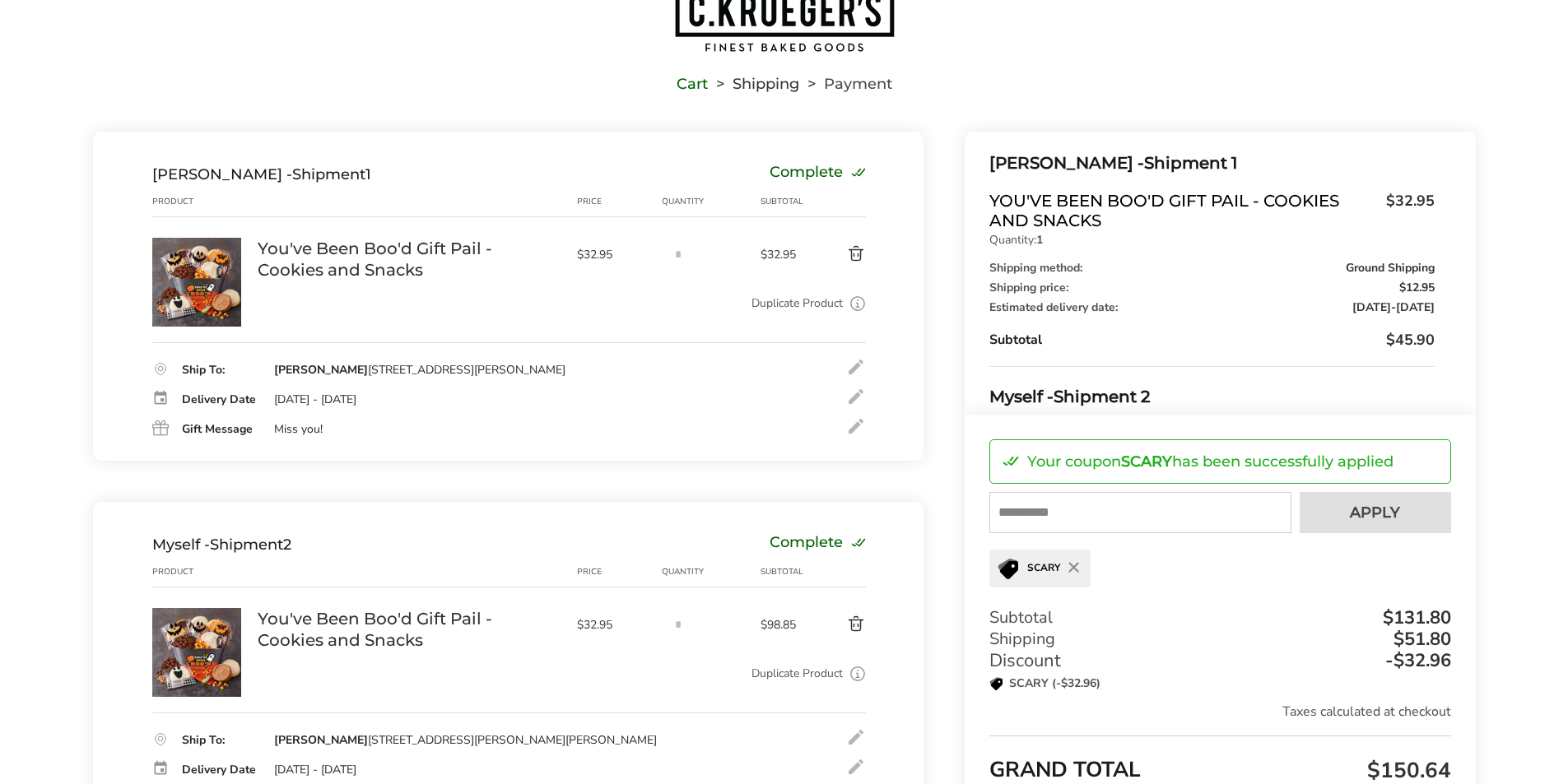
scroll to position [108, 0]
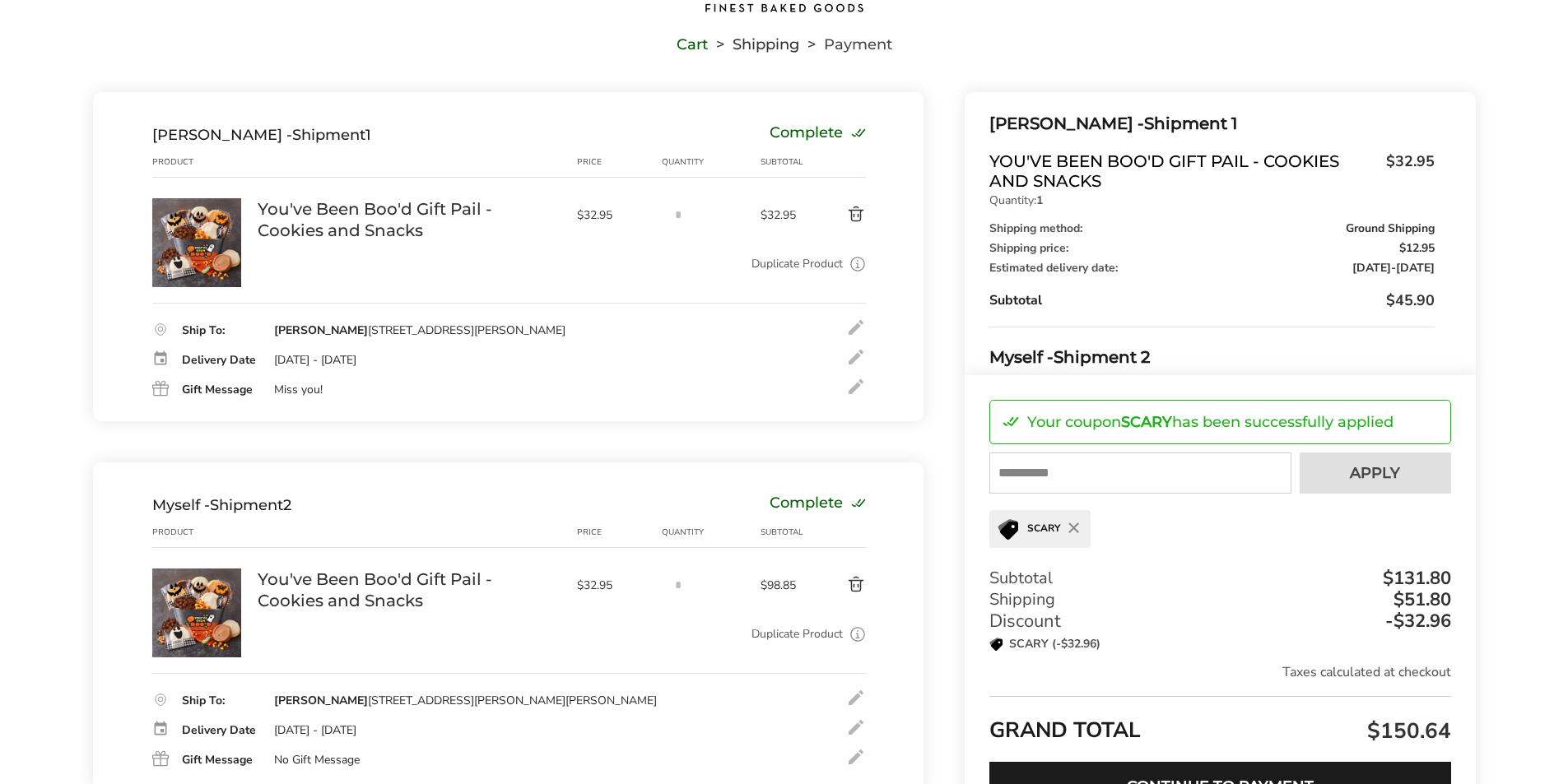
click at [851, 389] on div at bounding box center [856, 387] width 20 height 20
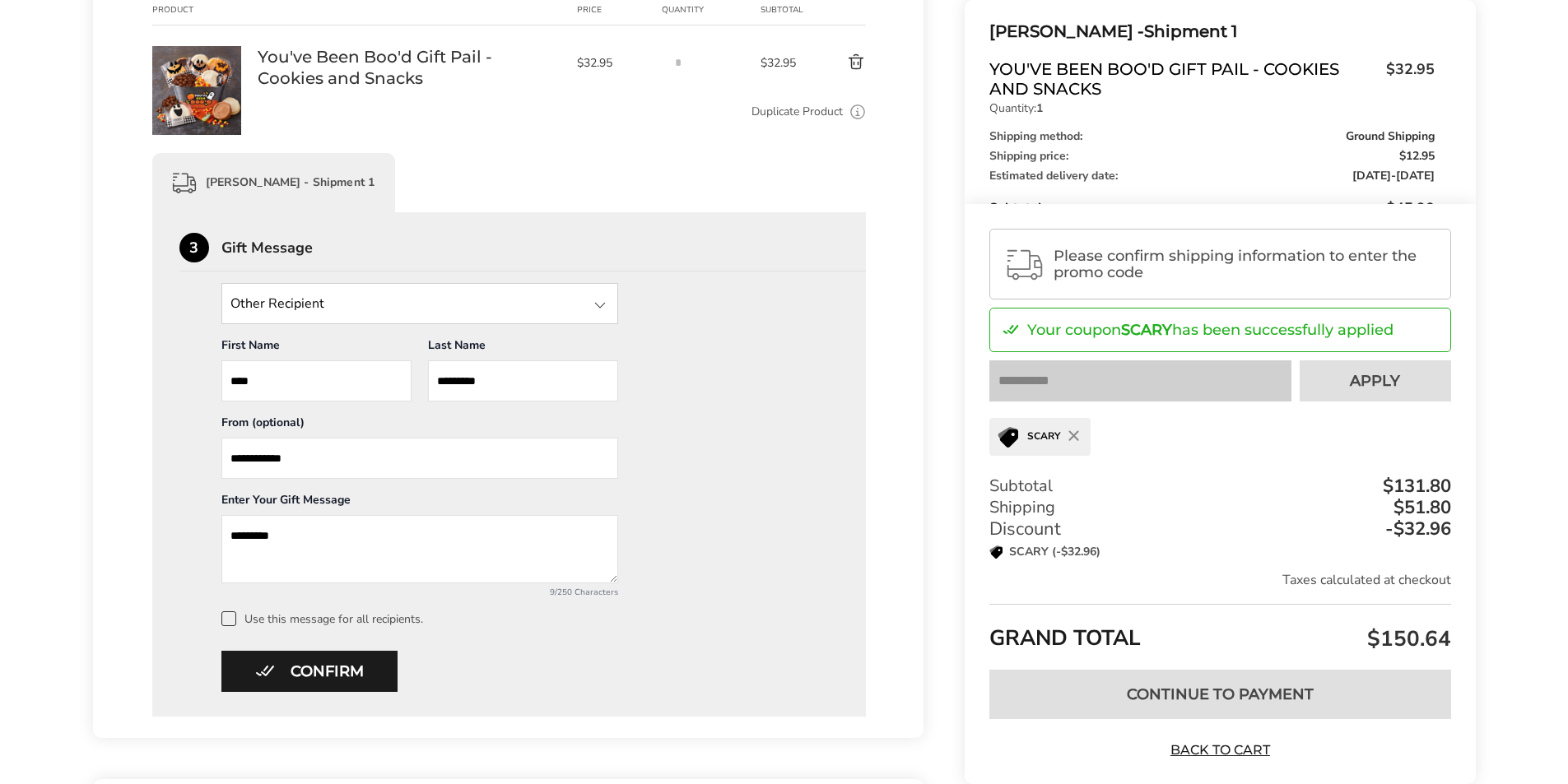
scroll to position [273, 0]
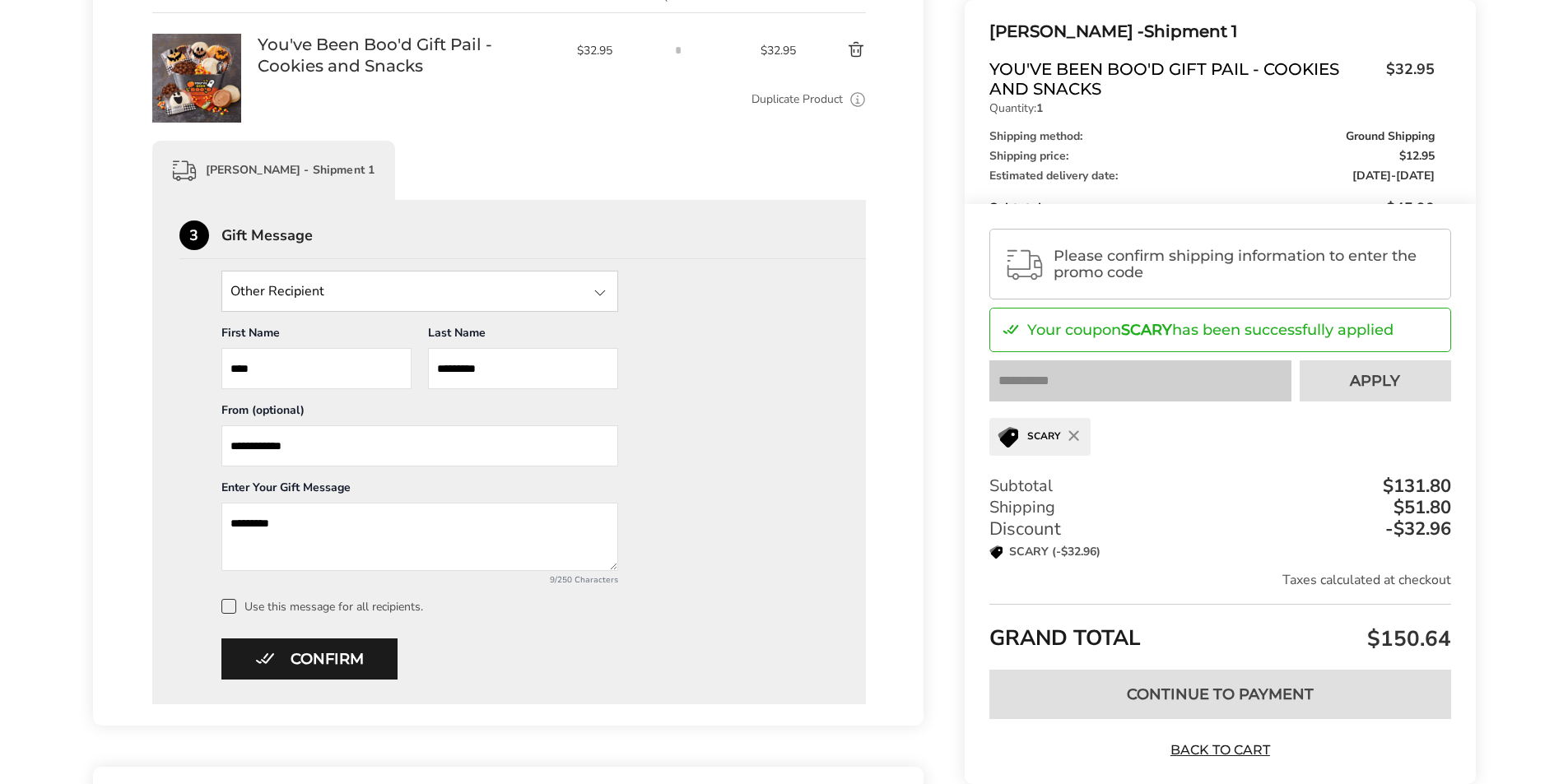
click at [249, 448] on input "**********" at bounding box center [420, 446] width 397 height 41
type input "**********"
click at [292, 652] on button "Confirm" at bounding box center [309, 658] width 176 height 41
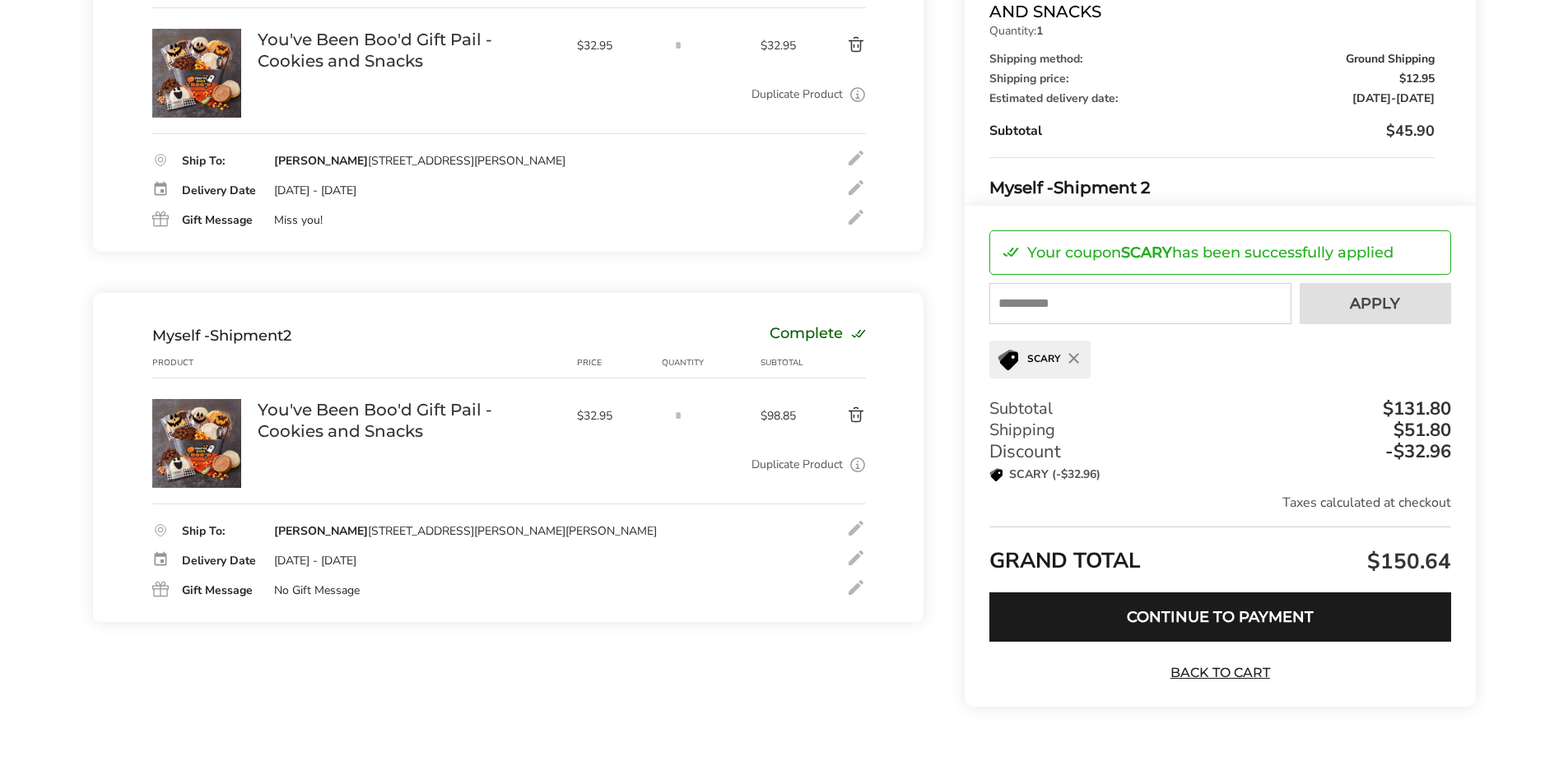
scroll to position [292, 0]
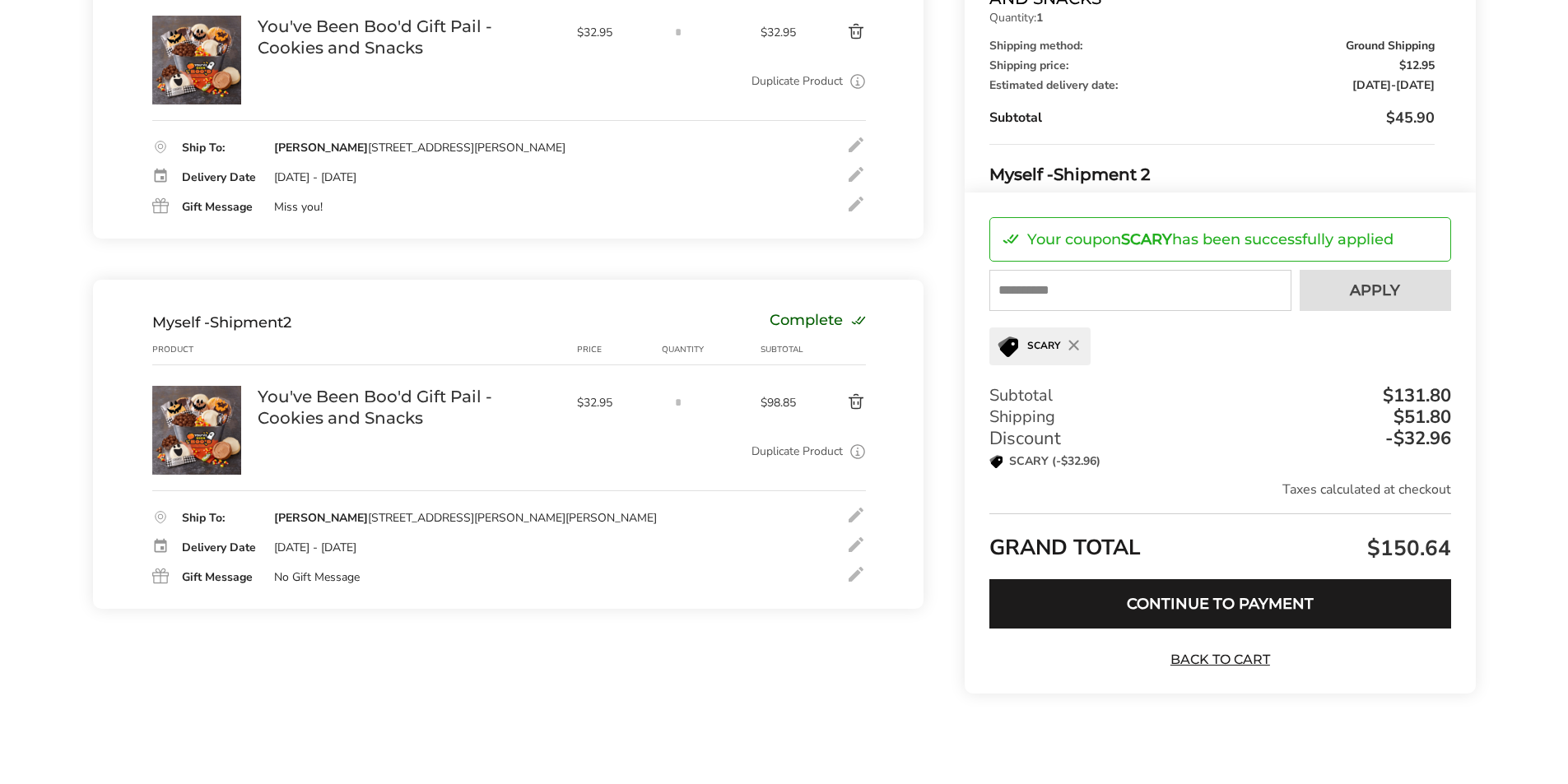
click at [860, 516] on div at bounding box center [856, 515] width 20 height 20
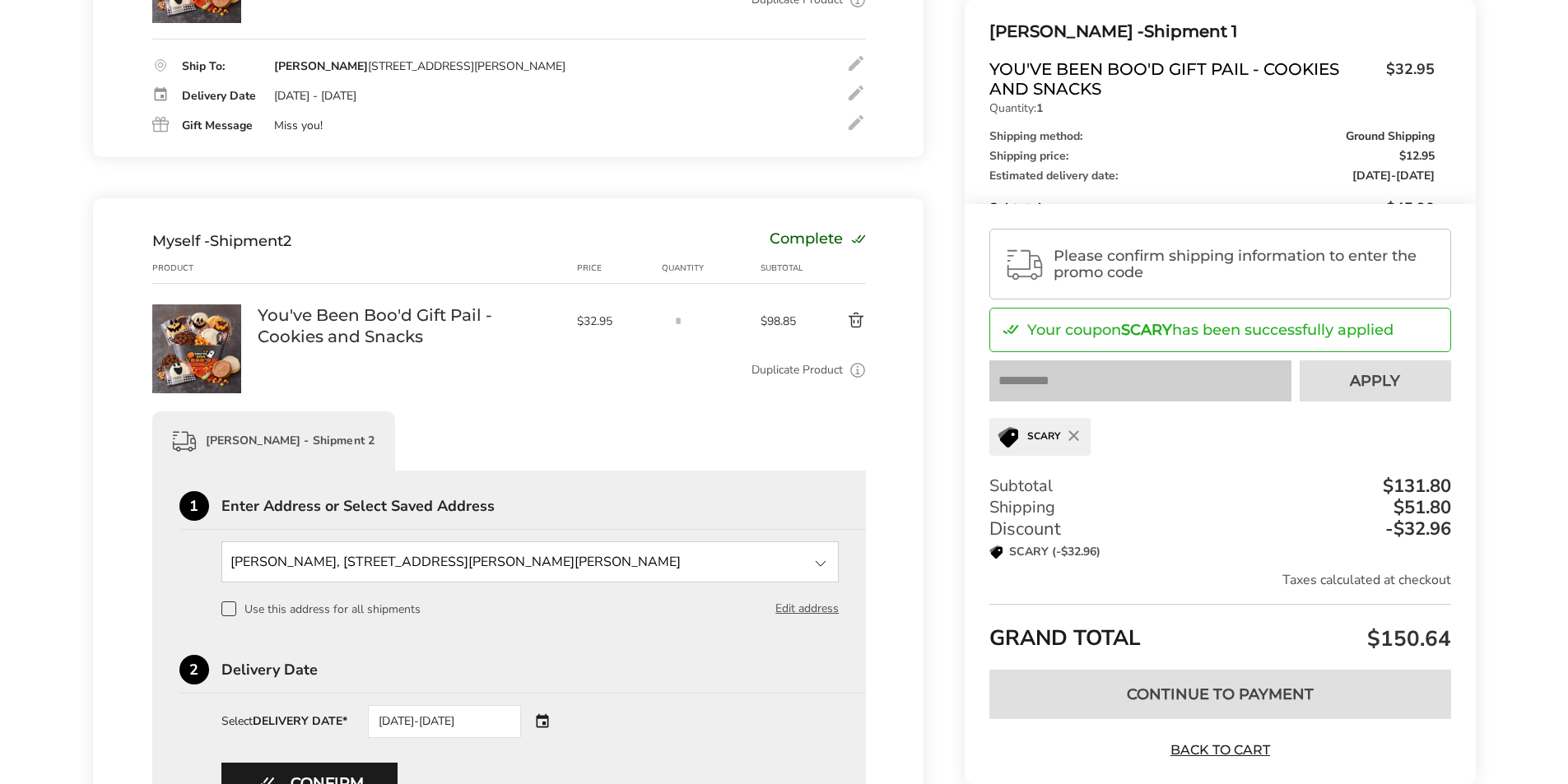
scroll to position [373, 0]
click at [244, 557] on input "State" at bounding box center [531, 561] width 618 height 41
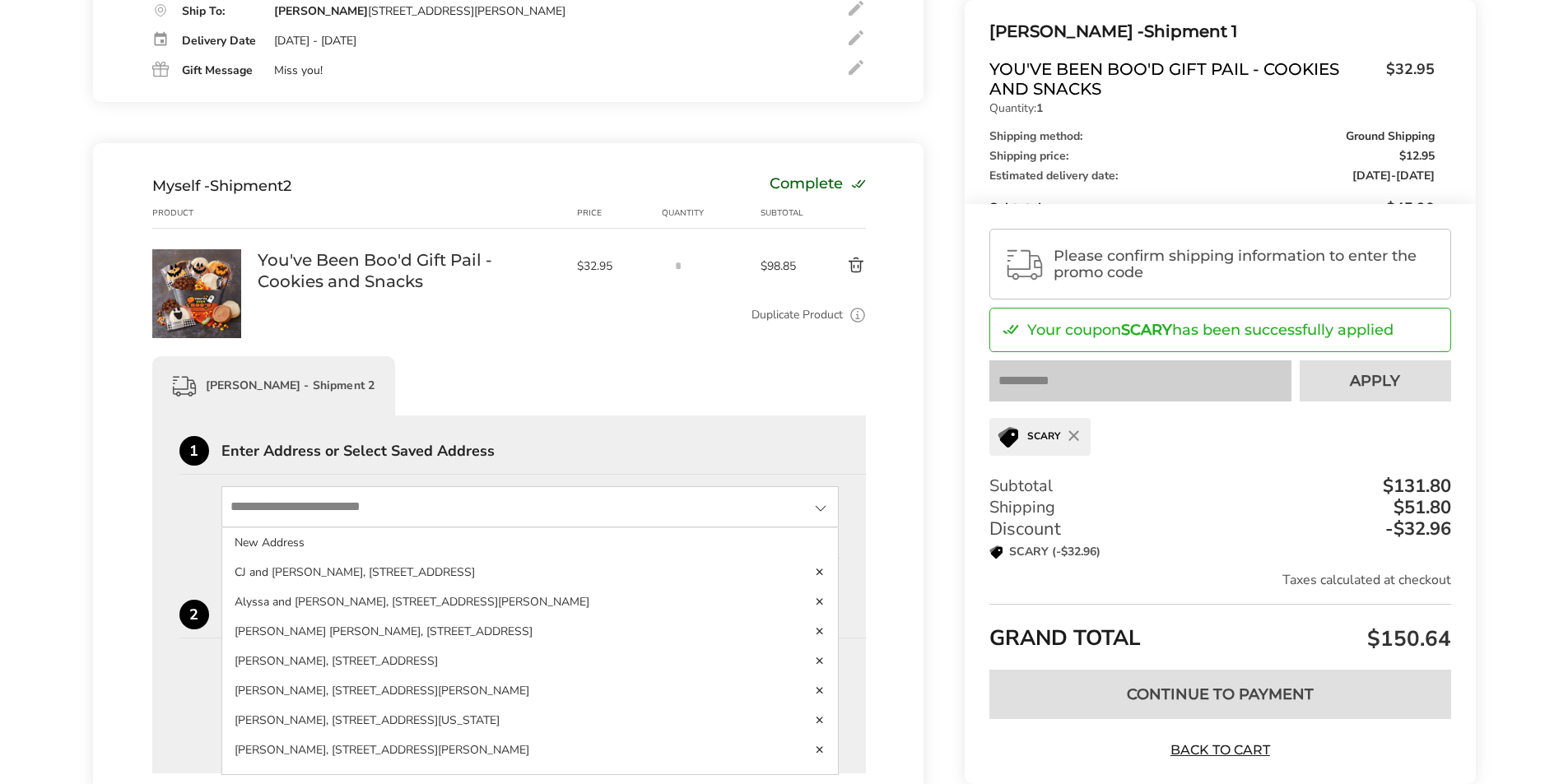
scroll to position [538, 0]
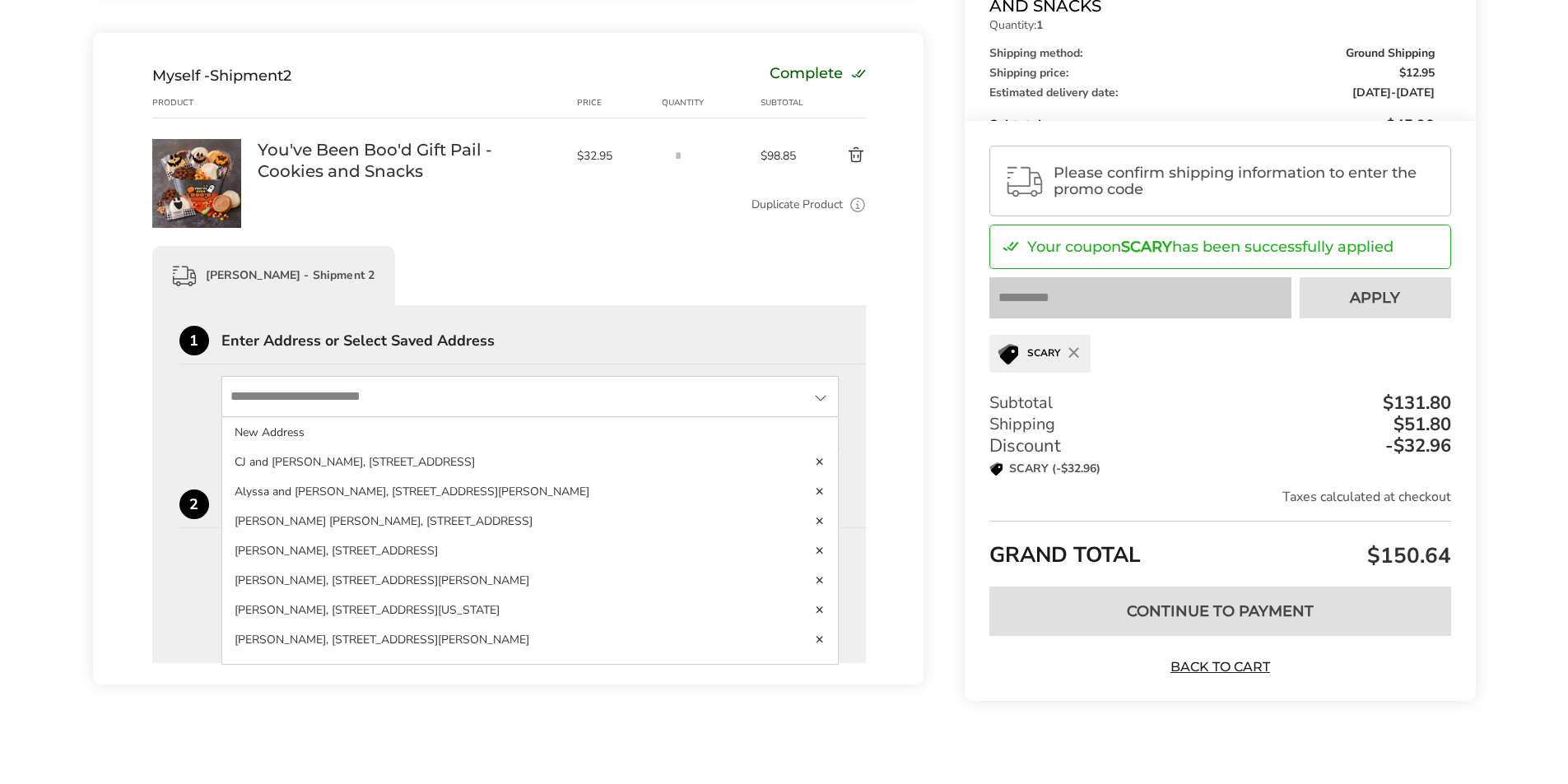
click at [72, 459] on div "Contact Information: Fill in the E-mail field Confirm Matt Cornelius - Shipment…" at bounding box center [784, 194] width 1568 height 1063
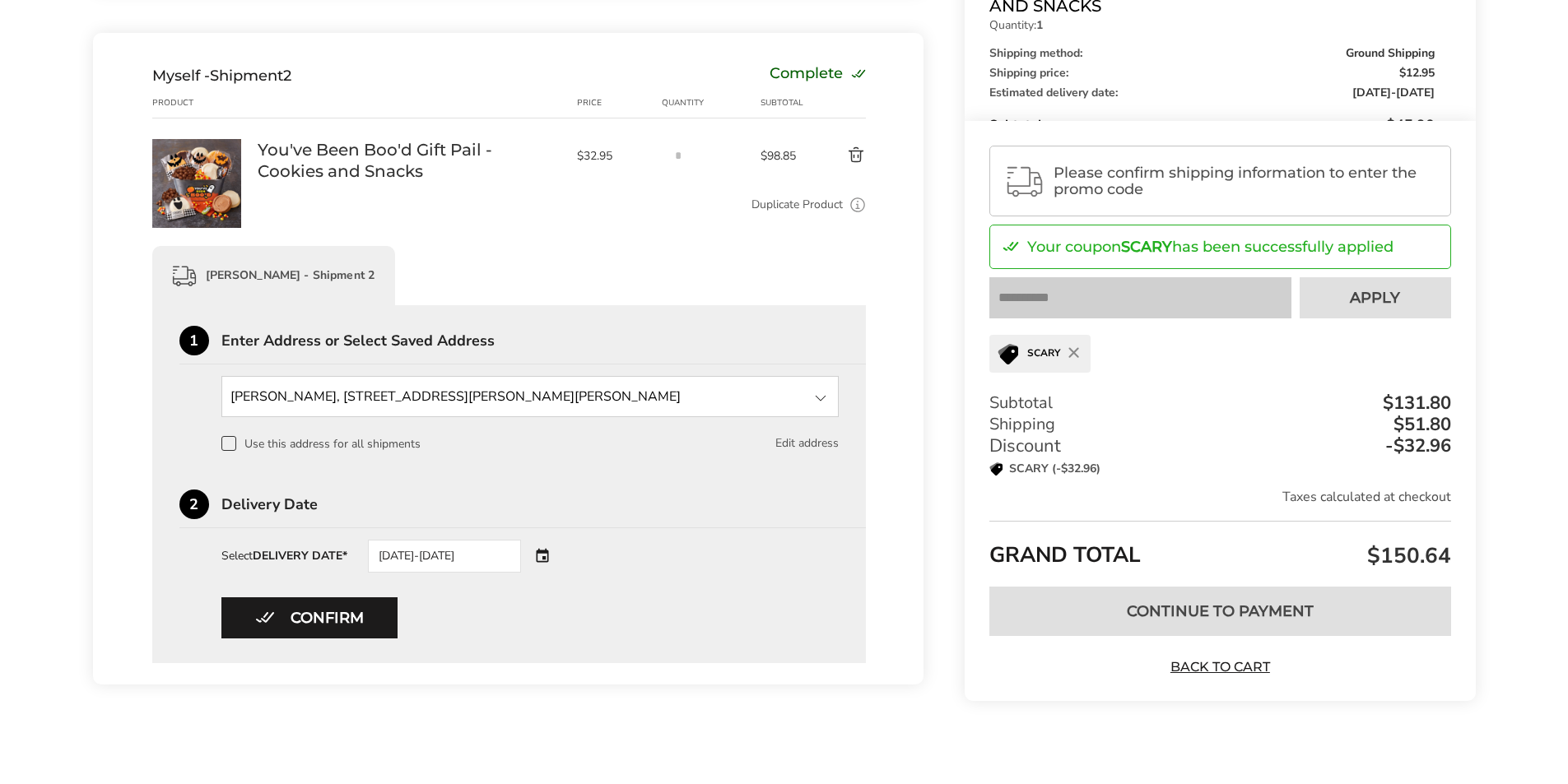
click at [810, 444] on button "Edit address" at bounding box center [806, 443] width 63 height 18
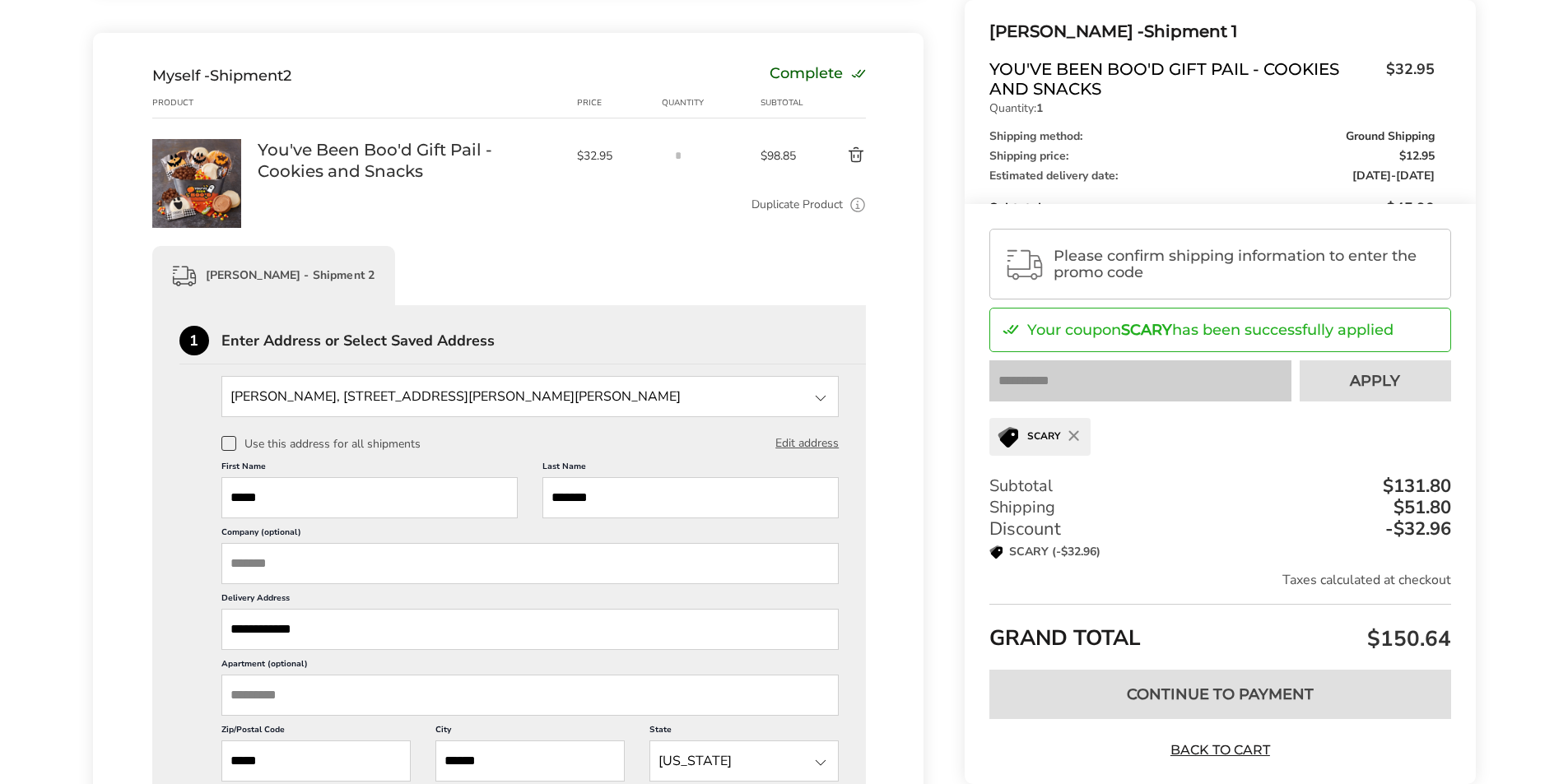
drag, startPoint x: 248, startPoint y: 501, endPoint x: 333, endPoint y: 497, distance: 85.1
click at [248, 501] on input "****" at bounding box center [370, 497] width 297 height 41
type input "*****"
click at [50, 446] on div "Contact Information: Fill in the E-mail field Confirm Matt Cornelius - Shipment…" at bounding box center [784, 458] width 1568 height 1591
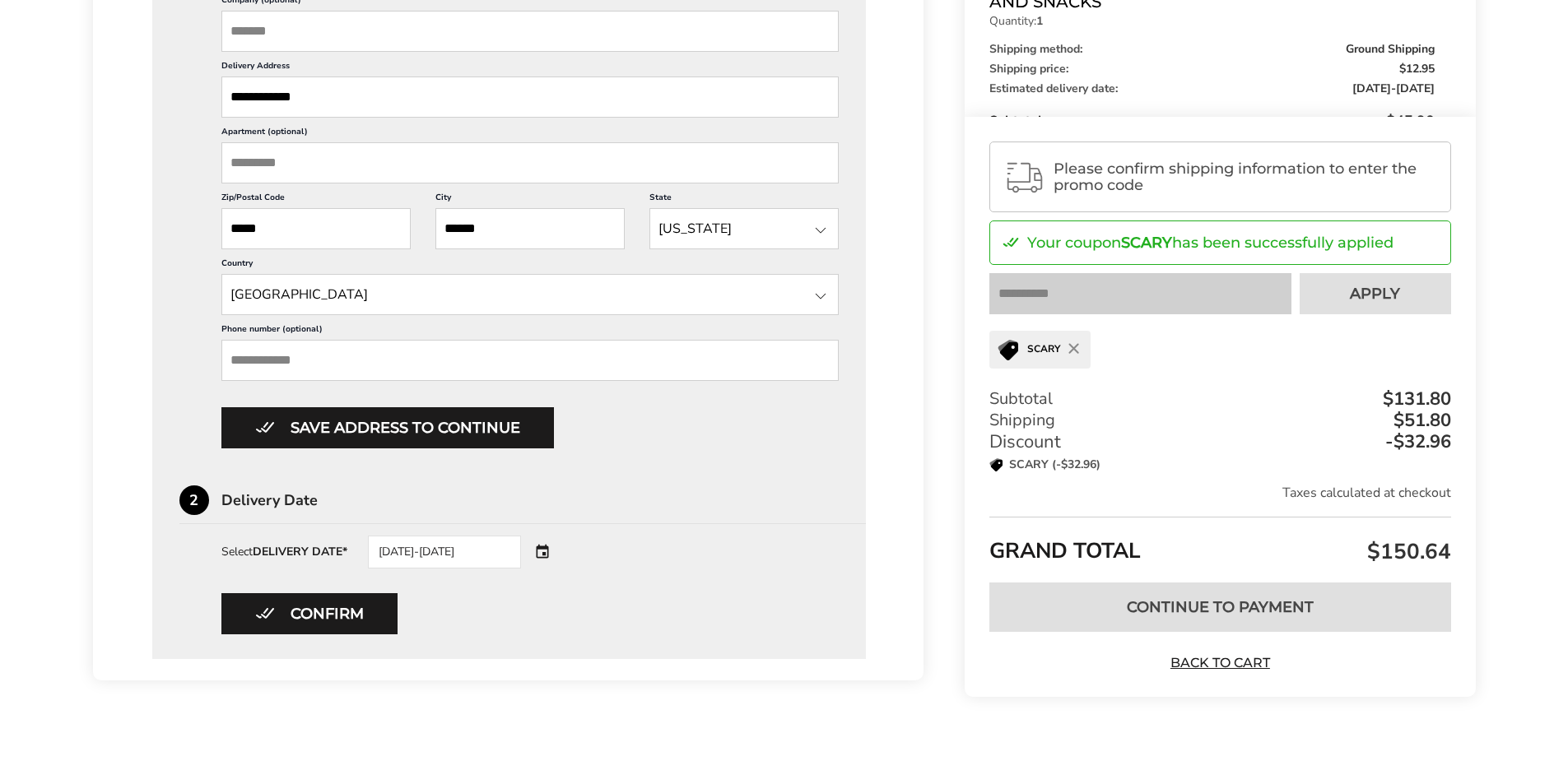
scroll to position [1074, 0]
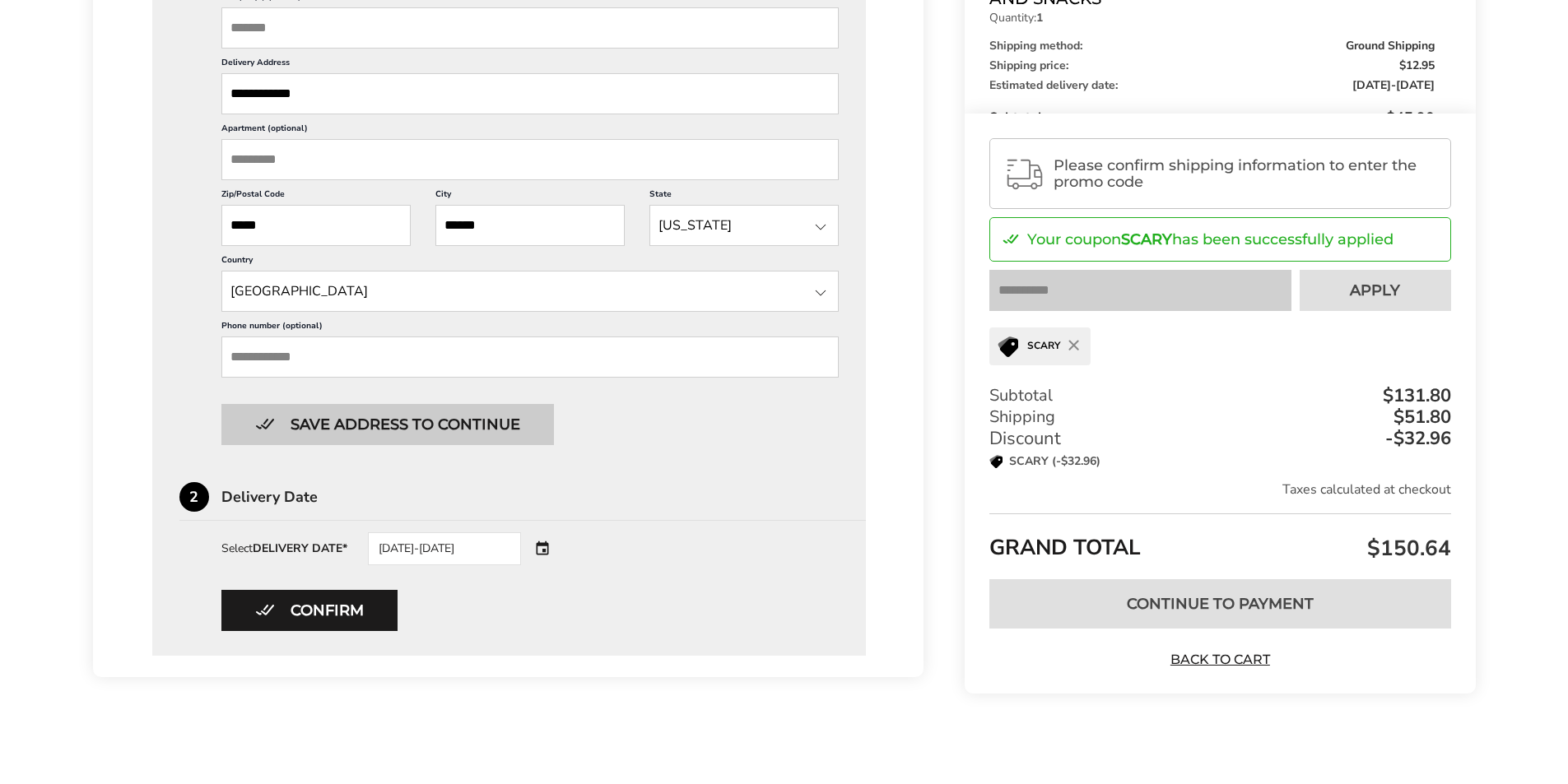
click at [379, 424] on button "Save address to continue" at bounding box center [387, 424] width 332 height 41
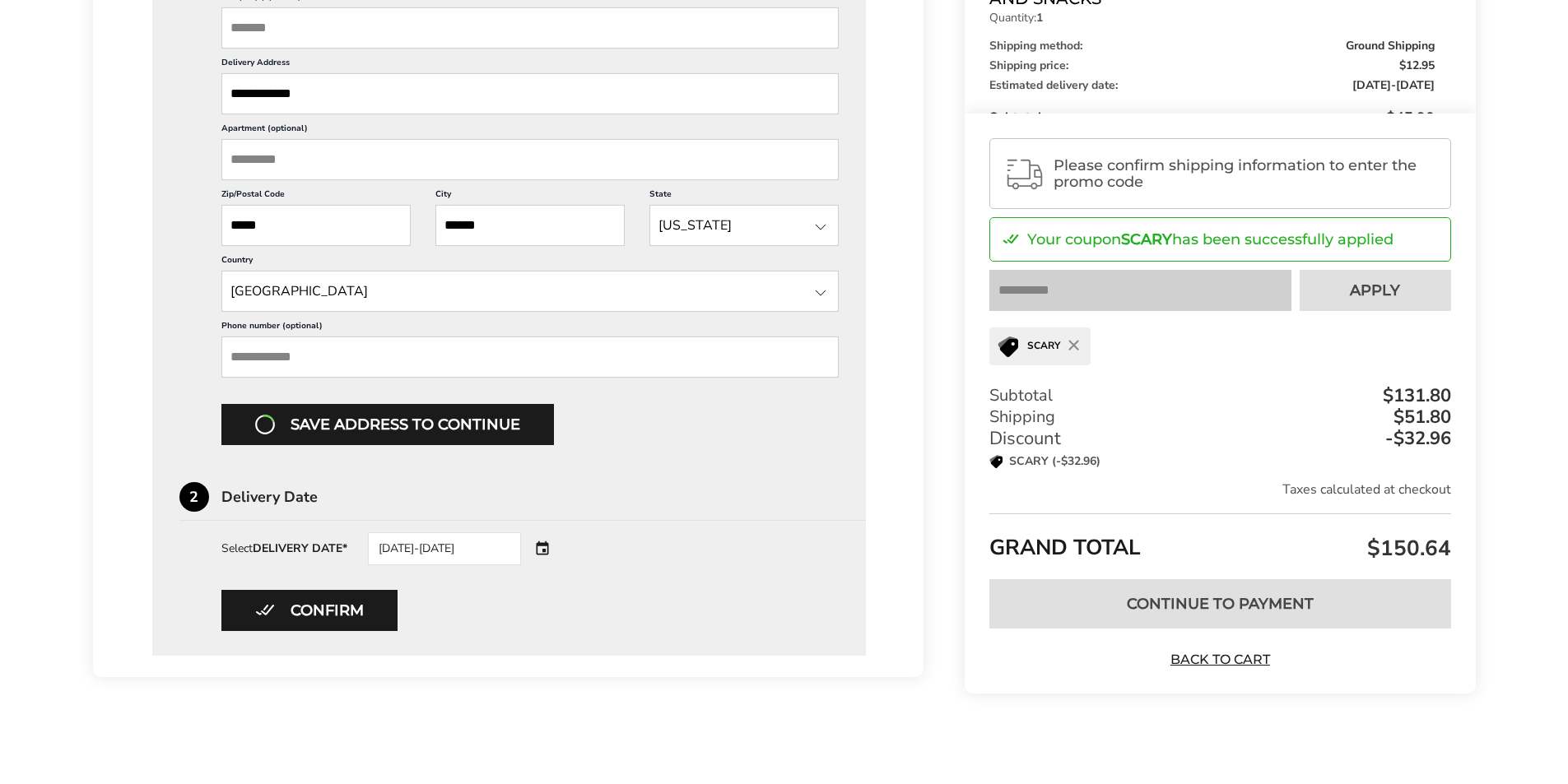
scroll to position [899, 0]
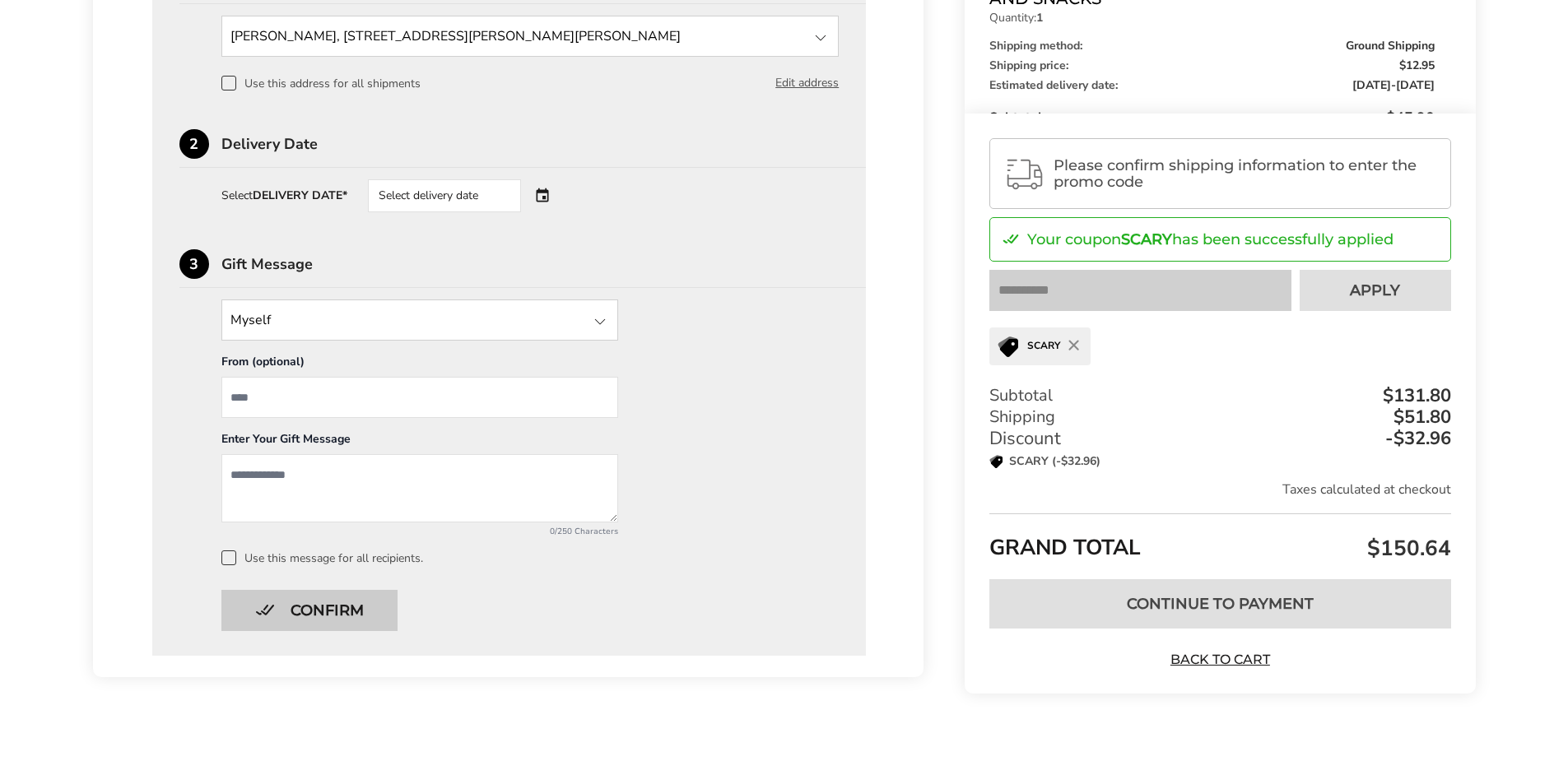
click at [331, 615] on button "Confirm" at bounding box center [309, 610] width 176 height 41
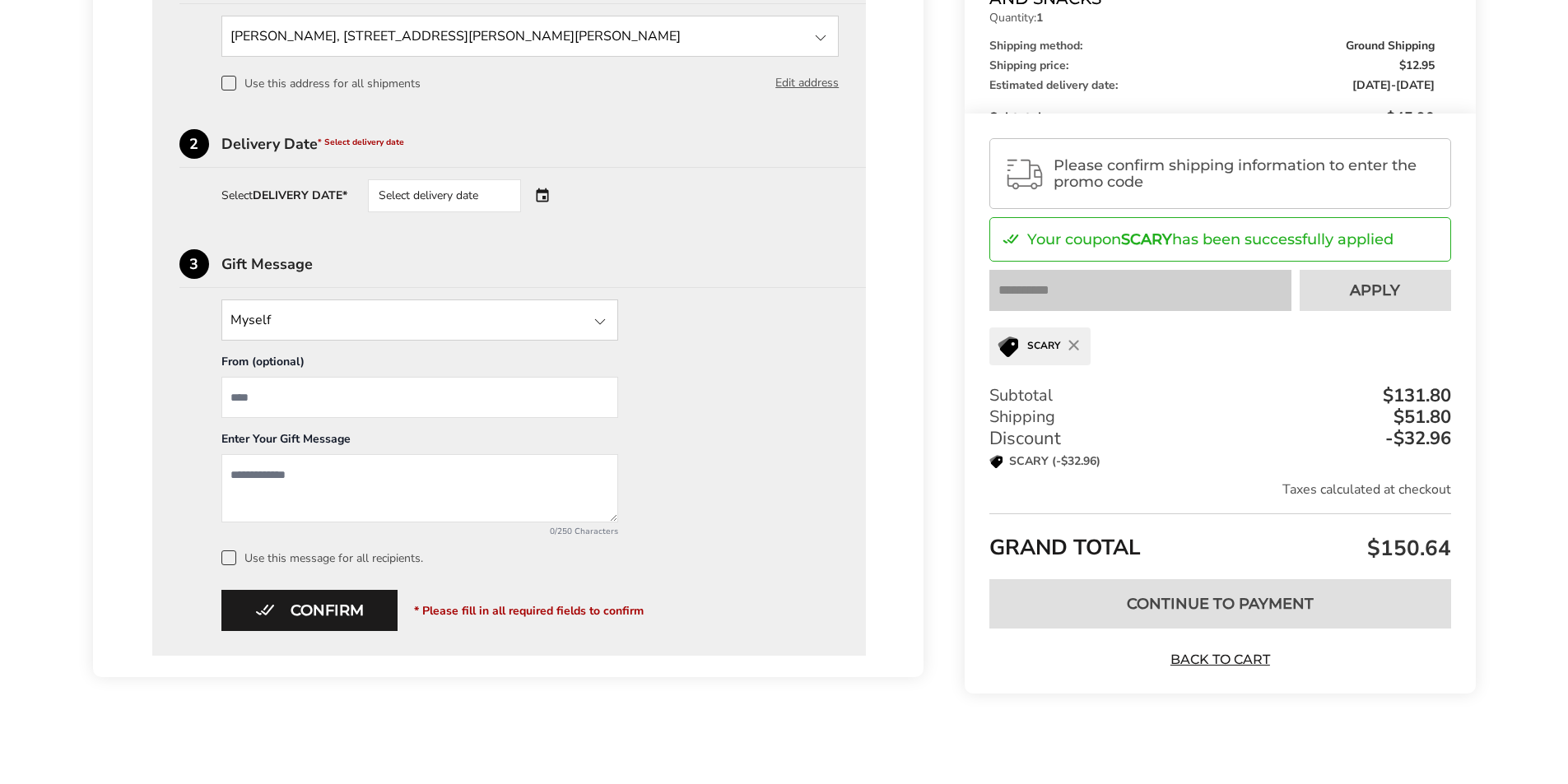
click at [542, 195] on div "Select delivery date" at bounding box center [467, 196] width 199 height 33
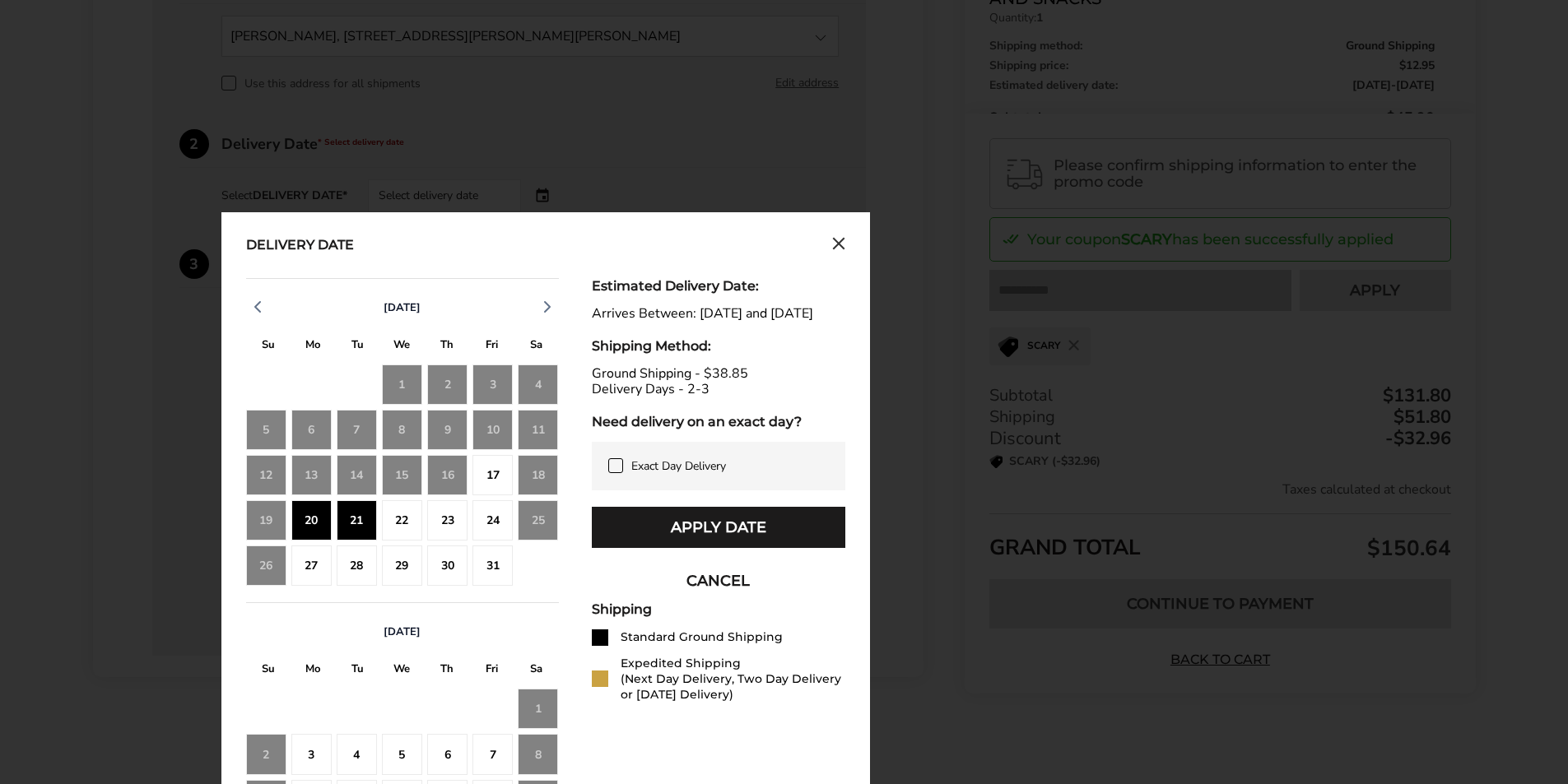
click at [346, 514] on div "21" at bounding box center [357, 521] width 40 height 40
click at [665, 546] on button "Apply Date" at bounding box center [718, 527] width 253 height 41
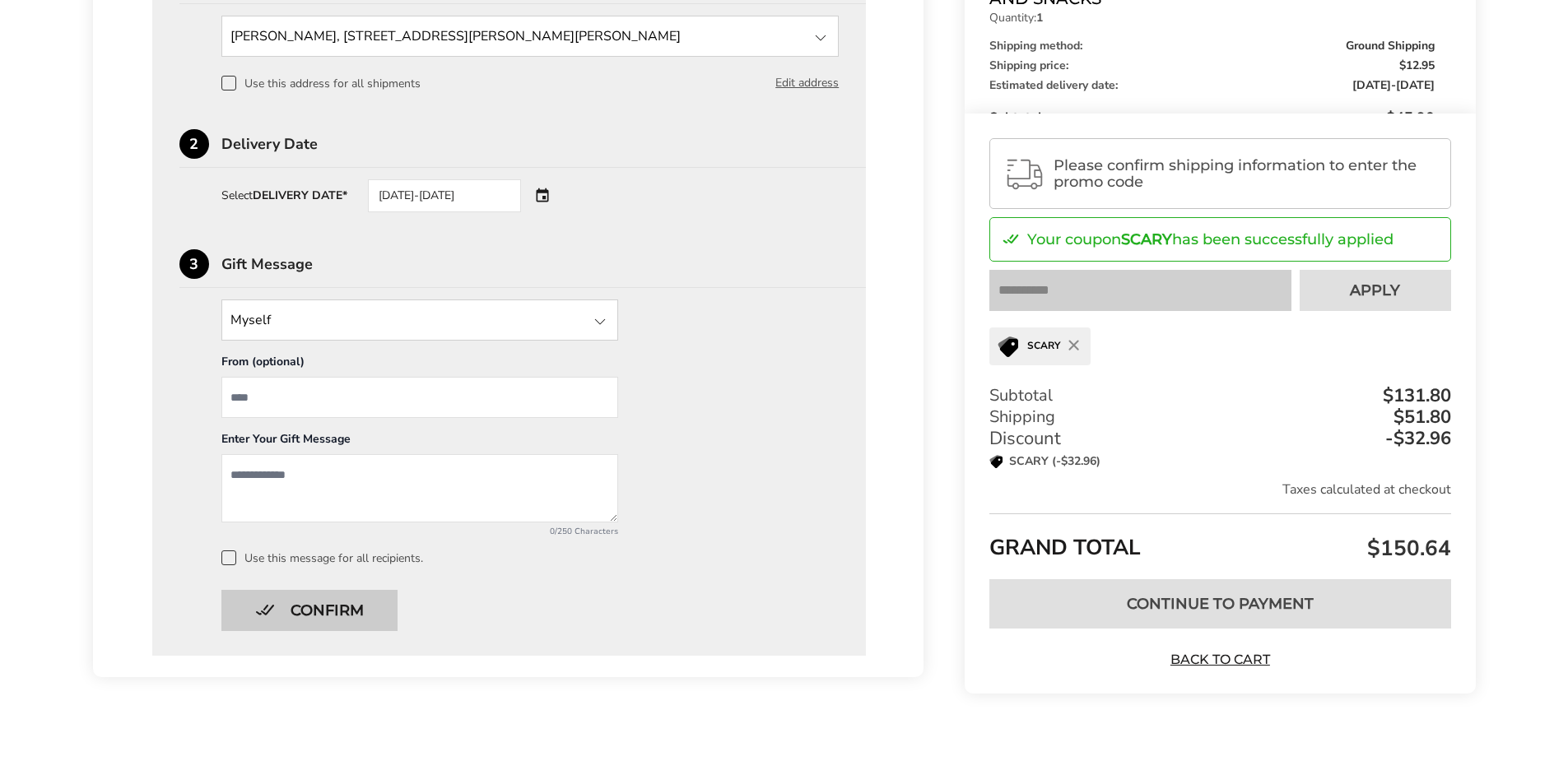
click at [317, 604] on button "Confirm" at bounding box center [309, 610] width 176 height 41
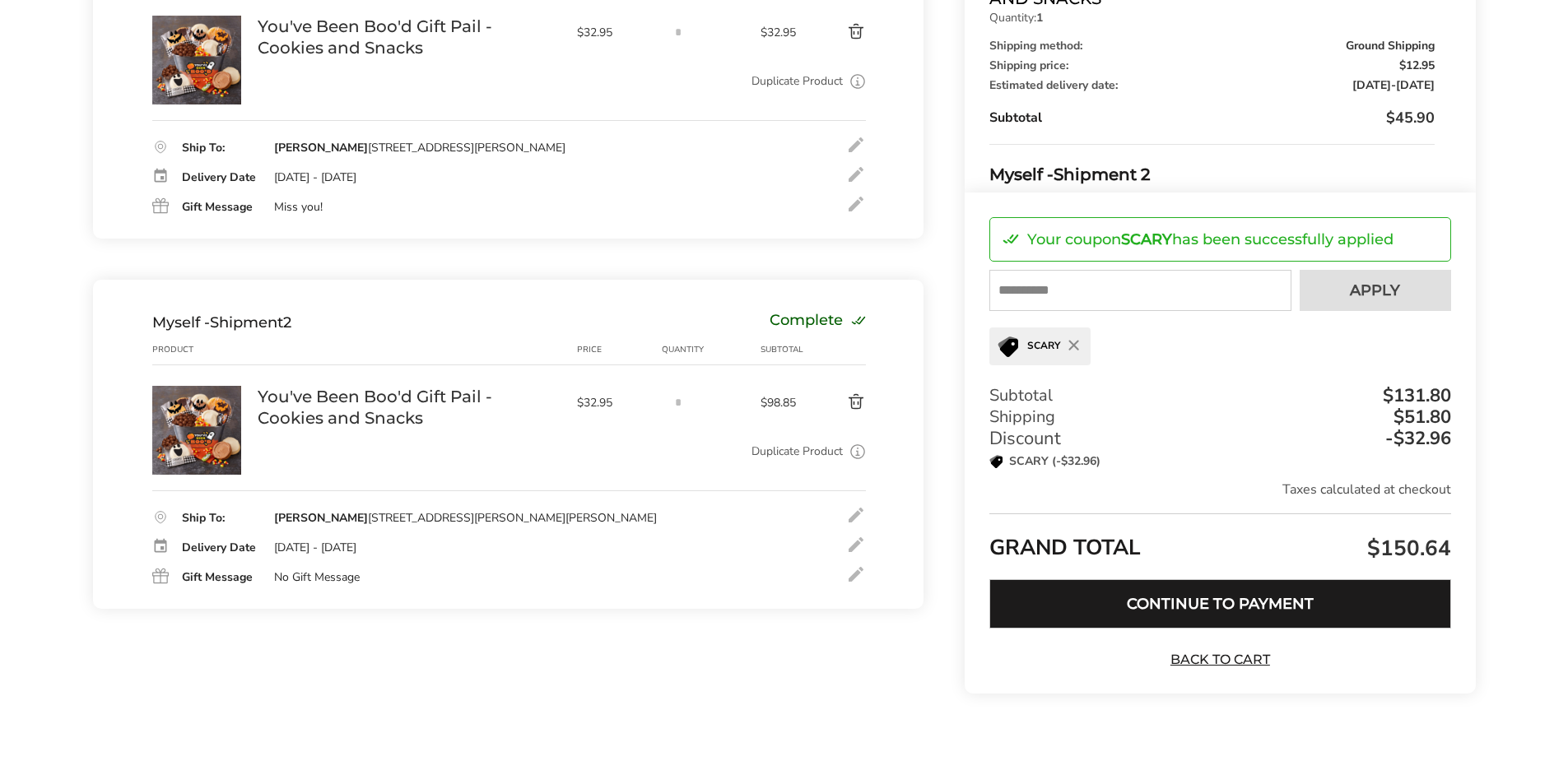
click at [1215, 605] on button "Continue to Payment" at bounding box center [1219, 603] width 461 height 49
